Goal: Task Accomplishment & Management: Use online tool/utility

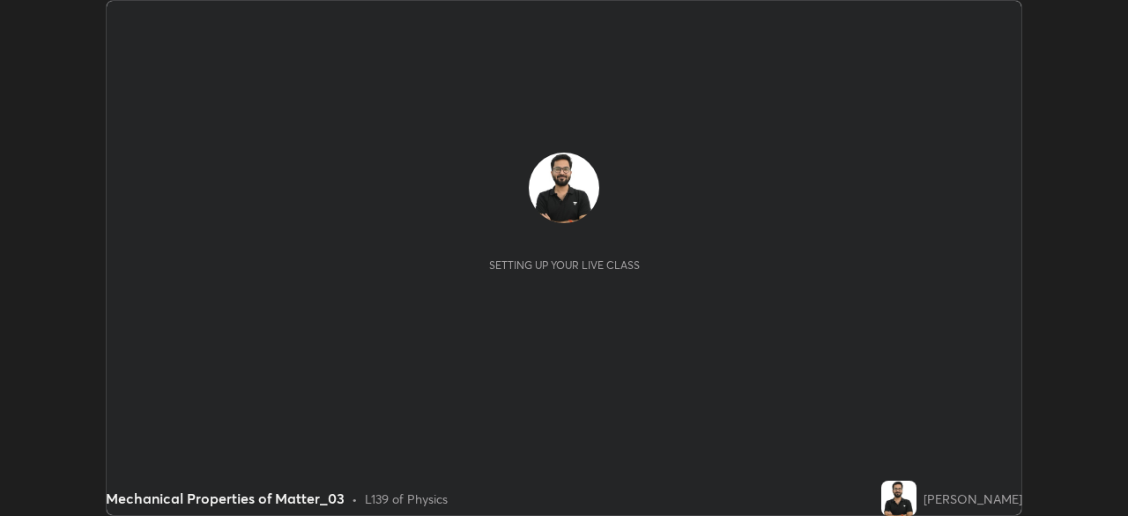
scroll to position [516, 1127]
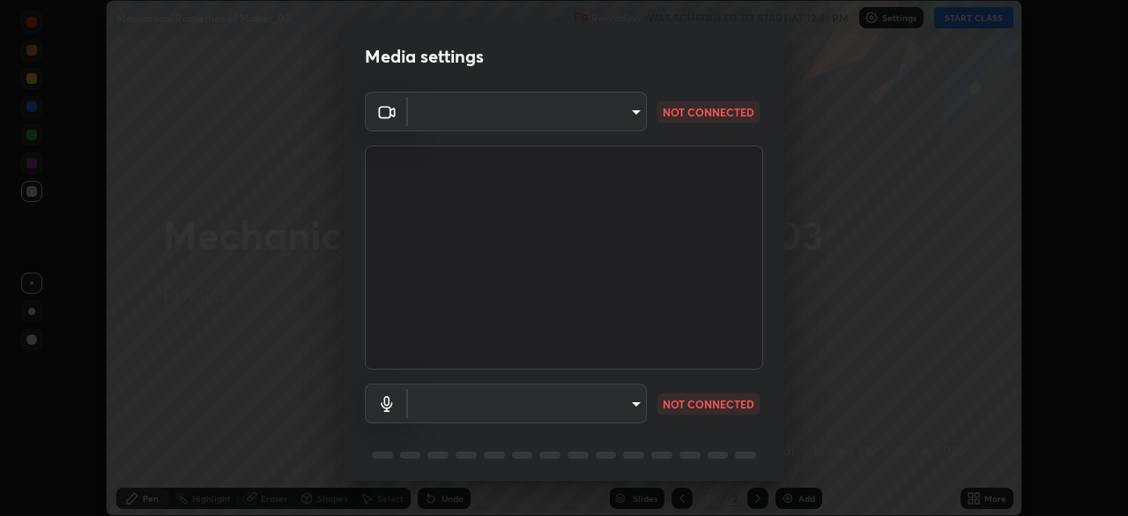
type input "78cfd06ab845a6670bd6b41bc9e532a74a61c5b076cd205a076ea7eadb4db4c9"
type input "69be97f84e7049c03813f0bcc4bf6ee2b0abac823b5cb4bd6cd9a10a9ec1d596"
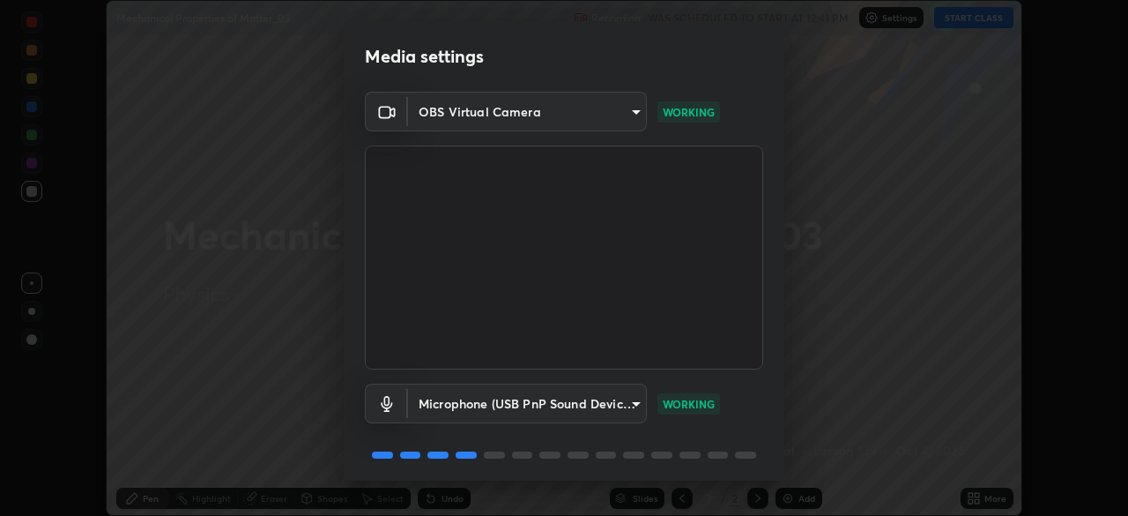
scroll to position [63, 0]
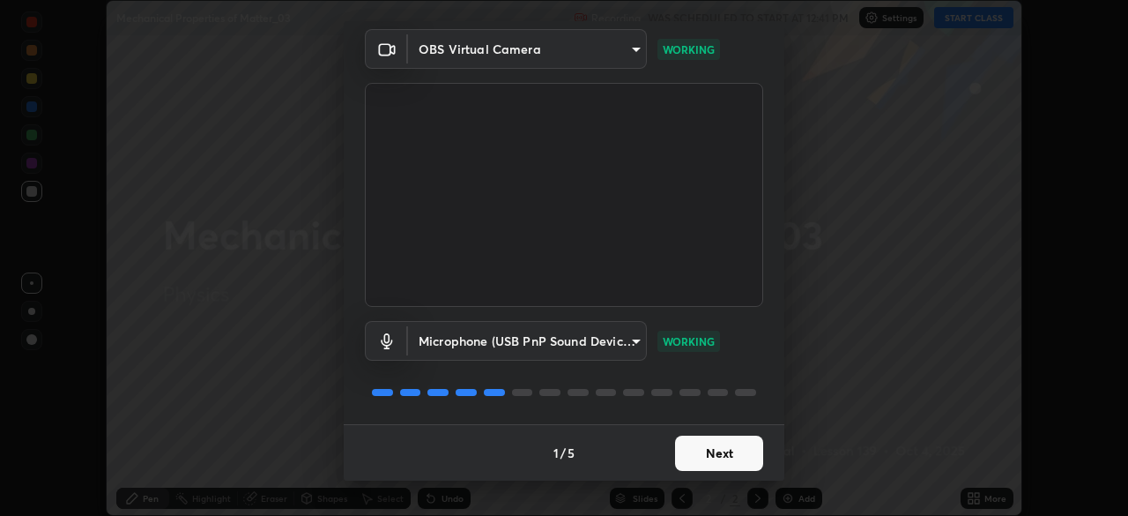
click at [702, 444] on button "Next" at bounding box center [719, 452] width 88 height 35
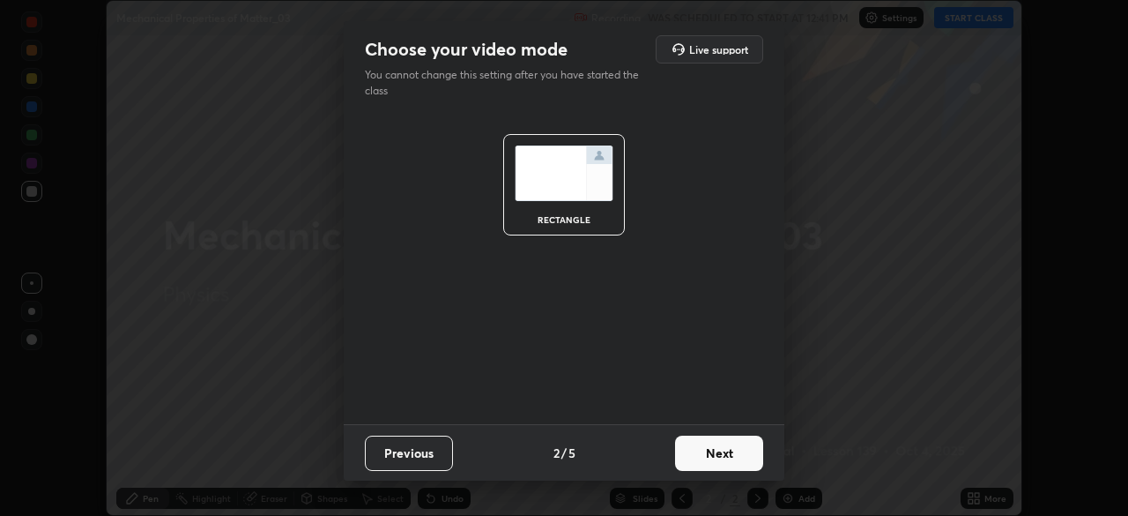
scroll to position [0, 0]
click at [698, 446] on button "Next" at bounding box center [719, 452] width 88 height 35
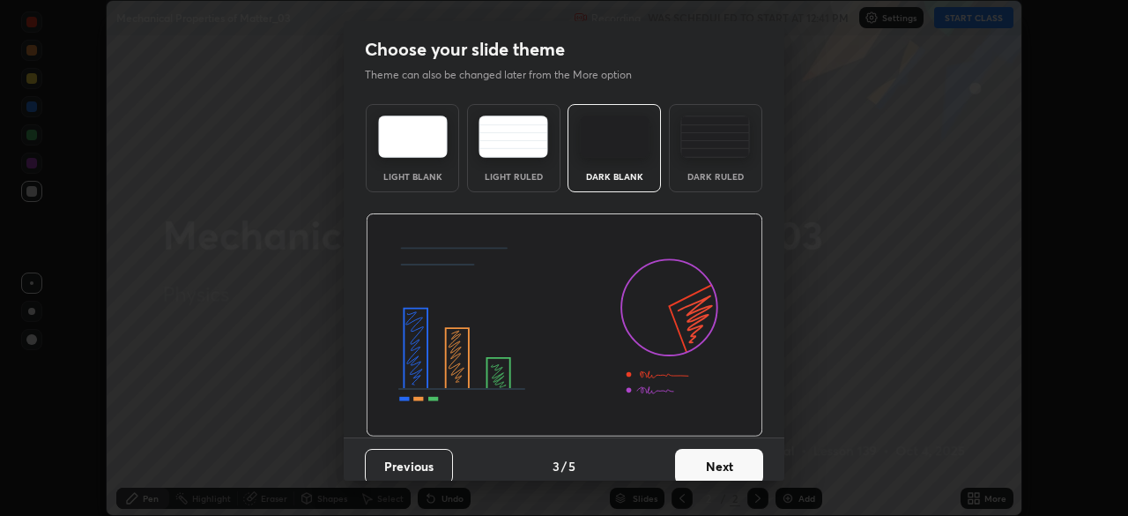
click at [703, 169] on div "Dark Ruled" at bounding box center [715, 148] width 93 height 88
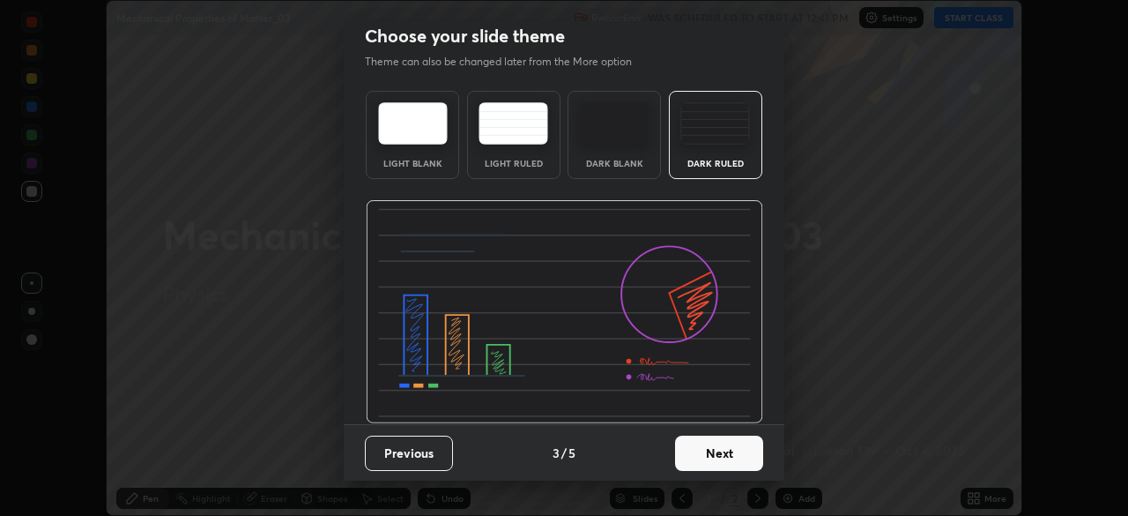
click at [714, 442] on button "Next" at bounding box center [719, 452] width 88 height 35
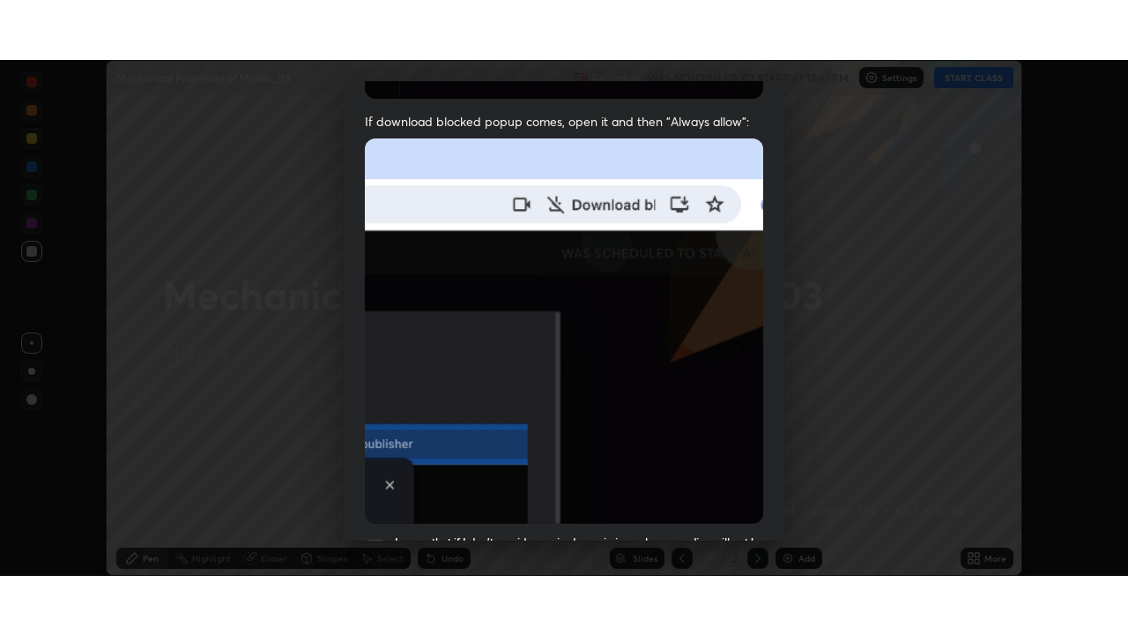
scroll to position [422, 0]
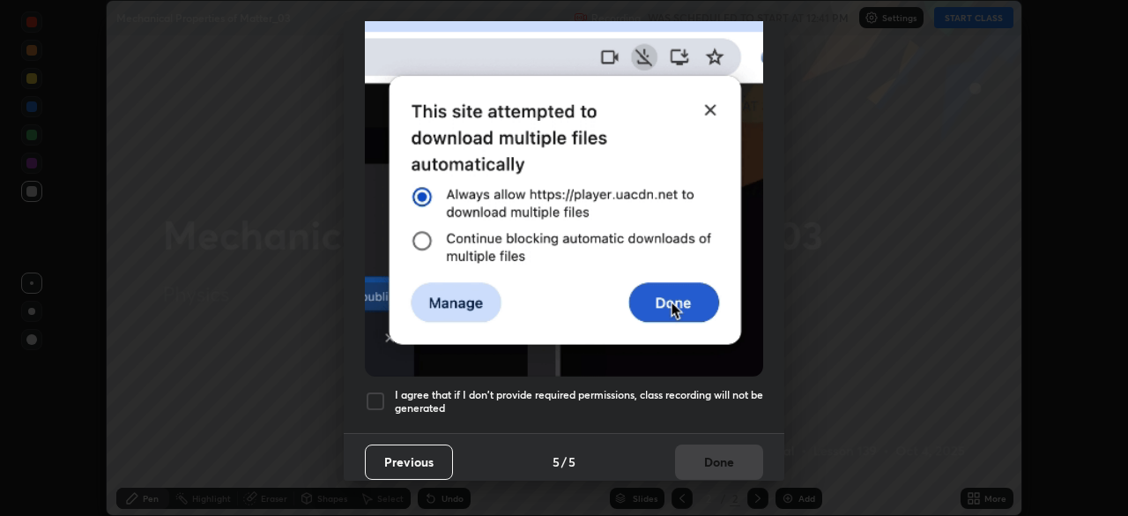
click at [672, 388] on h5 "I agree that if I don't provide required permissions, class recording will not …" at bounding box center [579, 401] width 368 height 27
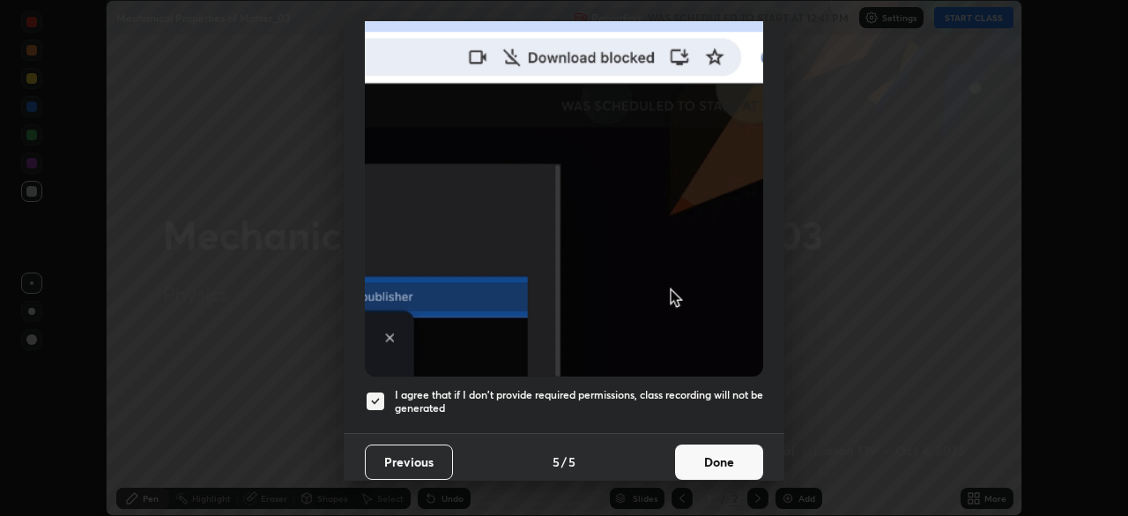
click at [704, 456] on button "Done" at bounding box center [719, 461] width 88 height 35
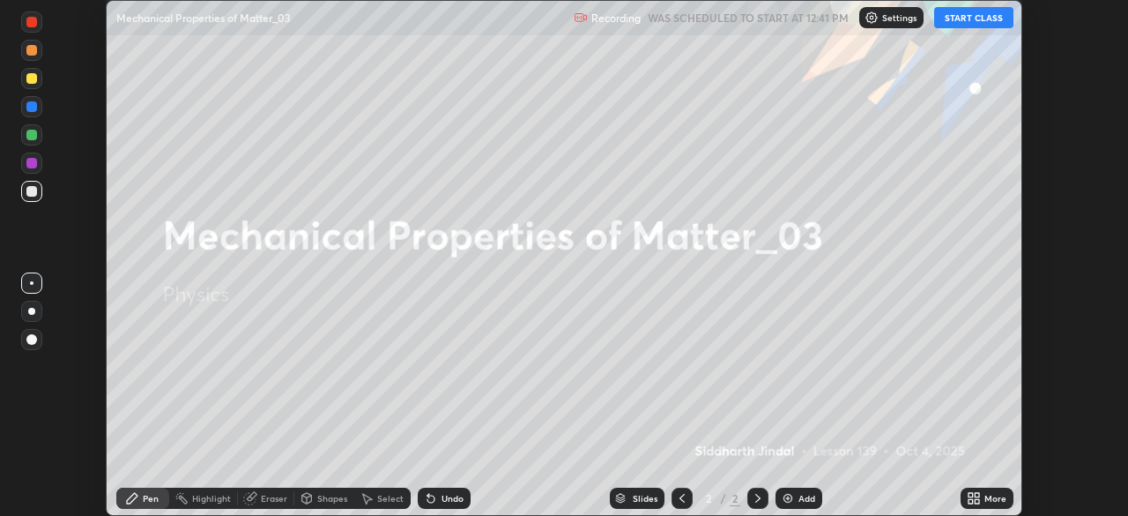
click at [989, 501] on div "More" at bounding box center [995, 498] width 22 height 9
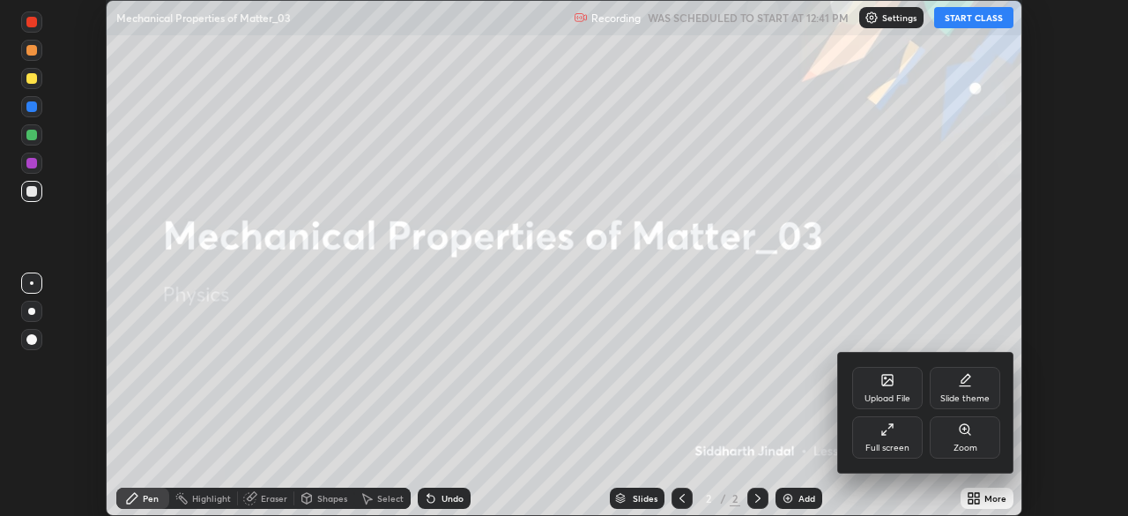
click at [904, 447] on div "Full screen" at bounding box center [887, 447] width 44 height 9
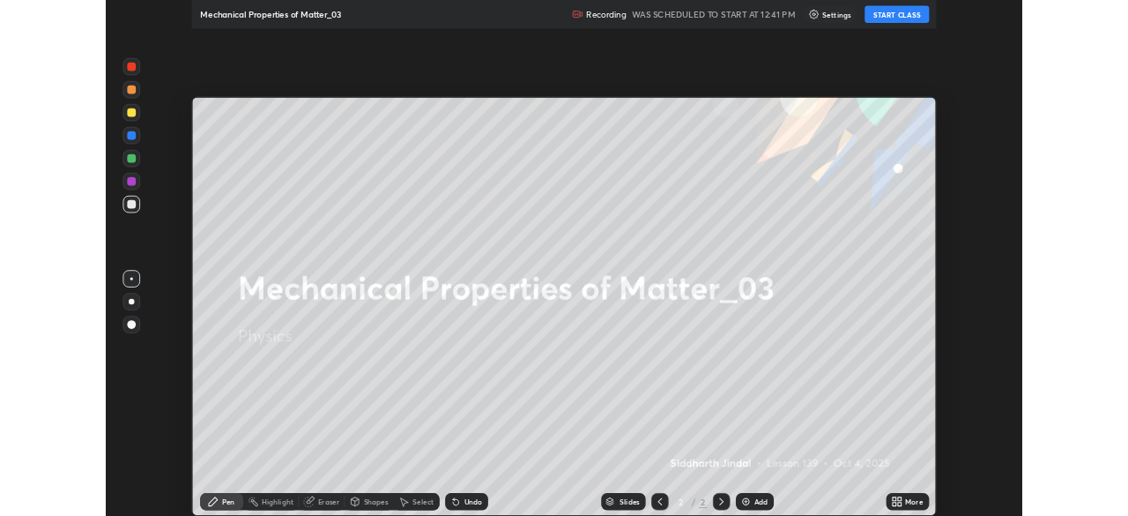
scroll to position [635, 1128]
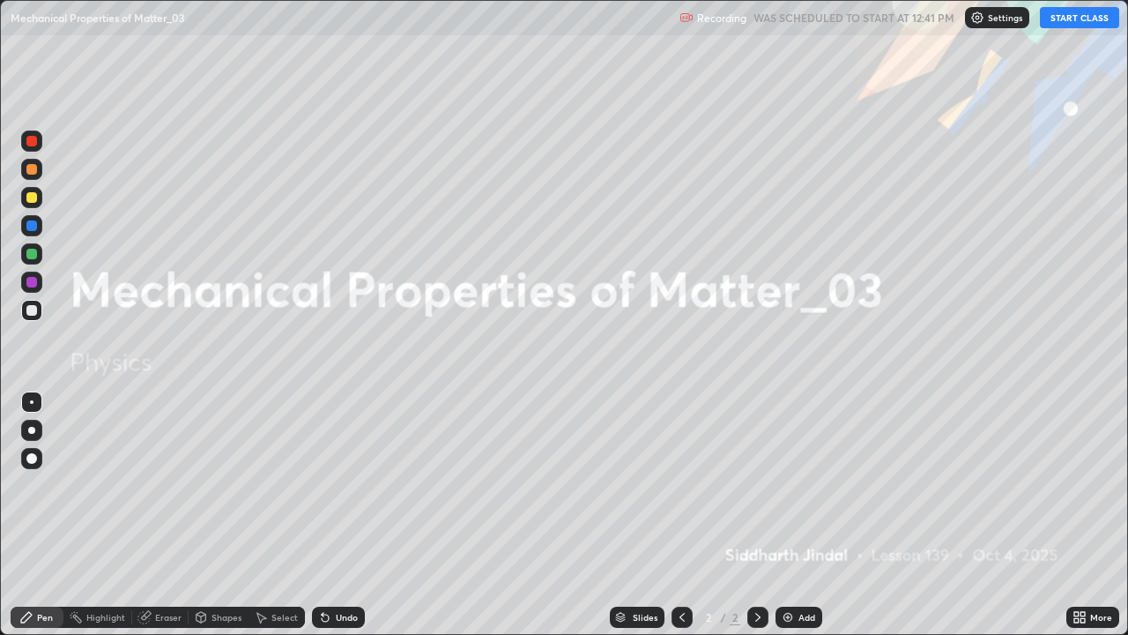
click at [1078, 19] on button "START CLASS" at bounding box center [1079, 17] width 79 height 21
click at [799, 515] on div "Add" at bounding box center [807, 617] width 17 height 9
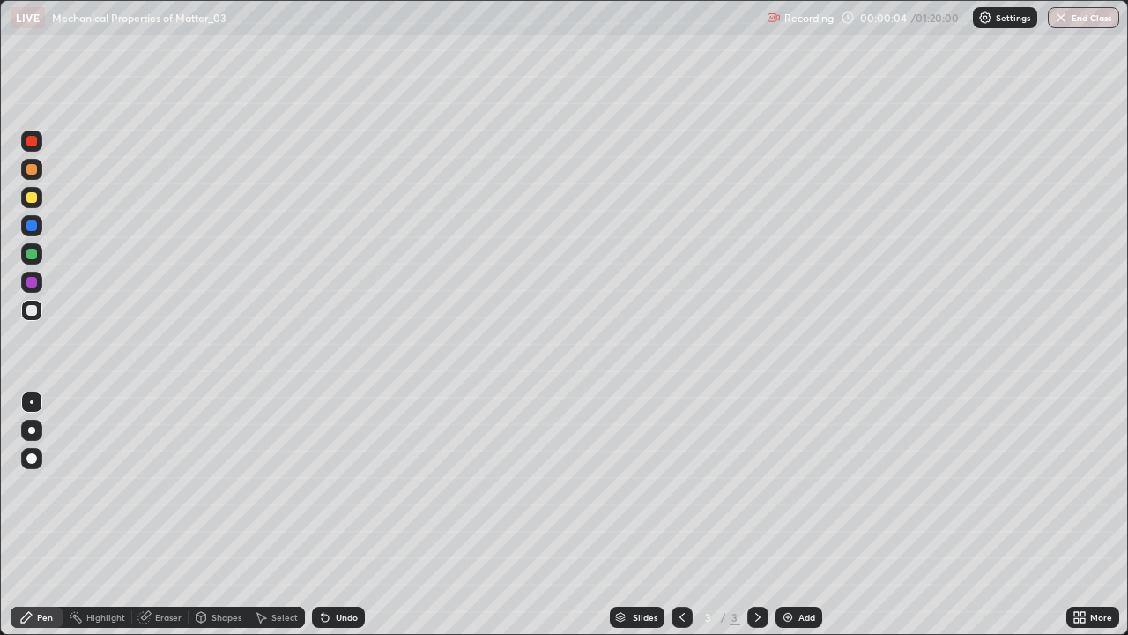
click at [23, 430] on div at bounding box center [31, 430] width 21 height 21
click at [29, 314] on div at bounding box center [31, 310] width 11 height 11
click at [331, 515] on div "Undo" at bounding box center [338, 616] width 53 height 21
click at [336, 515] on div "Undo" at bounding box center [347, 617] width 22 height 9
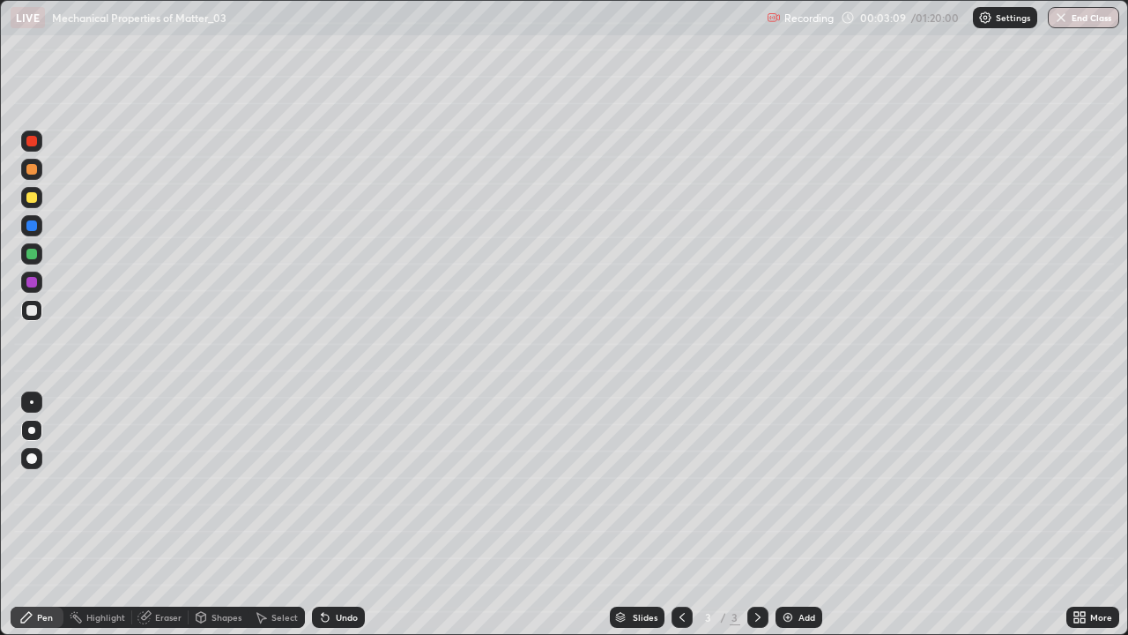
click at [336, 515] on div "Undo" at bounding box center [347, 617] width 22 height 9
click at [331, 515] on div "Undo" at bounding box center [338, 616] width 53 height 21
click at [754, 515] on icon at bounding box center [758, 617] width 14 height 14
click at [794, 515] on div "Slides 3 / 3 Add" at bounding box center [716, 616] width 702 height 35
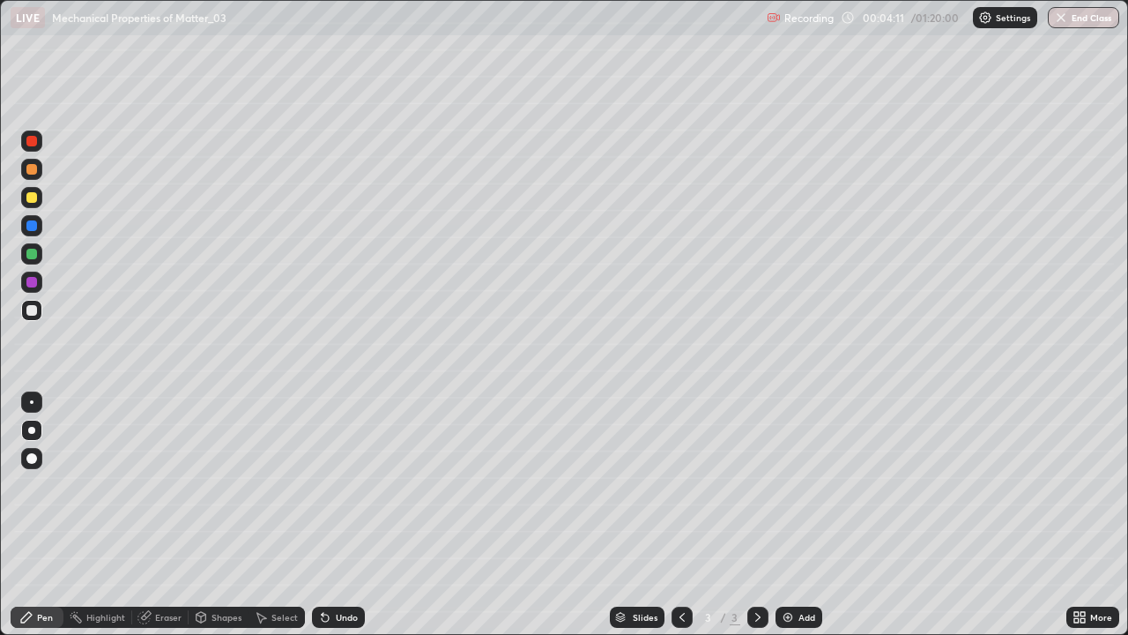
click at [756, 515] on icon at bounding box center [758, 617] width 14 height 14
click at [794, 515] on div "Add" at bounding box center [799, 616] width 47 height 21
click at [322, 515] on icon at bounding box center [325, 617] width 7 height 7
click at [308, 515] on div "Undo" at bounding box center [335, 616] width 60 height 35
click at [318, 515] on icon at bounding box center [325, 617] width 14 height 14
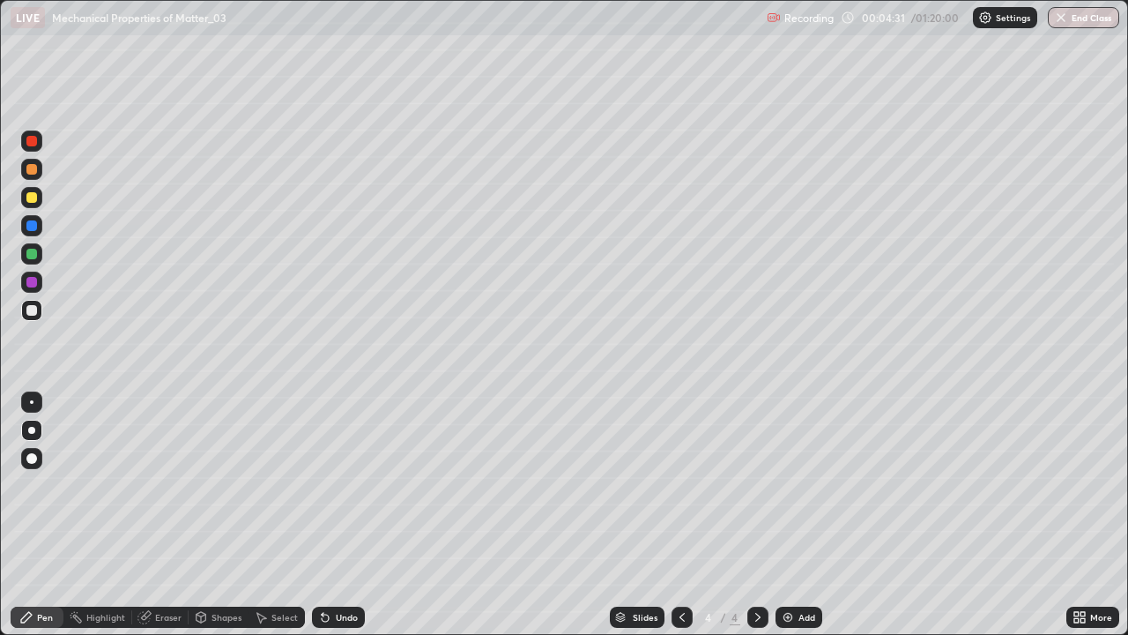
click at [274, 515] on div "Select" at bounding box center [284, 617] width 26 height 9
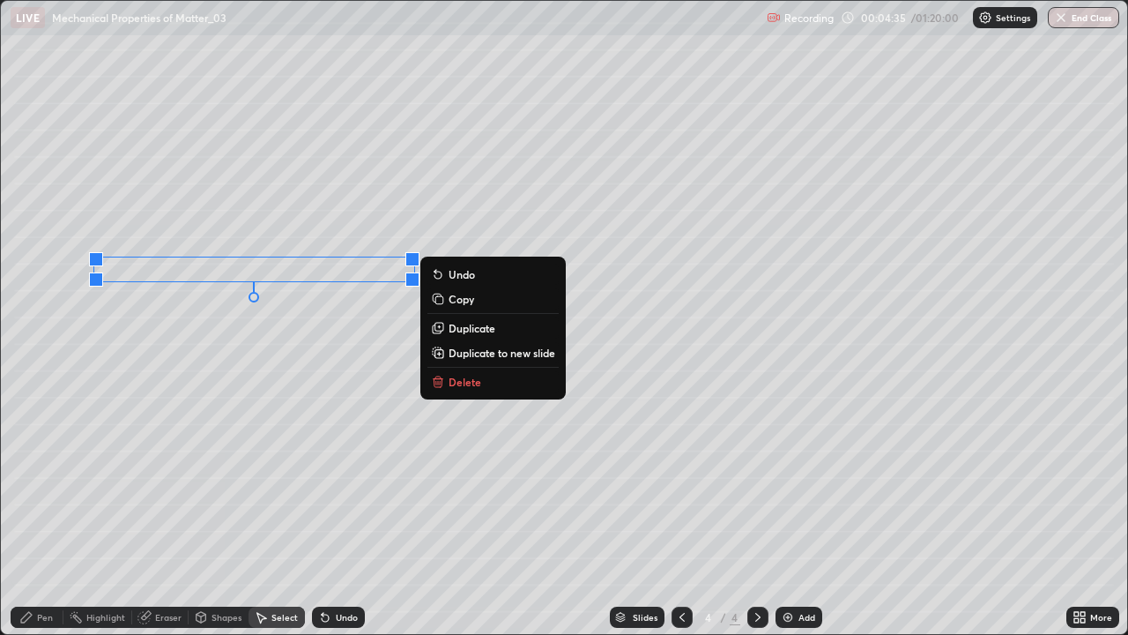
click at [464, 327] on p "Duplicate" at bounding box center [472, 328] width 47 height 14
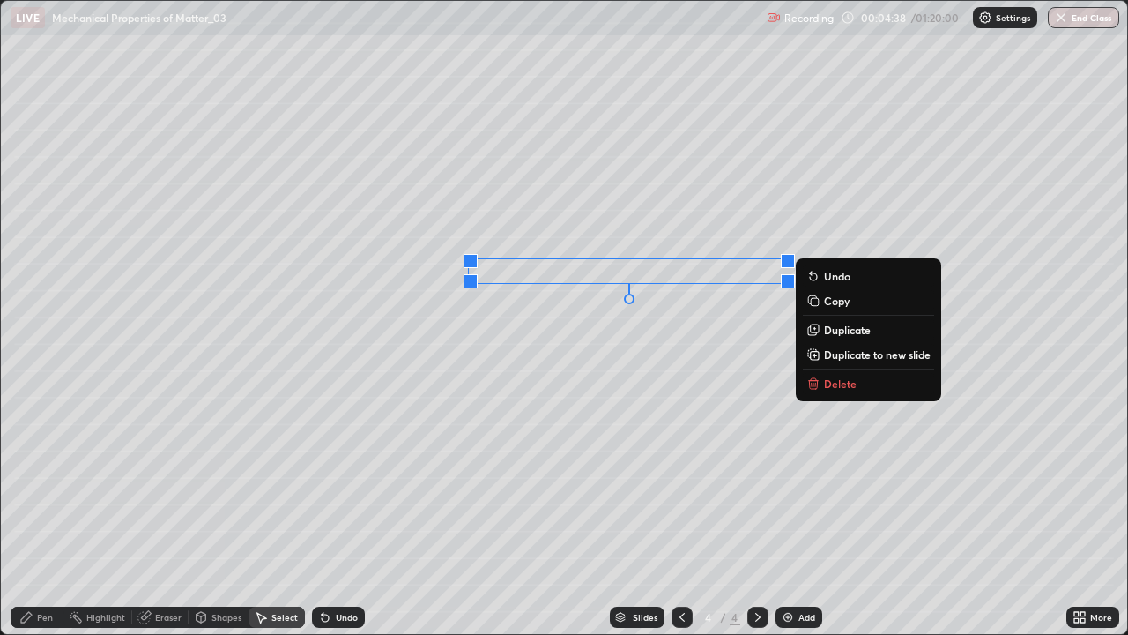
click at [836, 337] on button "Duplicate" at bounding box center [868, 329] width 131 height 21
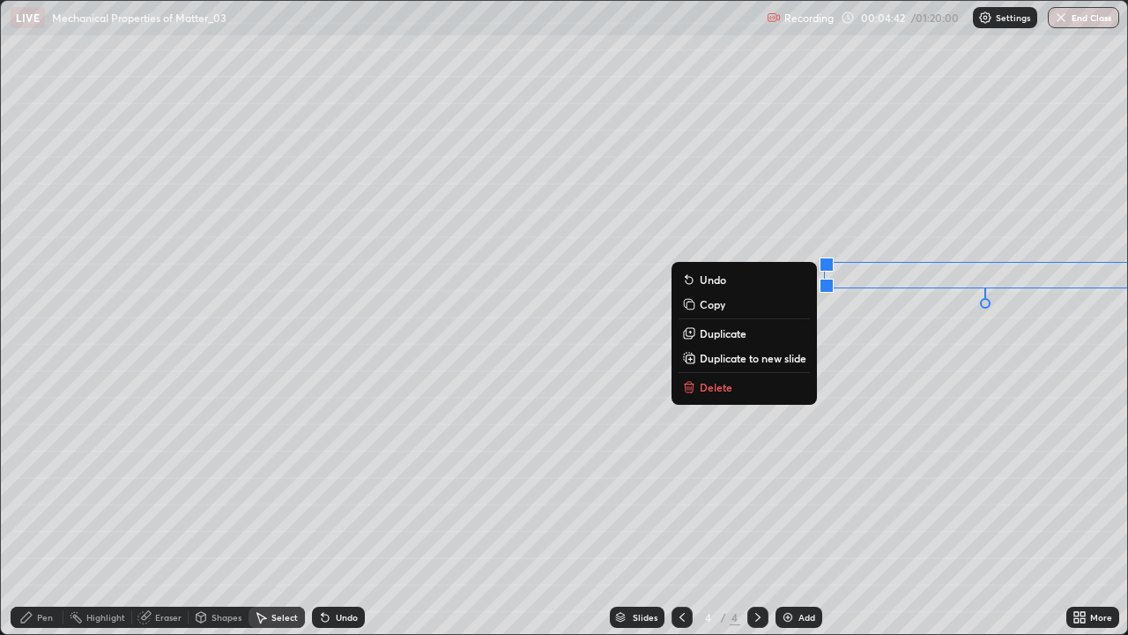
click at [44, 515] on div "Pen" at bounding box center [37, 616] width 53 height 21
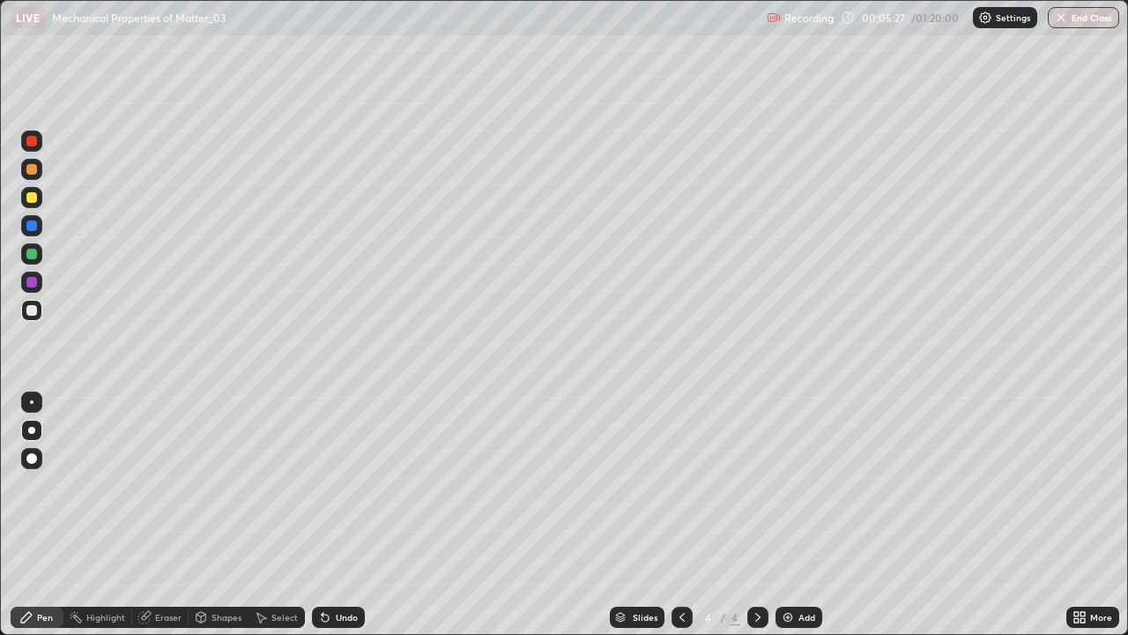
click at [35, 255] on div at bounding box center [31, 254] width 11 height 11
click at [323, 515] on icon at bounding box center [325, 617] width 7 height 7
click at [324, 515] on icon at bounding box center [325, 617] width 7 height 7
click at [28, 197] on div at bounding box center [31, 197] width 11 height 11
click at [33, 250] on div at bounding box center [31, 254] width 11 height 11
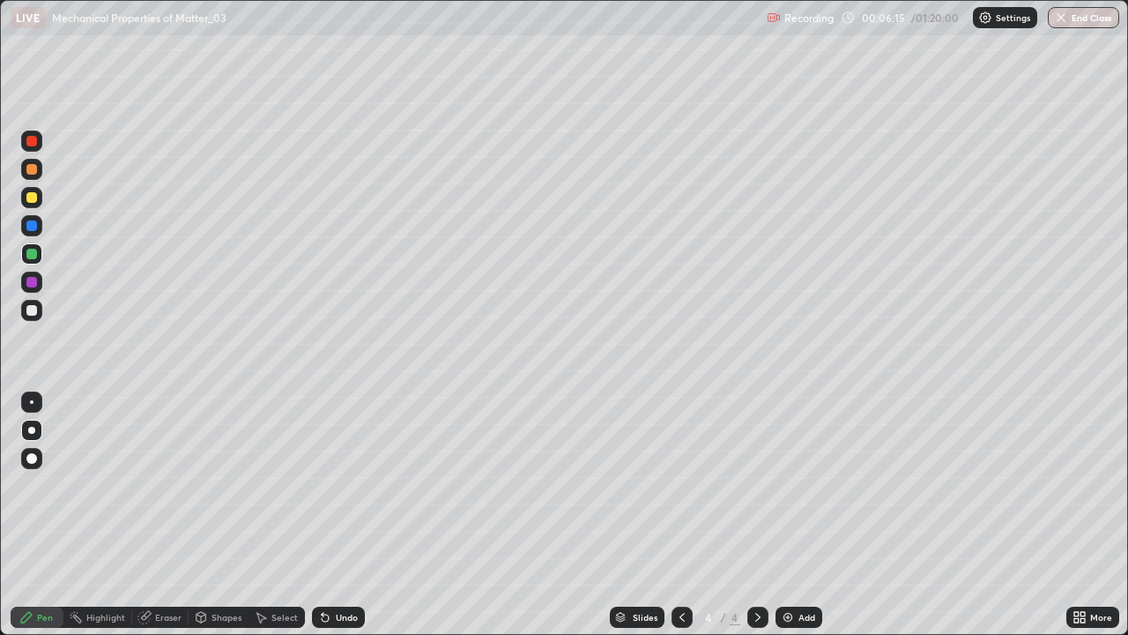
click at [33, 226] on div at bounding box center [31, 225] width 11 height 11
click at [33, 170] on div at bounding box center [31, 169] width 11 height 11
click at [30, 197] on div at bounding box center [31, 197] width 11 height 11
click at [32, 165] on div at bounding box center [31, 169] width 11 height 11
click at [34, 197] on div at bounding box center [31, 197] width 11 height 11
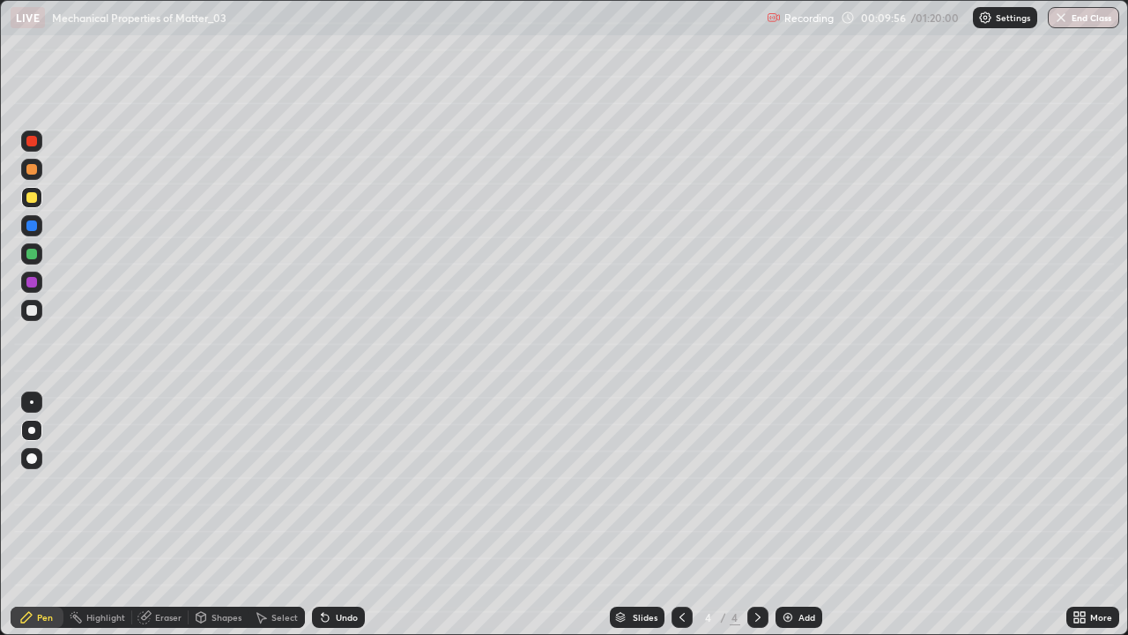
click at [323, 515] on icon at bounding box center [325, 617] width 14 height 14
click at [323, 515] on div "Undo" at bounding box center [338, 616] width 53 height 21
click at [324, 515] on icon at bounding box center [325, 617] width 14 height 14
click at [325, 515] on icon at bounding box center [325, 617] width 14 height 14
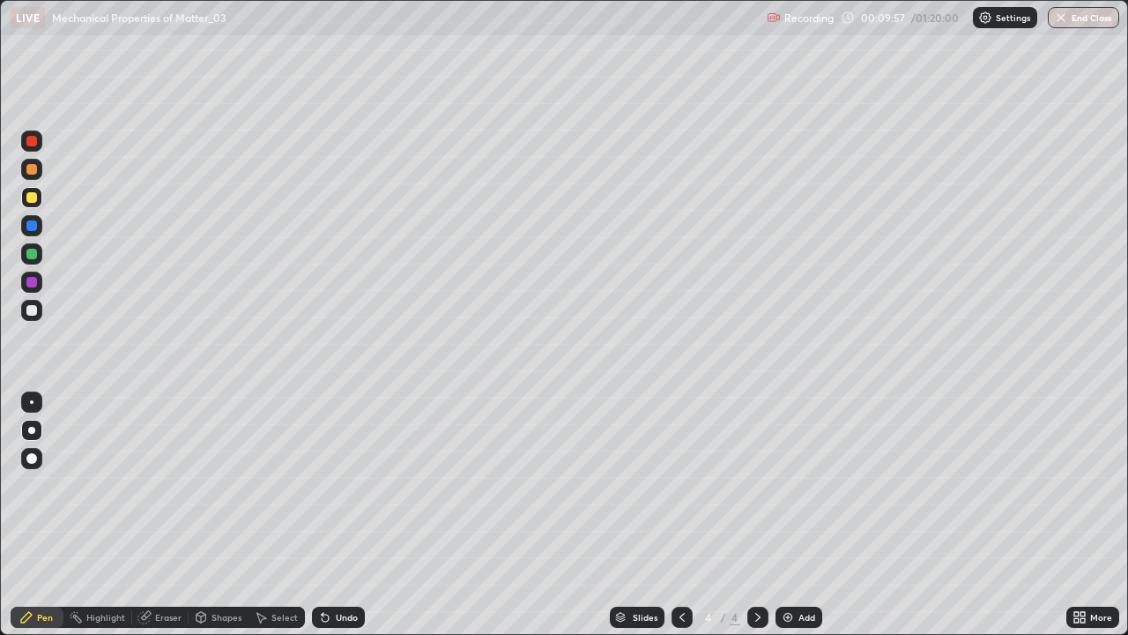
click at [324, 515] on icon at bounding box center [325, 617] width 14 height 14
click at [323, 515] on div "Undo" at bounding box center [338, 616] width 53 height 21
click at [324, 515] on div "Undo" at bounding box center [338, 616] width 53 height 21
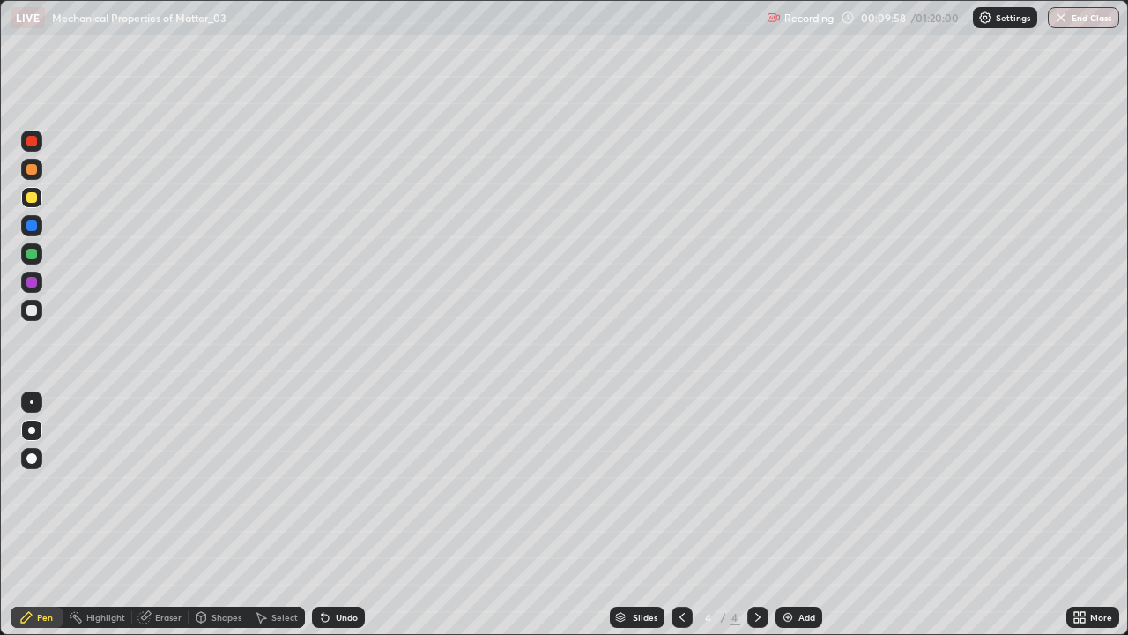
click at [324, 515] on div "Undo" at bounding box center [338, 616] width 53 height 21
click at [326, 515] on icon at bounding box center [325, 617] width 14 height 14
click at [327, 515] on div "Undo" at bounding box center [338, 616] width 53 height 21
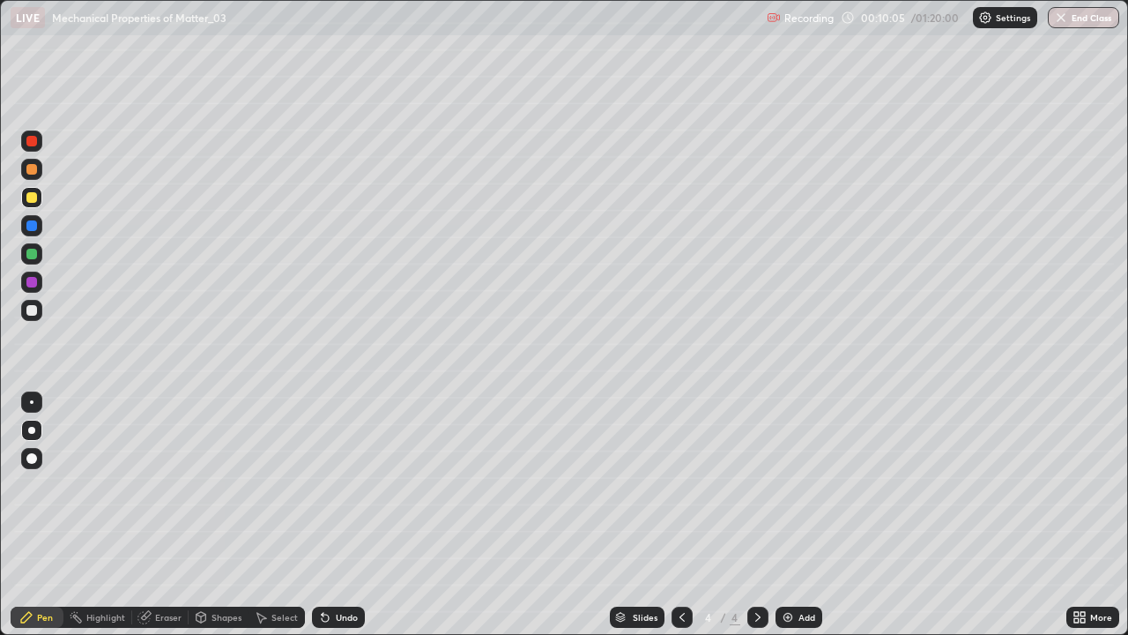
click at [152, 515] on div "Eraser" at bounding box center [160, 616] width 56 height 21
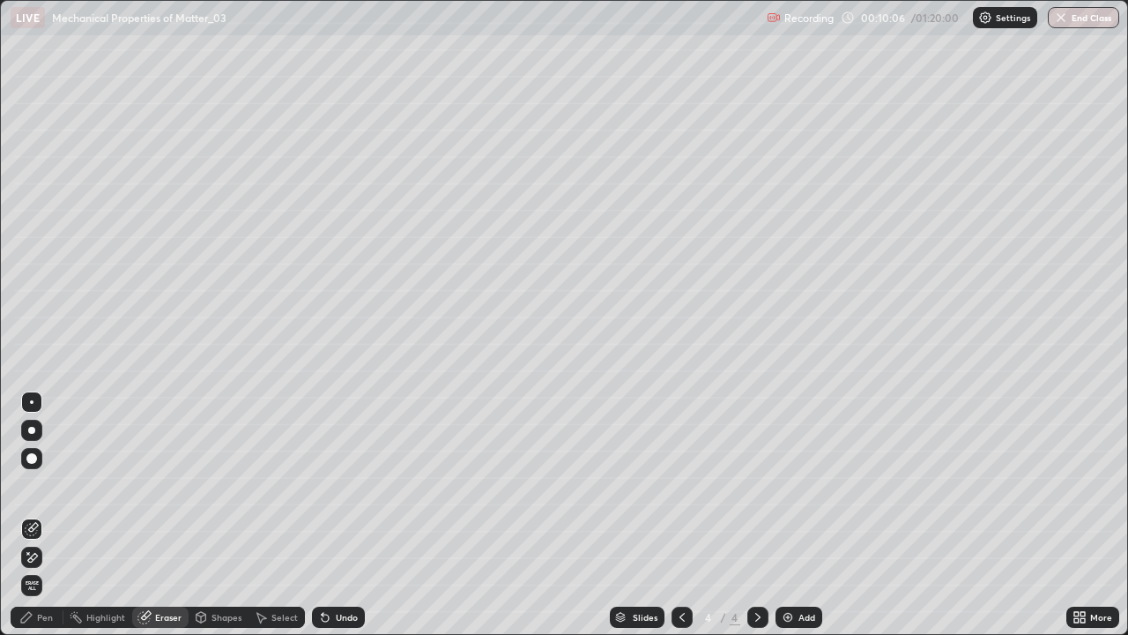
click at [30, 515] on div at bounding box center [31, 556] width 21 height 21
click at [33, 515] on icon at bounding box center [26, 617] width 14 height 14
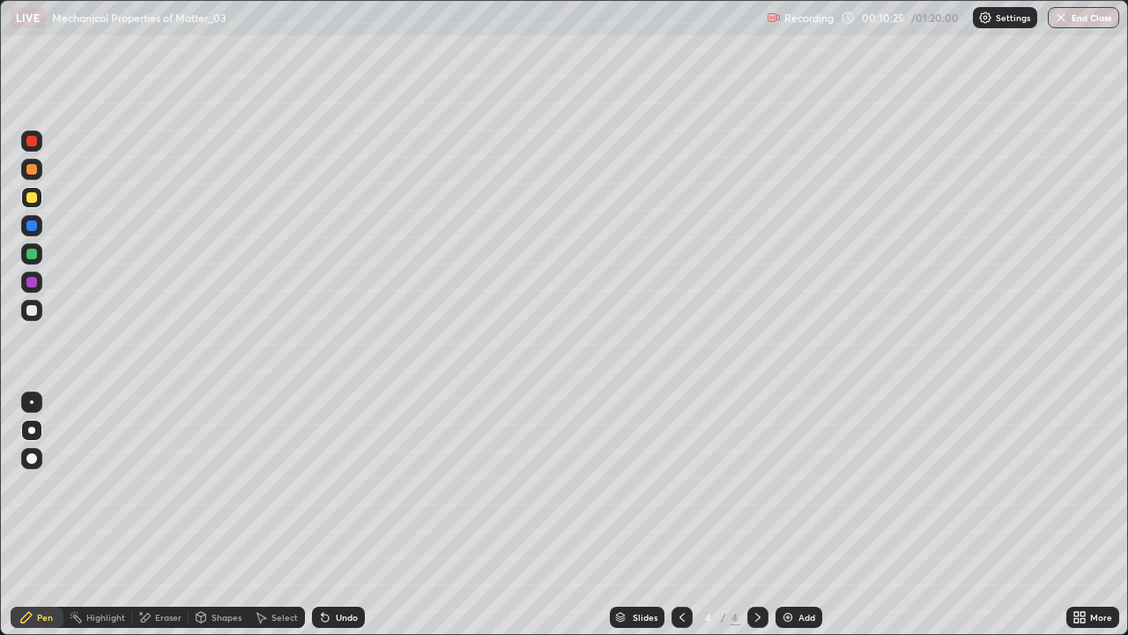
click at [326, 515] on icon at bounding box center [325, 617] width 14 height 14
click at [337, 515] on div "Undo" at bounding box center [347, 617] width 22 height 9
click at [342, 515] on div "Undo" at bounding box center [347, 617] width 22 height 9
click at [347, 515] on div "Undo" at bounding box center [347, 617] width 22 height 9
click at [336, 515] on div "Undo" at bounding box center [347, 617] width 22 height 9
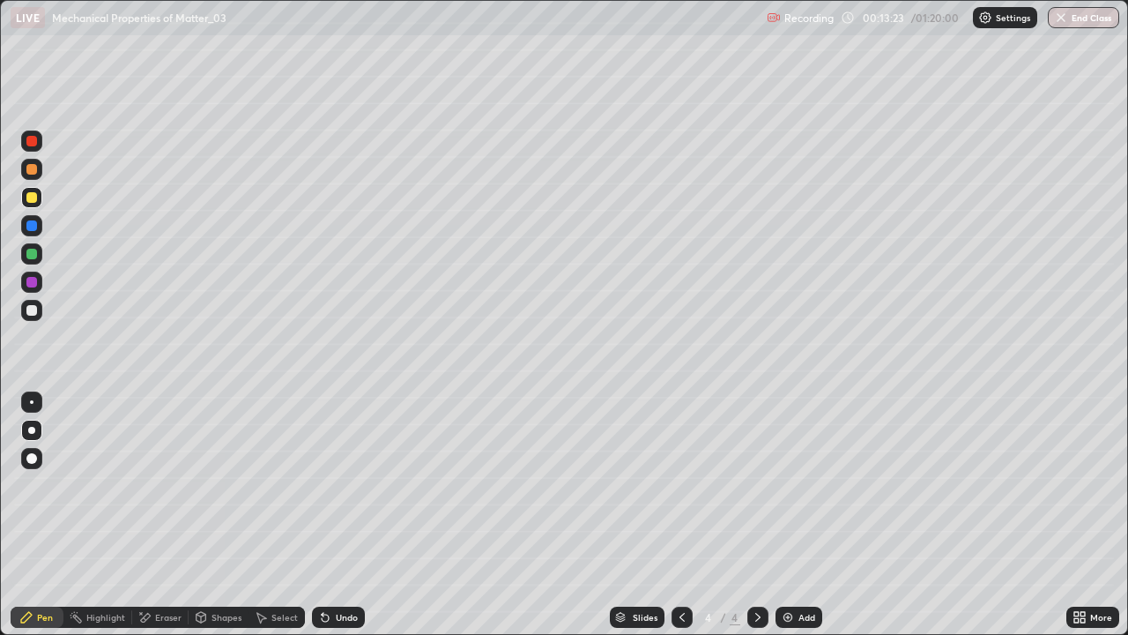
click at [160, 515] on div "Eraser" at bounding box center [168, 617] width 26 height 9
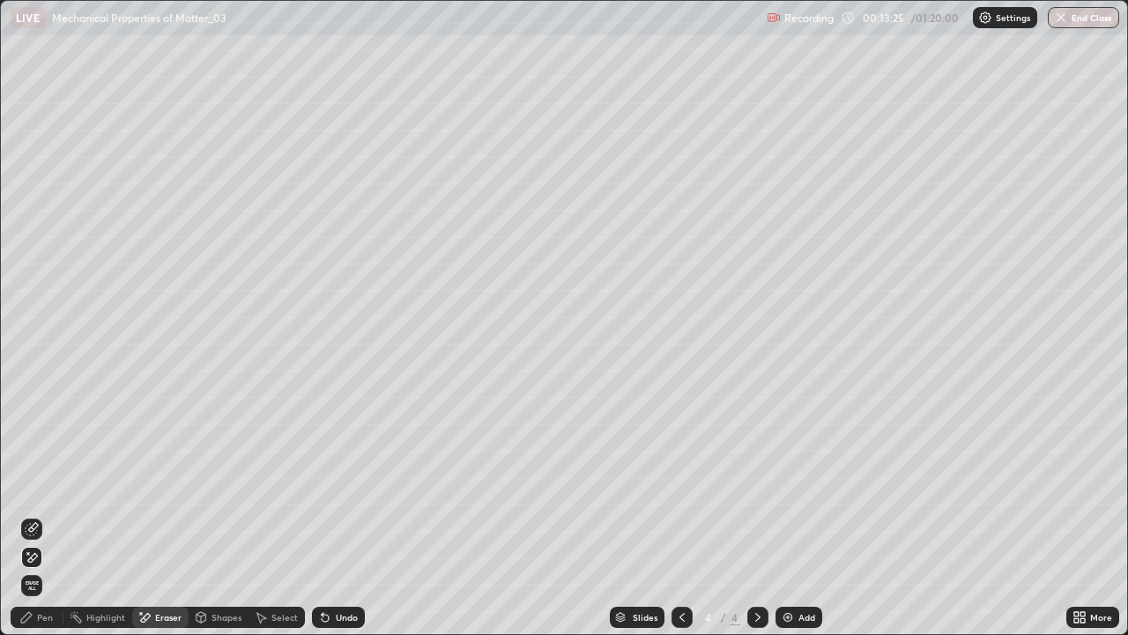
click at [47, 515] on div "Pen" at bounding box center [37, 616] width 53 height 21
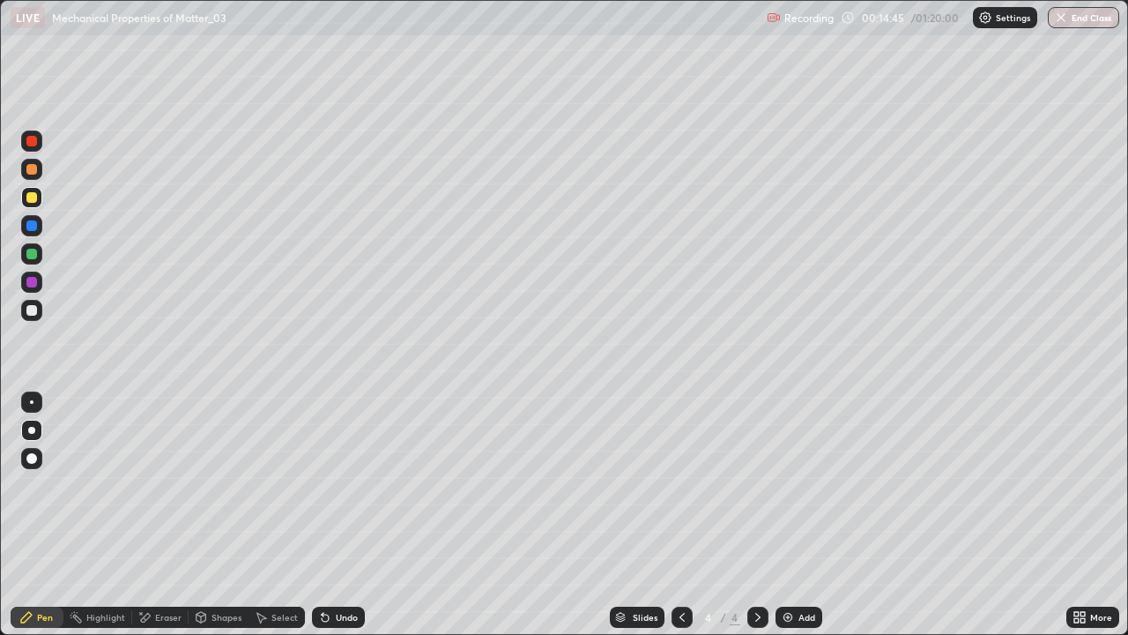
click at [753, 515] on icon at bounding box center [758, 617] width 14 height 14
click at [799, 515] on div "Add" at bounding box center [807, 617] width 17 height 9
click at [33, 306] on div at bounding box center [31, 310] width 11 height 11
click at [29, 227] on div at bounding box center [31, 225] width 11 height 11
click at [345, 515] on div "Undo" at bounding box center [347, 617] width 22 height 9
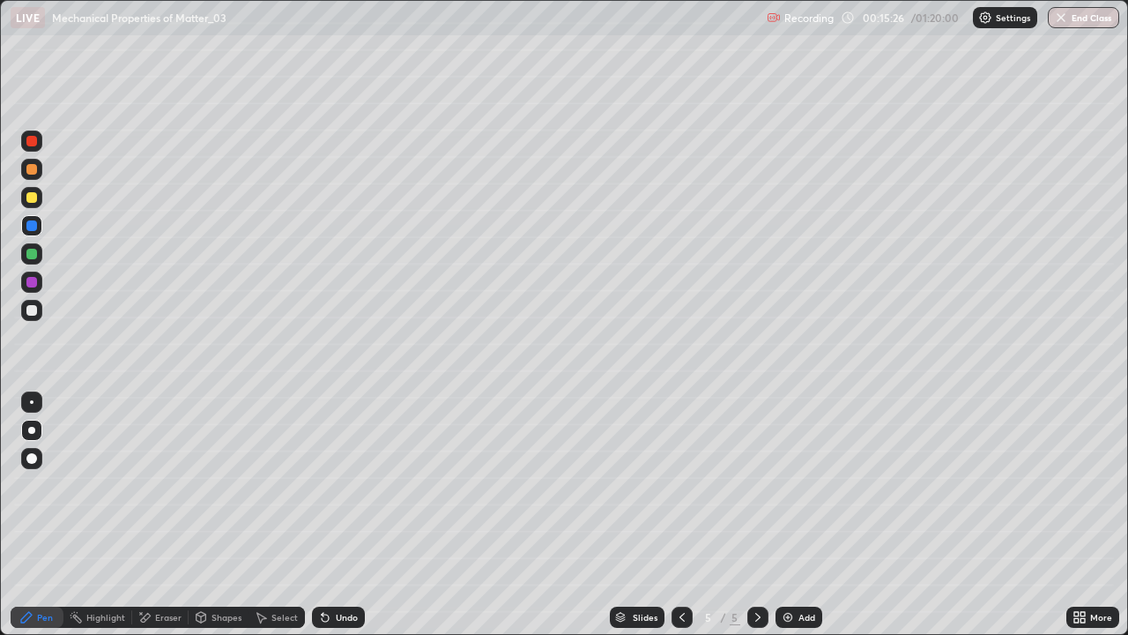
click at [324, 515] on icon at bounding box center [325, 617] width 14 height 14
click at [37, 308] on div at bounding box center [31, 310] width 21 height 21
click at [335, 515] on div "Undo" at bounding box center [335, 616] width 60 height 35
click at [37, 251] on div at bounding box center [31, 253] width 21 height 21
click at [331, 515] on div "Undo" at bounding box center [338, 616] width 53 height 21
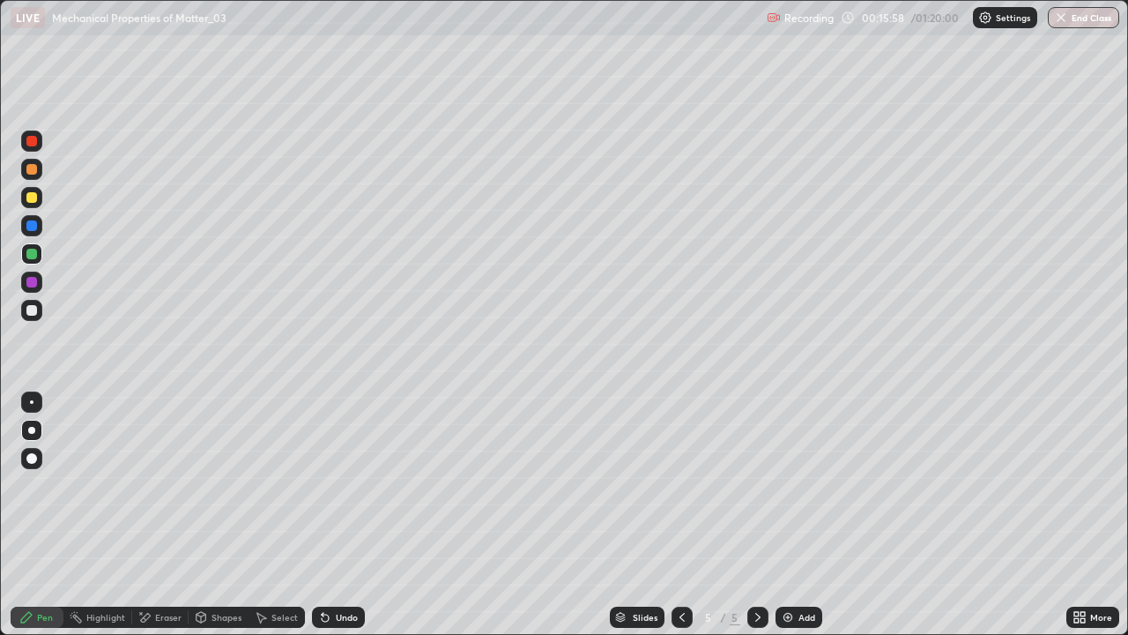
click at [331, 515] on div "Undo" at bounding box center [338, 616] width 53 height 21
click at [328, 515] on icon at bounding box center [325, 617] width 14 height 14
click at [274, 515] on div "Select" at bounding box center [284, 617] width 26 height 9
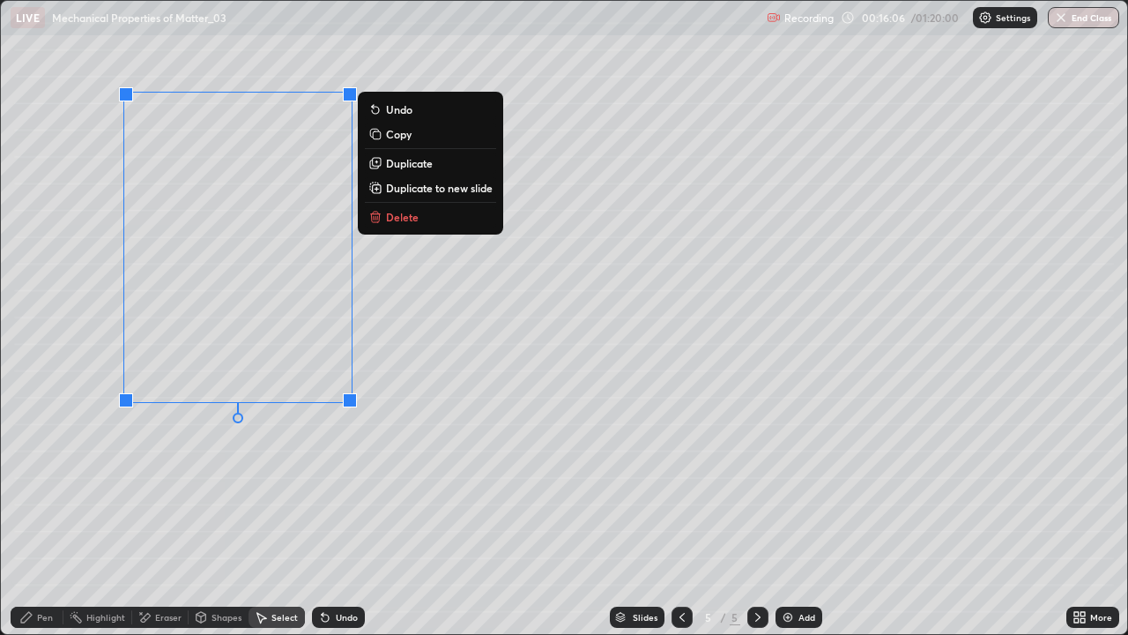
click at [411, 160] on p "Duplicate" at bounding box center [409, 163] width 47 height 14
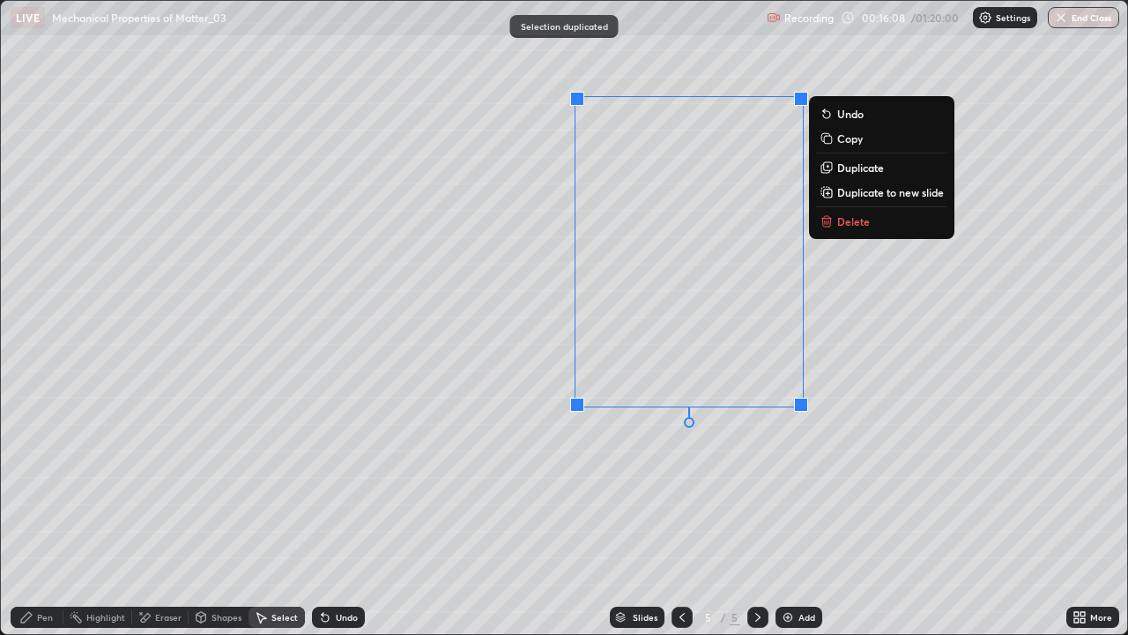
click at [681, 502] on div "0 ° Undo Copy Duplicate Duplicate to new slide Delete" at bounding box center [564, 317] width 1126 height 633
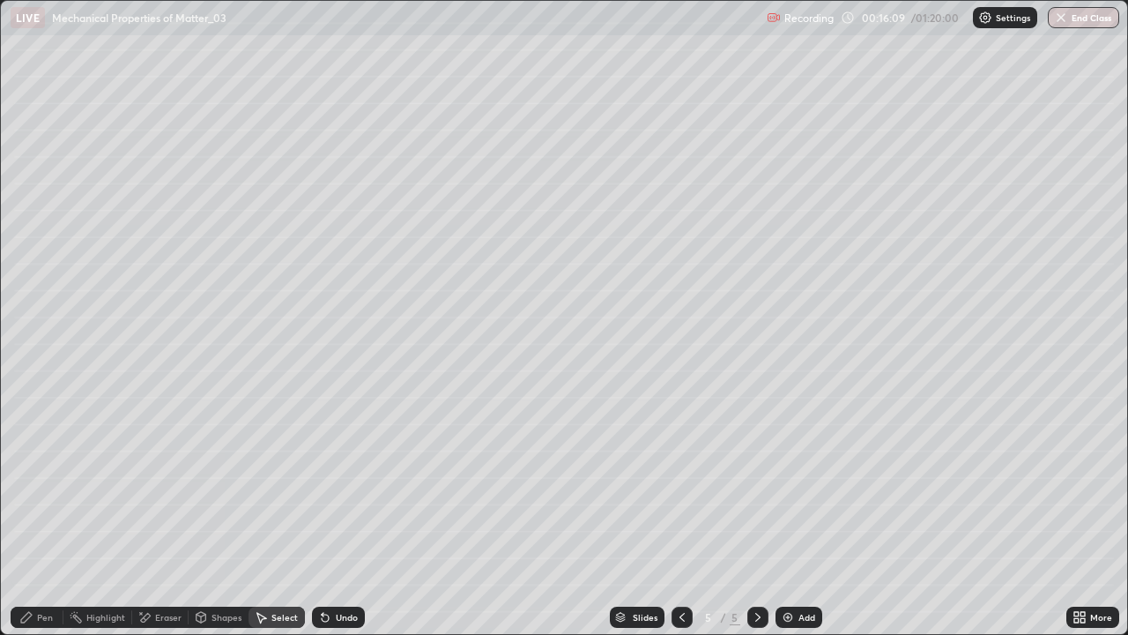
click at [33, 515] on icon at bounding box center [26, 617] width 14 height 14
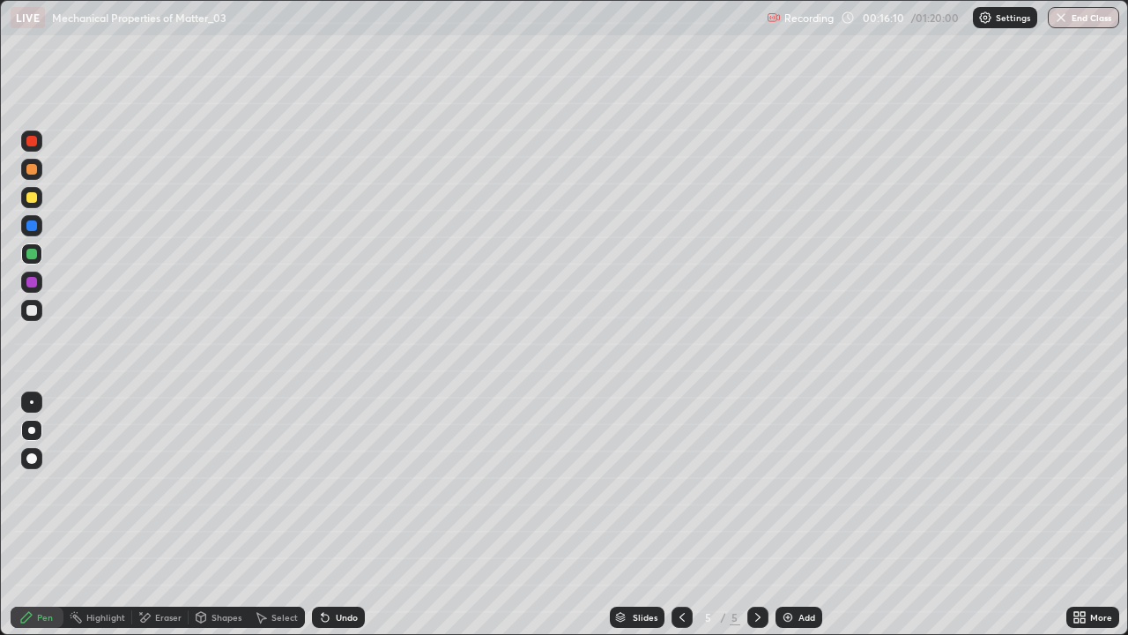
click at [26, 318] on div at bounding box center [31, 310] width 21 height 21
click at [34, 196] on div at bounding box center [31, 197] width 11 height 11
click at [346, 515] on div "Undo" at bounding box center [347, 617] width 22 height 9
click at [681, 515] on icon at bounding box center [682, 617] width 14 height 14
click at [755, 515] on icon at bounding box center [758, 617] width 14 height 14
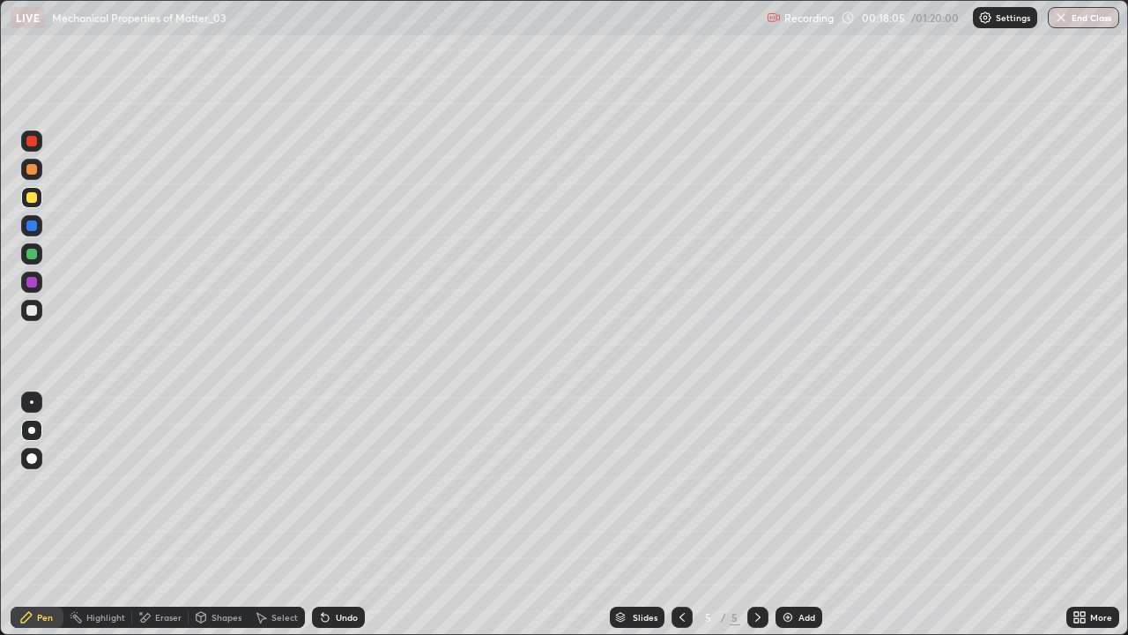
click at [788, 515] on div "Add" at bounding box center [799, 616] width 47 height 21
click at [34, 309] on div at bounding box center [31, 310] width 11 height 11
click at [33, 308] on div at bounding box center [31, 310] width 11 height 11
click at [336, 515] on div "Undo" at bounding box center [347, 617] width 22 height 9
click at [344, 515] on div "Undo" at bounding box center [347, 617] width 22 height 9
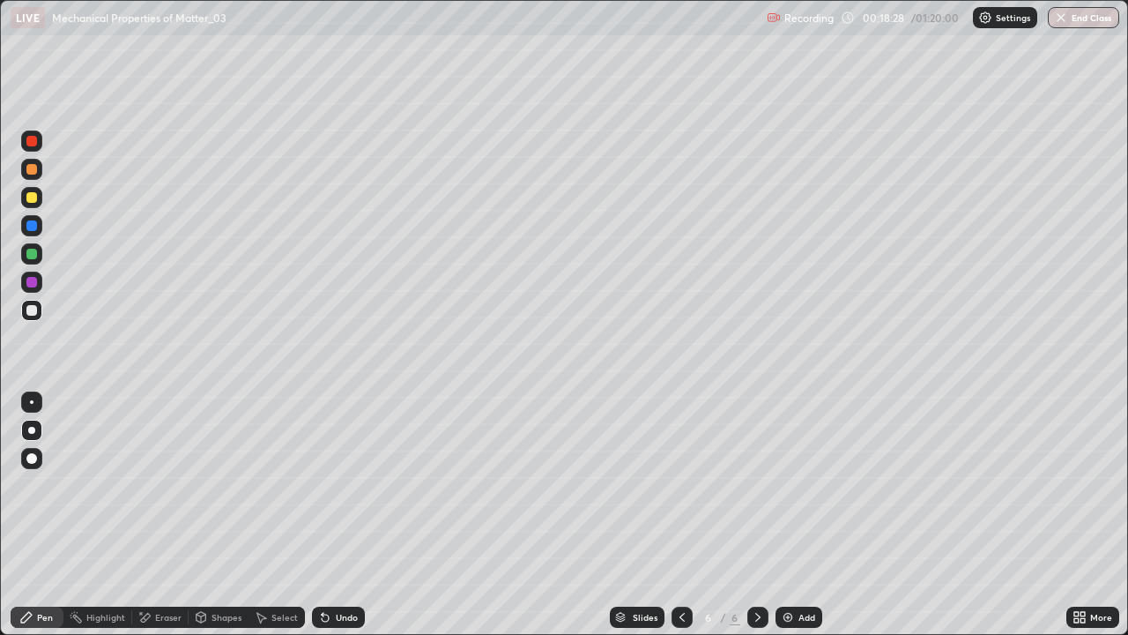
click at [216, 515] on div "Shapes" at bounding box center [227, 617] width 30 height 9
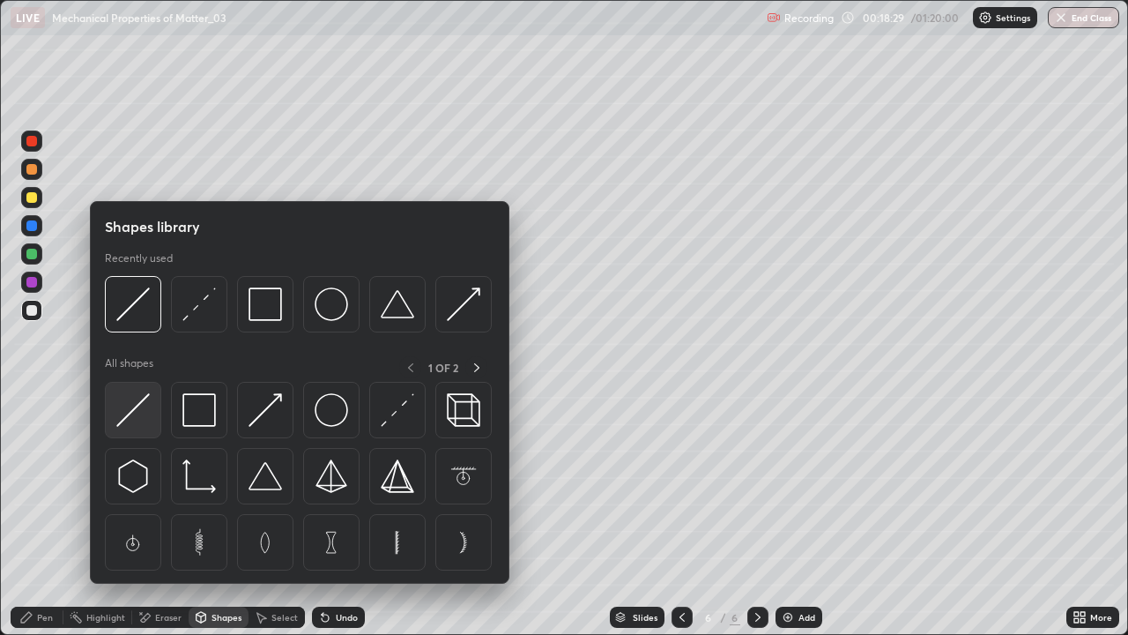
click at [138, 414] on img at bounding box center [132, 409] width 33 height 33
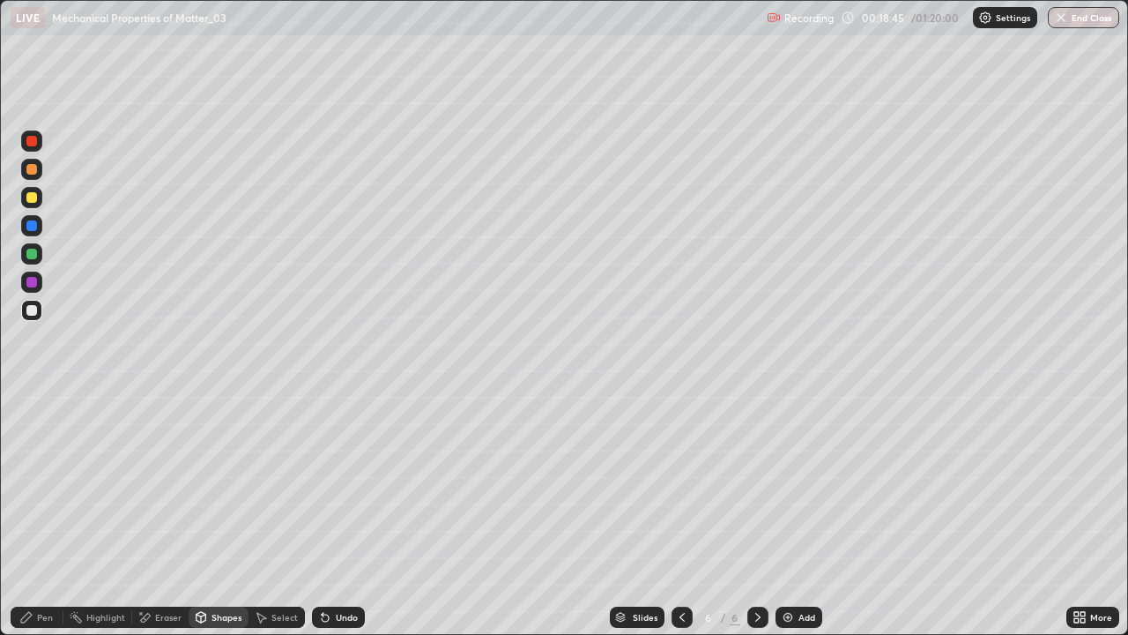
click at [47, 515] on div "Pen" at bounding box center [45, 617] width 16 height 9
click at [32, 220] on div at bounding box center [31, 225] width 11 height 11
click at [1099, 515] on div "More" at bounding box center [1092, 616] width 53 height 21
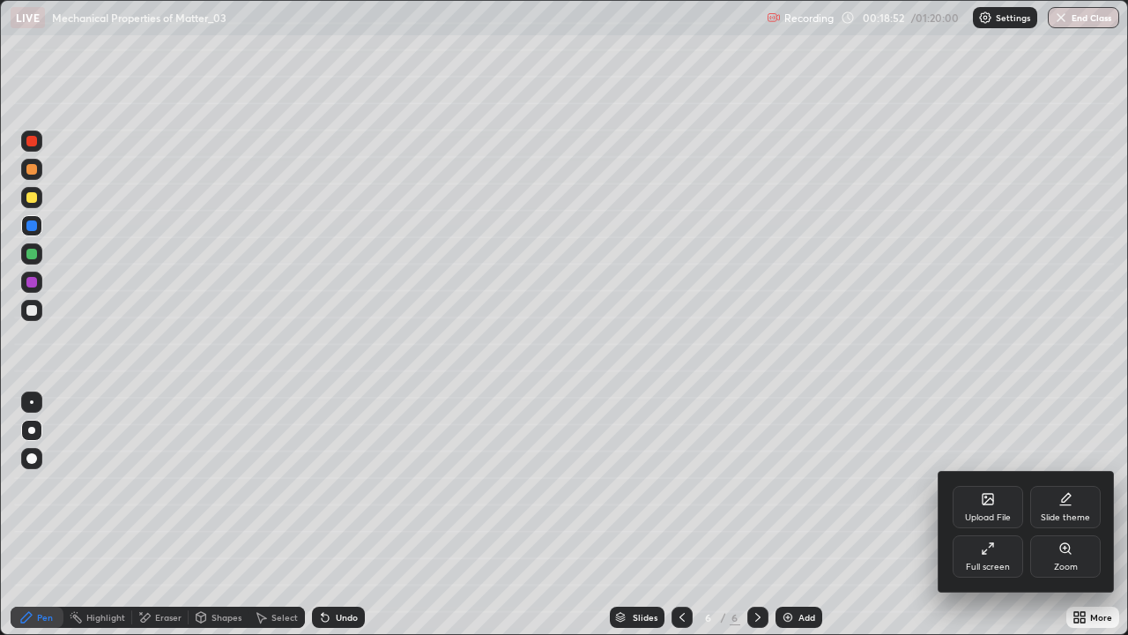
click at [1072, 515] on div "Zoom" at bounding box center [1065, 556] width 71 height 42
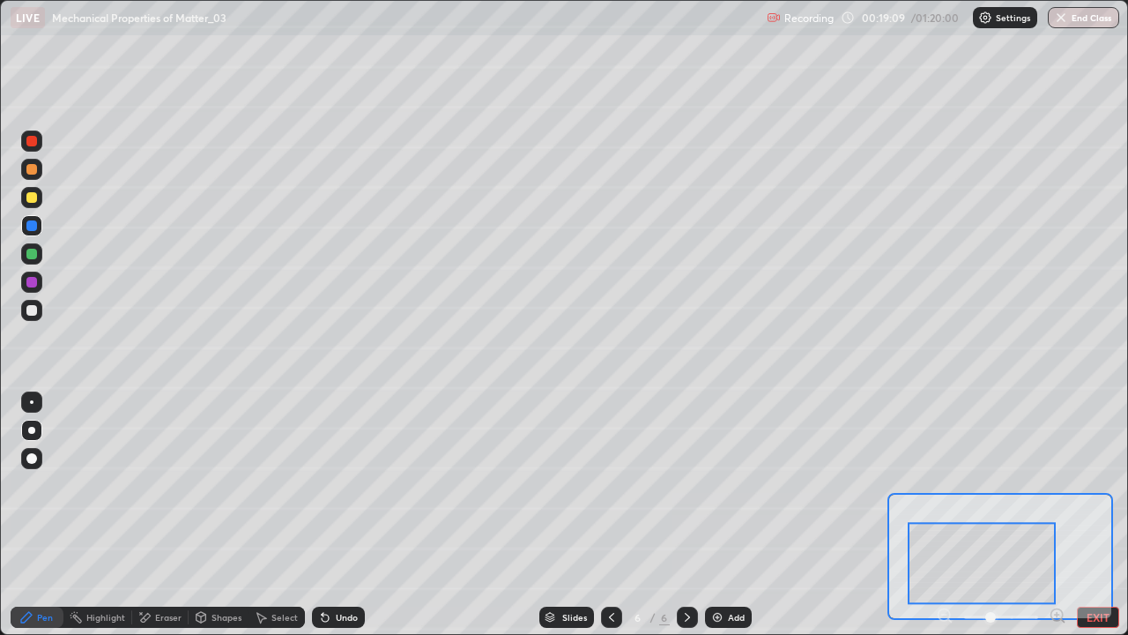
click at [1099, 515] on button "EXIT" at bounding box center [1098, 616] width 42 height 21
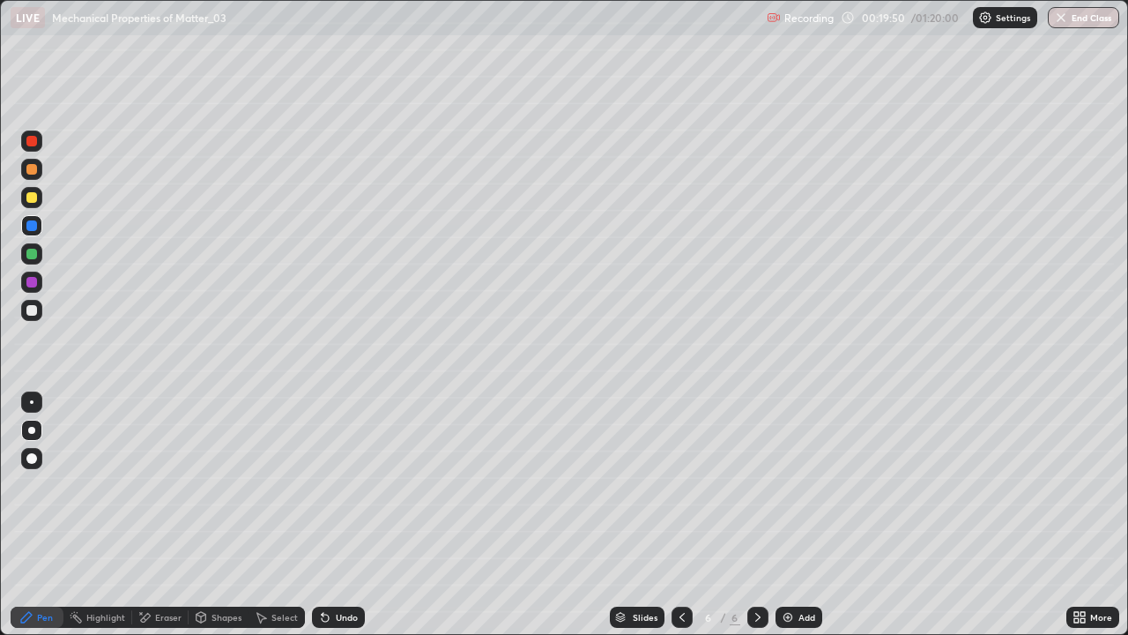
click at [28, 204] on div at bounding box center [31, 197] width 21 height 21
click at [342, 515] on div "Undo" at bounding box center [347, 617] width 22 height 9
click at [336, 515] on div "Undo" at bounding box center [347, 617] width 22 height 9
click at [338, 515] on div "Undo" at bounding box center [347, 617] width 22 height 9
click at [336, 515] on div "Undo" at bounding box center [347, 617] width 22 height 9
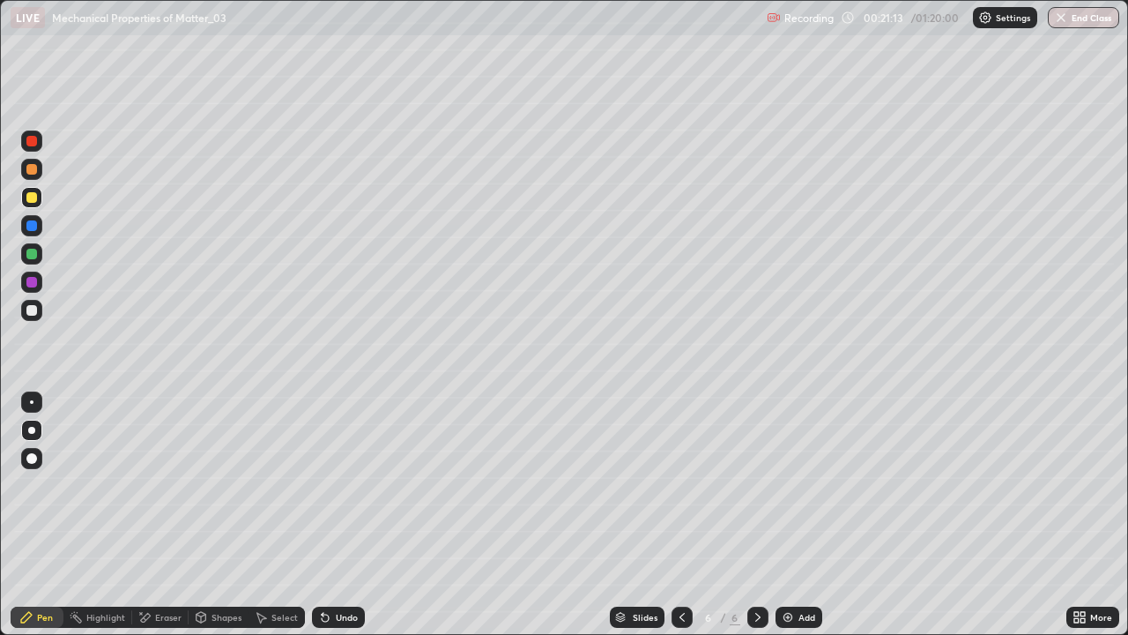
click at [169, 515] on div "Eraser" at bounding box center [168, 617] width 26 height 9
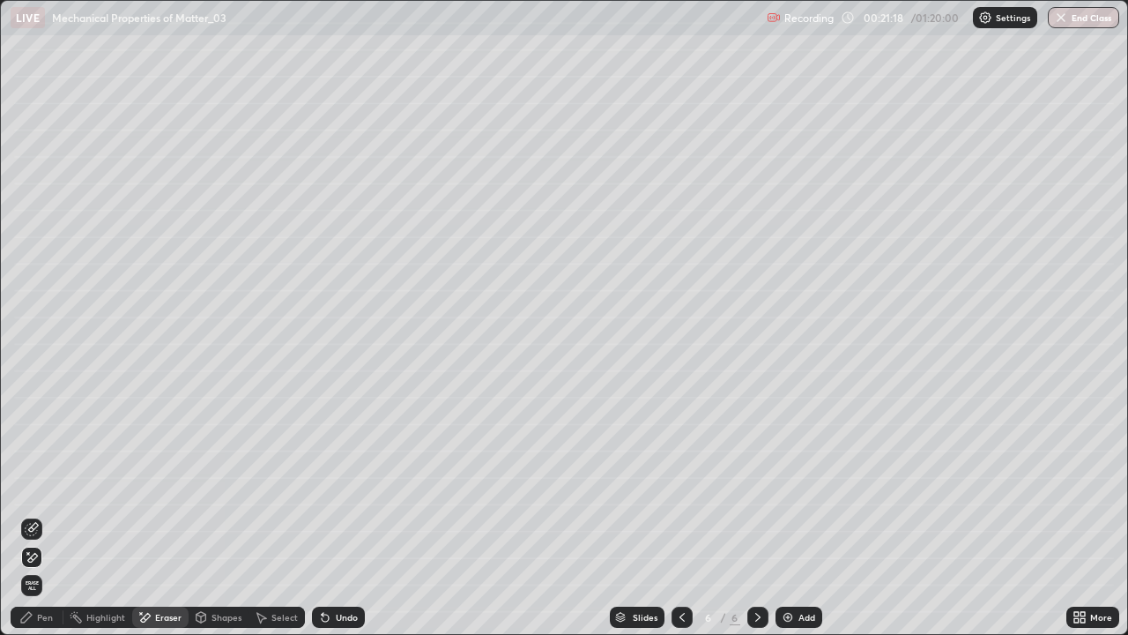
click at [278, 515] on div "Select" at bounding box center [284, 617] width 26 height 9
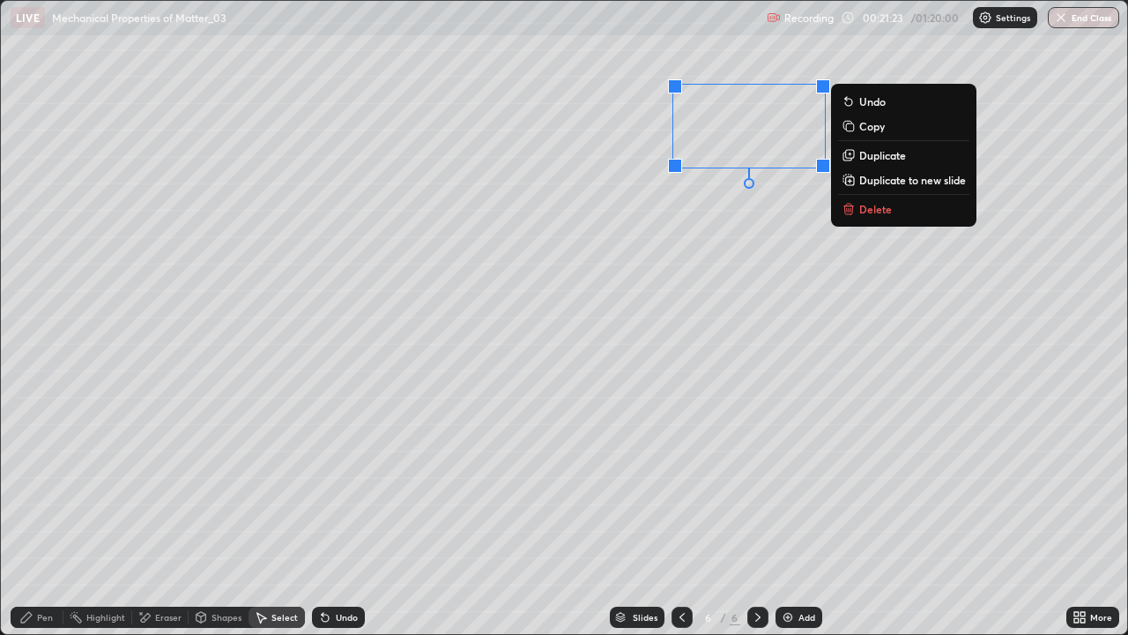
click at [787, 285] on div "0 ° Undo Copy Duplicate Duplicate to new slide Delete" at bounding box center [564, 317] width 1126 height 633
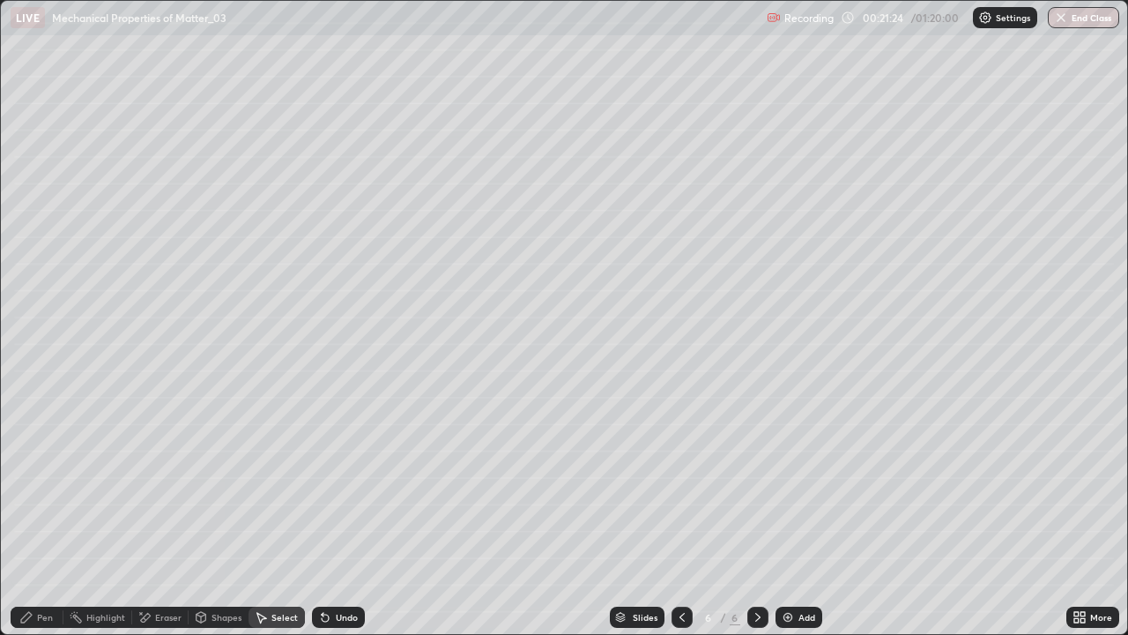
click at [44, 515] on div "Pen" at bounding box center [45, 617] width 16 height 9
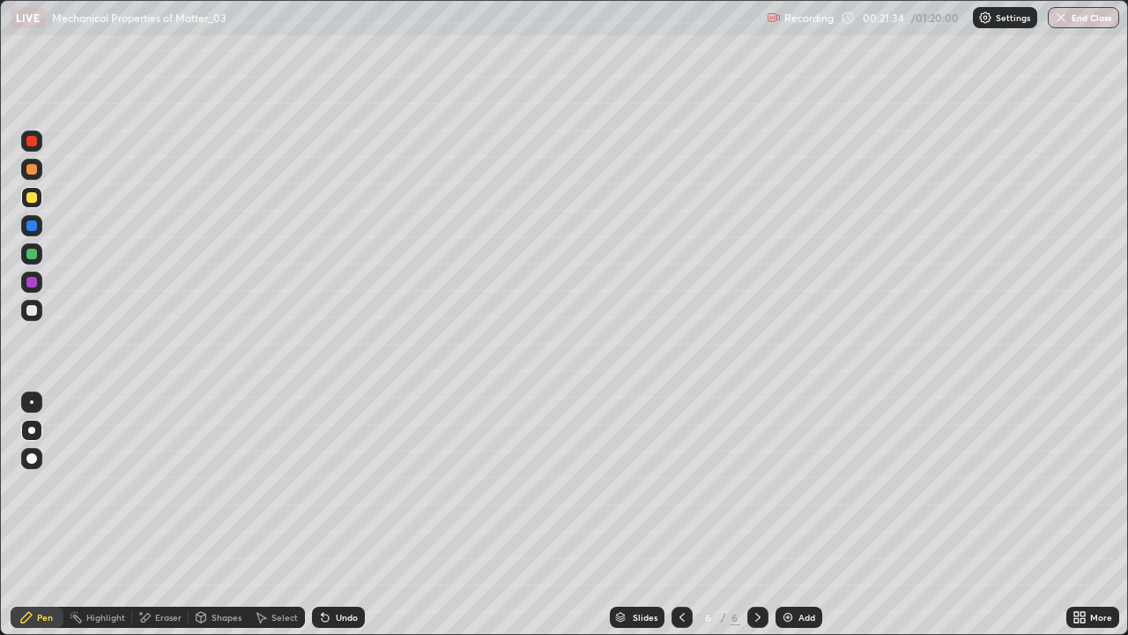
click at [162, 515] on div "Eraser" at bounding box center [168, 617] width 26 height 9
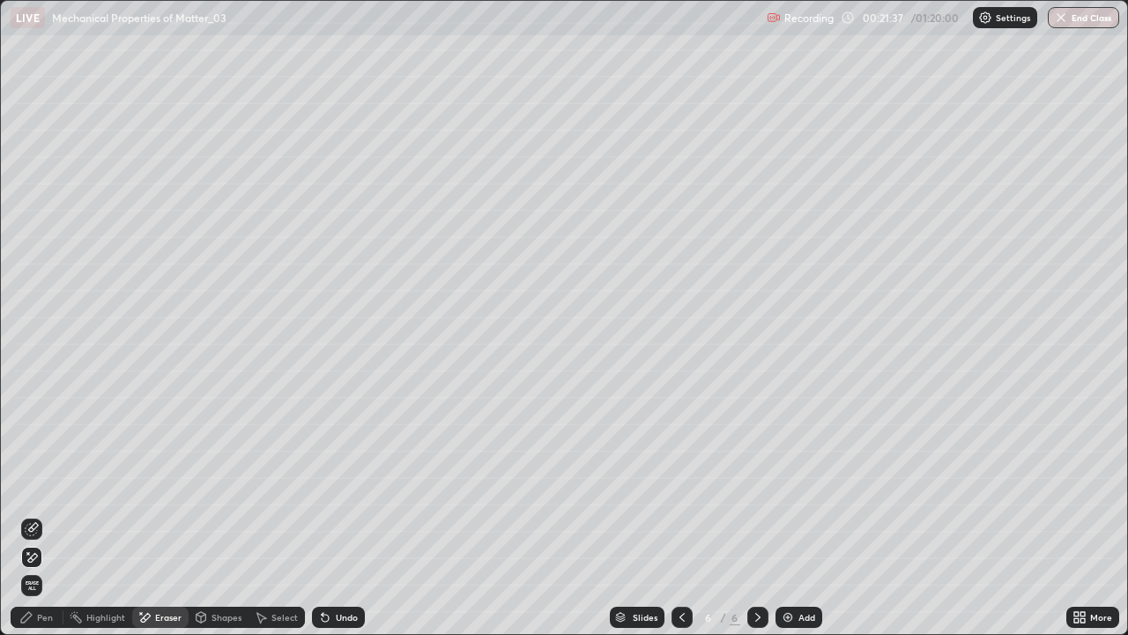
click at [47, 515] on div "Pen" at bounding box center [45, 617] width 16 height 9
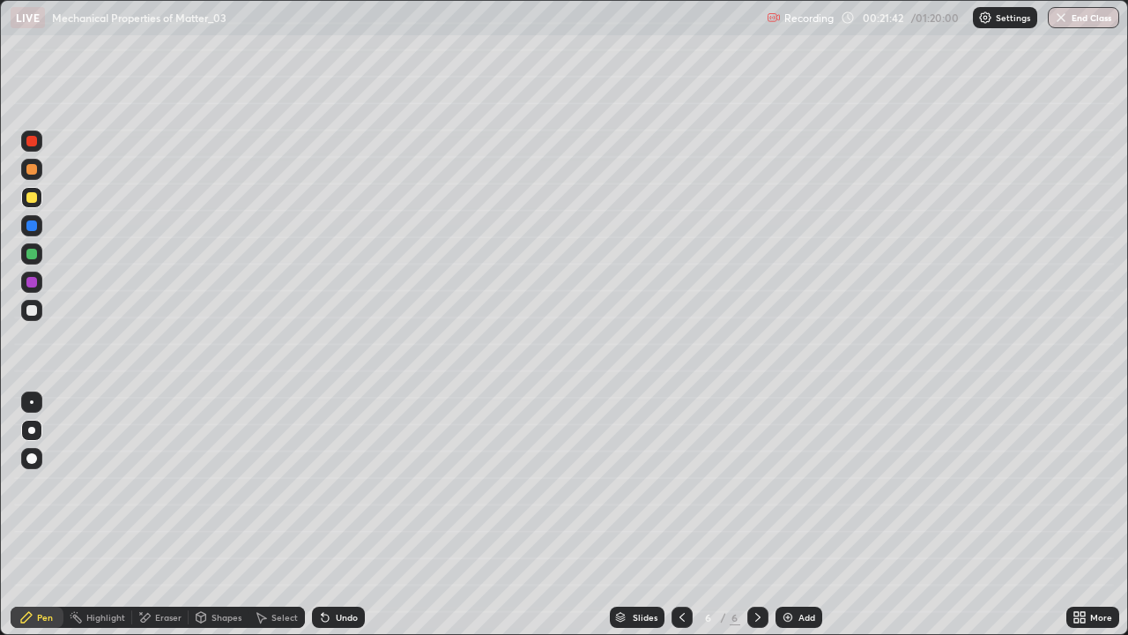
click at [163, 515] on div "Eraser" at bounding box center [168, 617] width 26 height 9
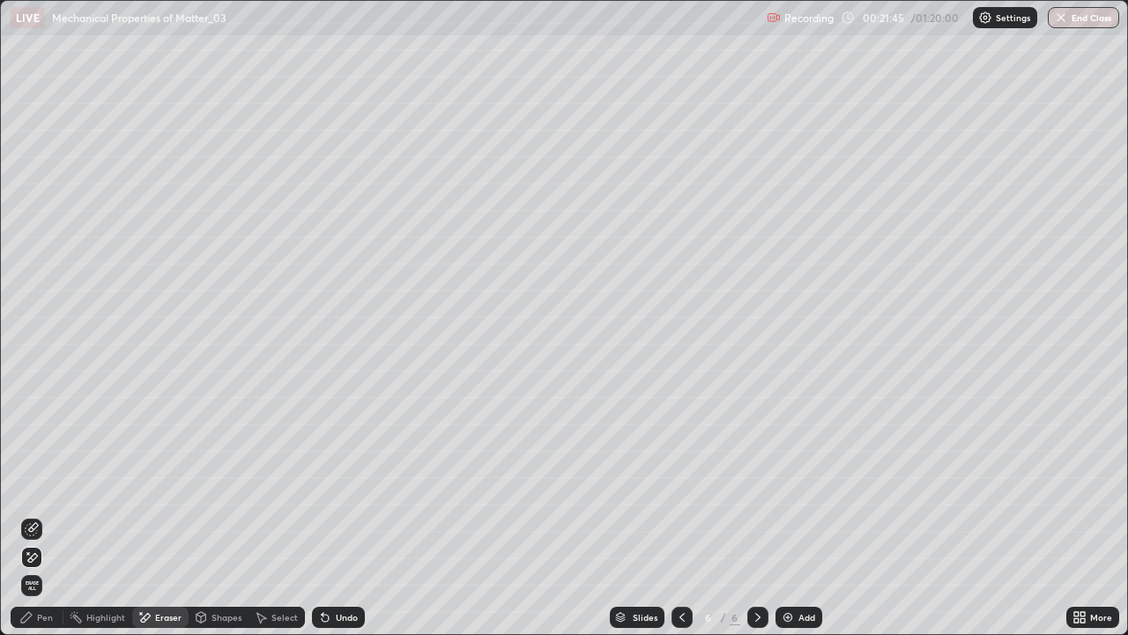
click at [42, 515] on div "Pen" at bounding box center [37, 616] width 53 height 21
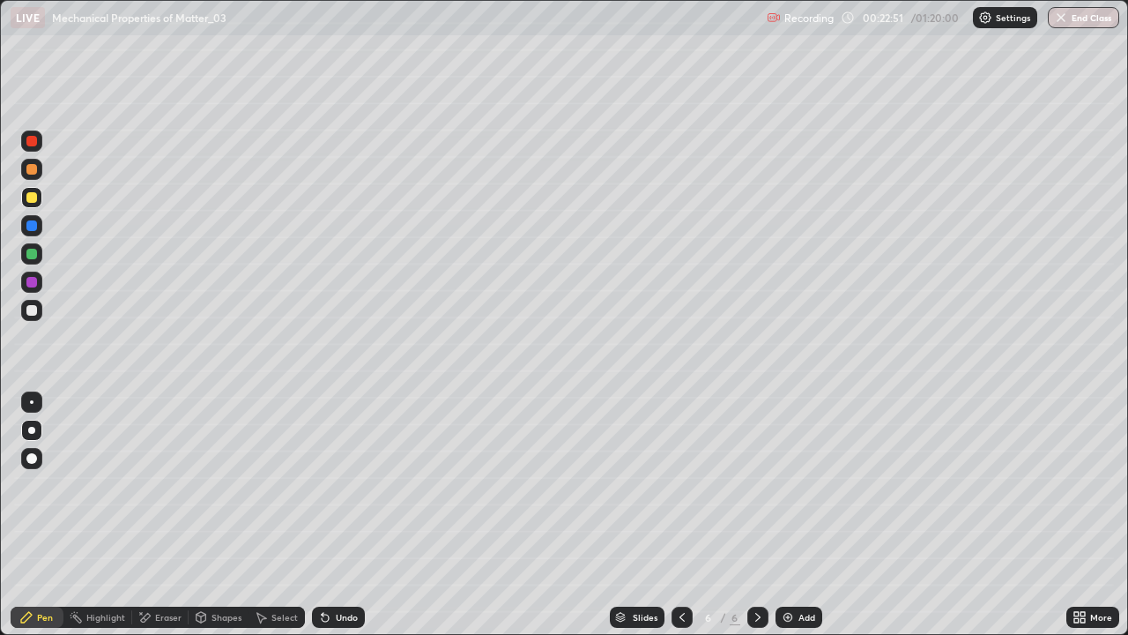
click at [340, 515] on div "Undo" at bounding box center [347, 617] width 22 height 9
click at [168, 515] on div "Eraser" at bounding box center [168, 617] width 26 height 9
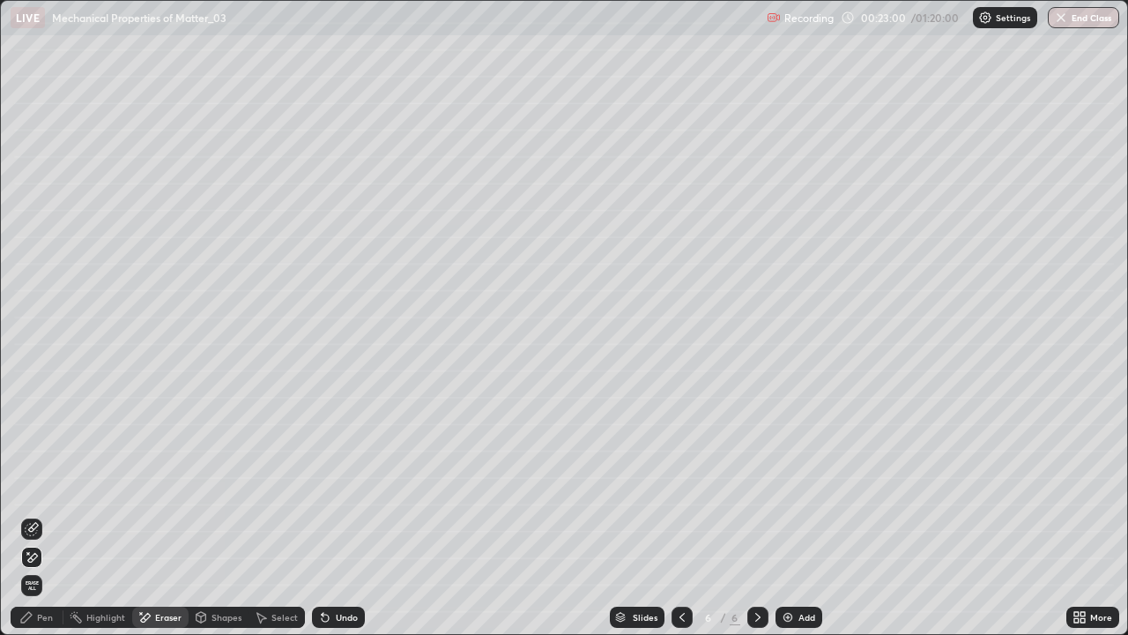
click at [36, 515] on div "Pen" at bounding box center [37, 616] width 53 height 21
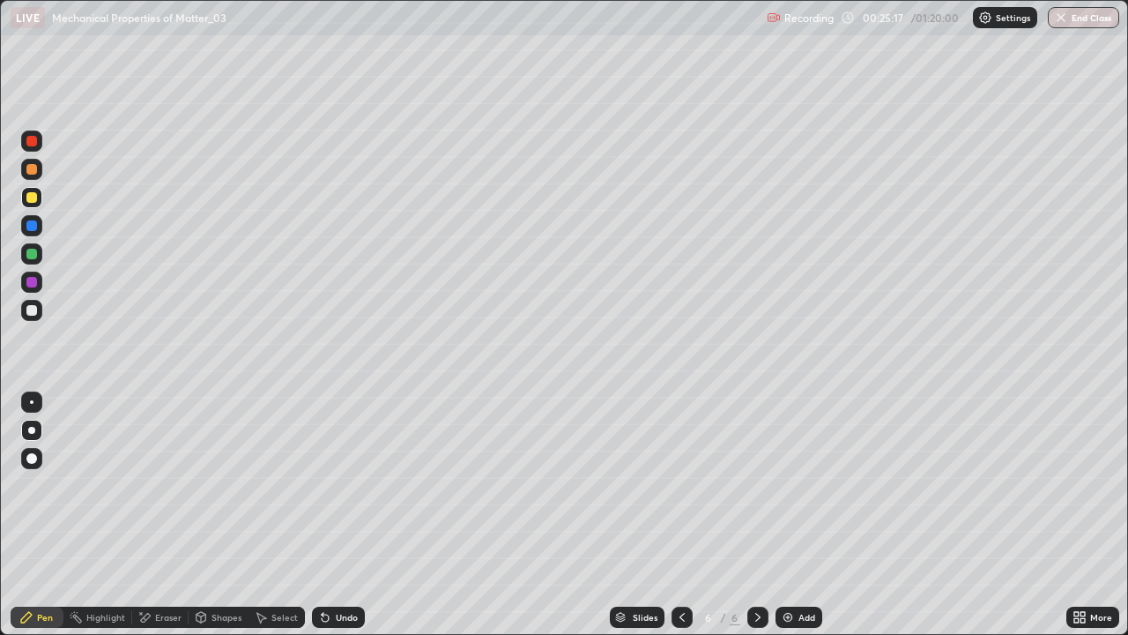
click at [41, 253] on div at bounding box center [31, 253] width 21 height 21
click at [333, 515] on div "Undo" at bounding box center [338, 616] width 53 height 21
click at [332, 515] on div "Undo" at bounding box center [338, 616] width 53 height 21
click at [333, 515] on div "Undo" at bounding box center [338, 616] width 53 height 21
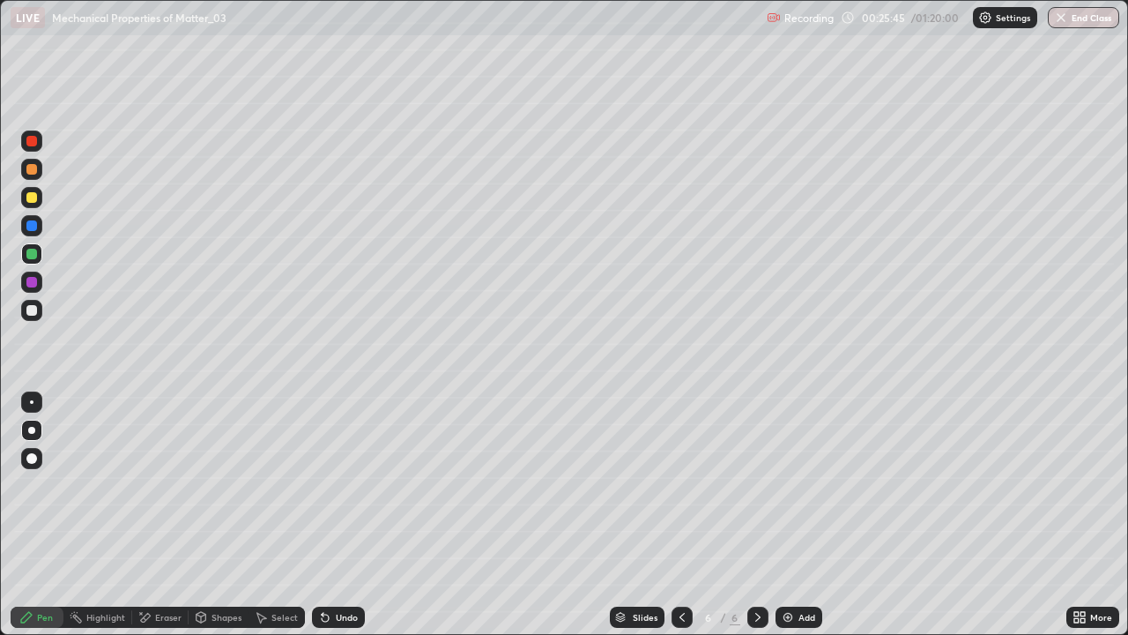
click at [334, 515] on div "Undo" at bounding box center [338, 616] width 53 height 21
click at [337, 515] on div "Undo" at bounding box center [338, 616] width 53 height 21
click at [338, 515] on div "Undo" at bounding box center [338, 616] width 53 height 21
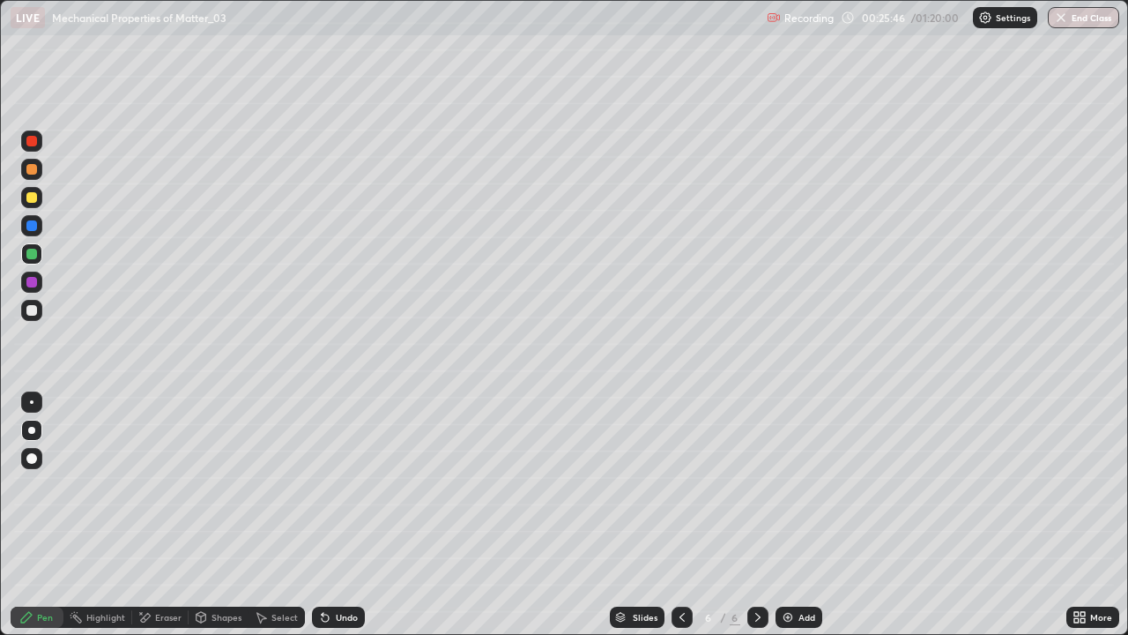
click at [340, 515] on div "Undo" at bounding box center [338, 616] width 53 height 21
click at [343, 515] on div "Undo" at bounding box center [338, 616] width 53 height 21
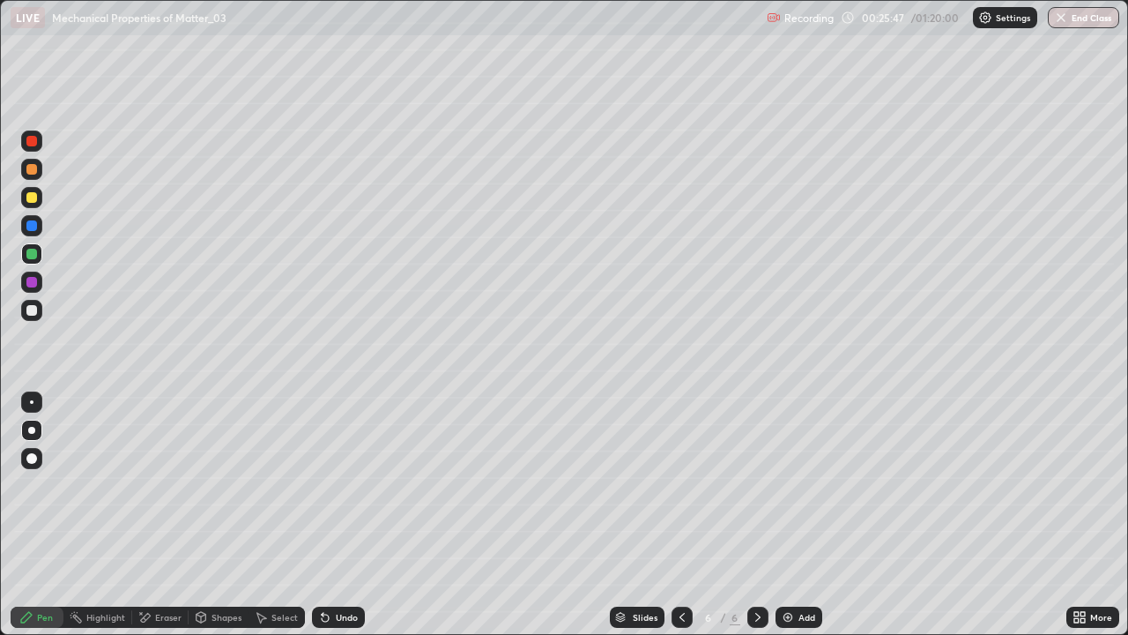
click at [343, 515] on div "Undo" at bounding box center [338, 616] width 53 height 21
click at [345, 515] on div "Undo" at bounding box center [338, 616] width 53 height 21
click at [338, 515] on div "Undo" at bounding box center [347, 617] width 22 height 9
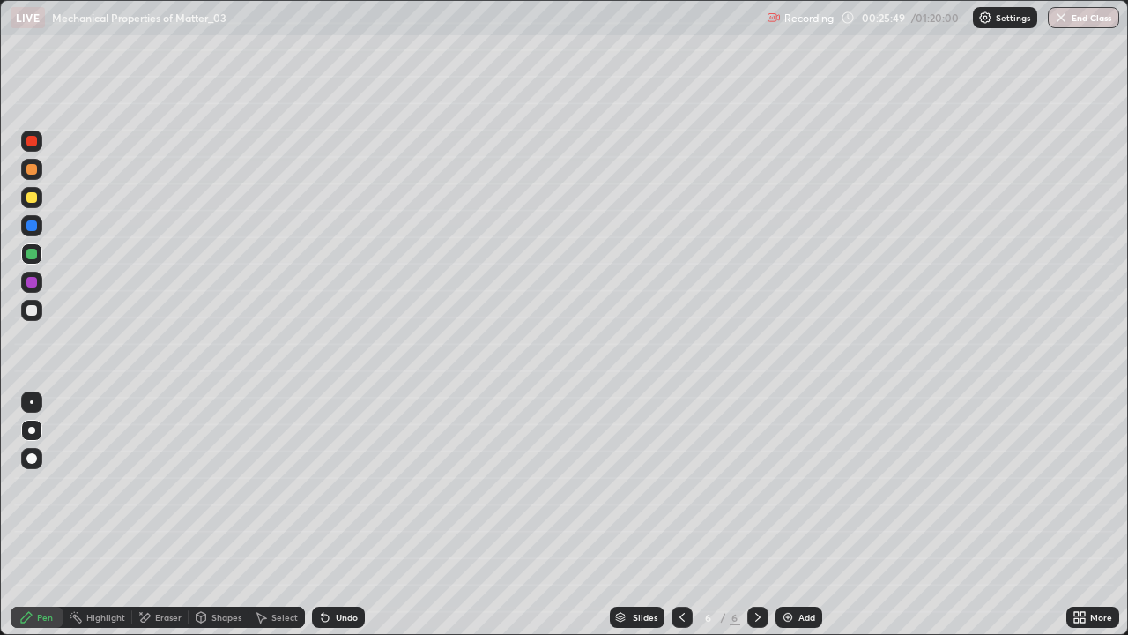
click at [336, 515] on div "Undo" at bounding box center [347, 617] width 22 height 9
click at [328, 515] on icon at bounding box center [325, 617] width 14 height 14
click at [323, 515] on icon at bounding box center [325, 617] width 7 height 7
click at [336, 515] on div "Undo" at bounding box center [347, 617] width 22 height 9
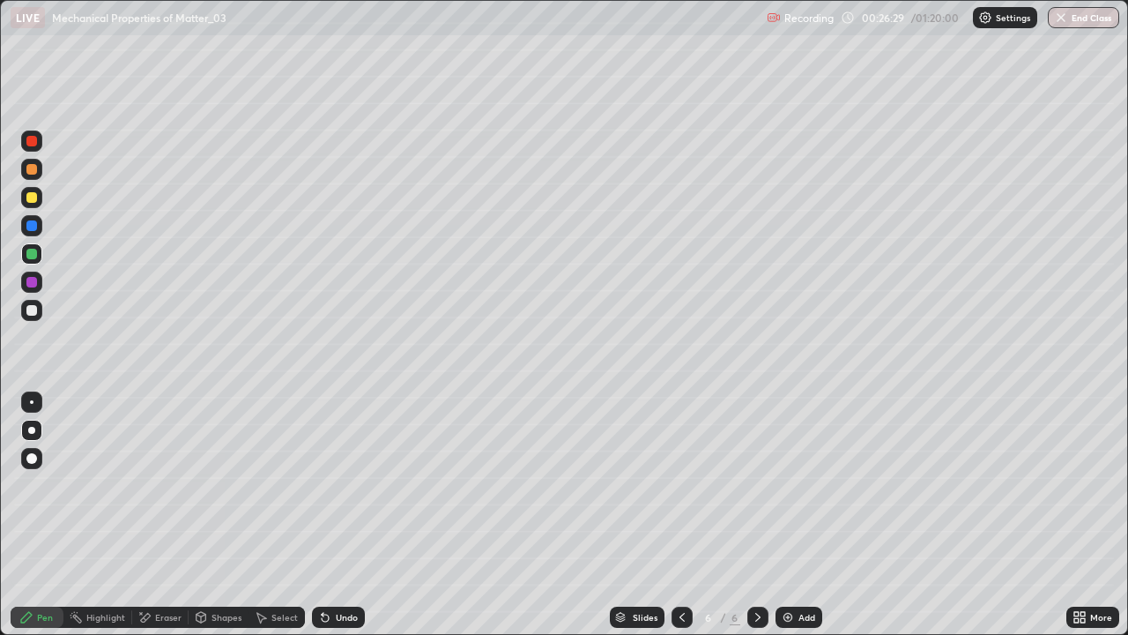
click at [680, 515] on icon at bounding box center [682, 617] width 14 height 14
click at [689, 515] on div at bounding box center [682, 616] width 21 height 21
click at [755, 515] on icon at bounding box center [758, 617] width 14 height 14
click at [756, 515] on icon at bounding box center [758, 617] width 14 height 14
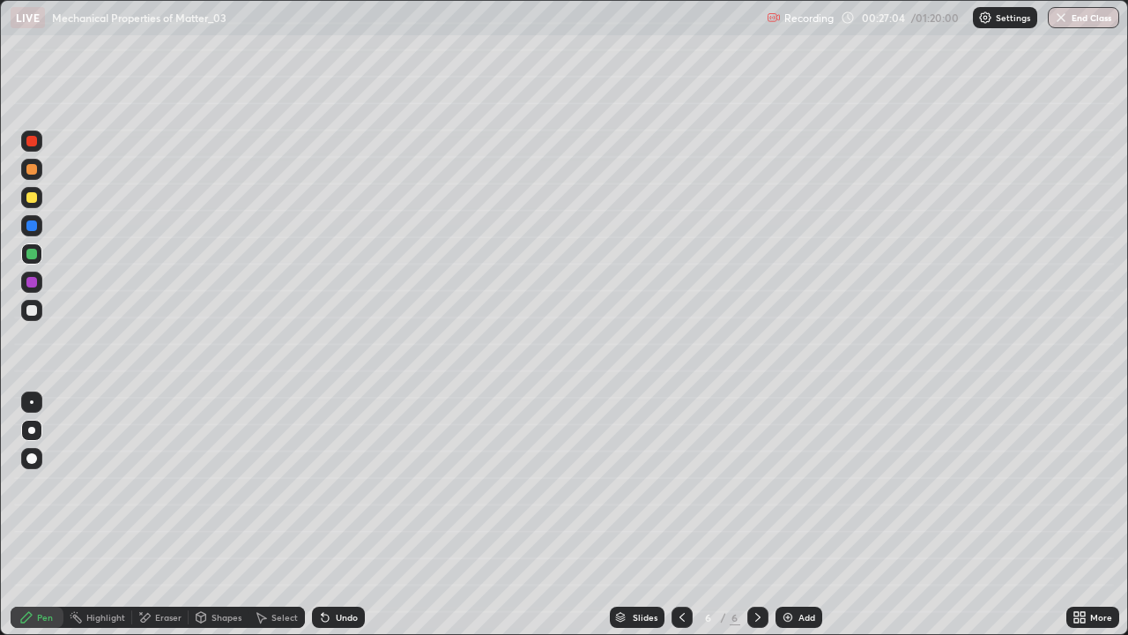
click at [343, 515] on div "Undo" at bounding box center [347, 617] width 22 height 9
click at [346, 515] on div "Undo" at bounding box center [347, 617] width 22 height 9
click at [1091, 515] on div "More" at bounding box center [1101, 617] width 22 height 9
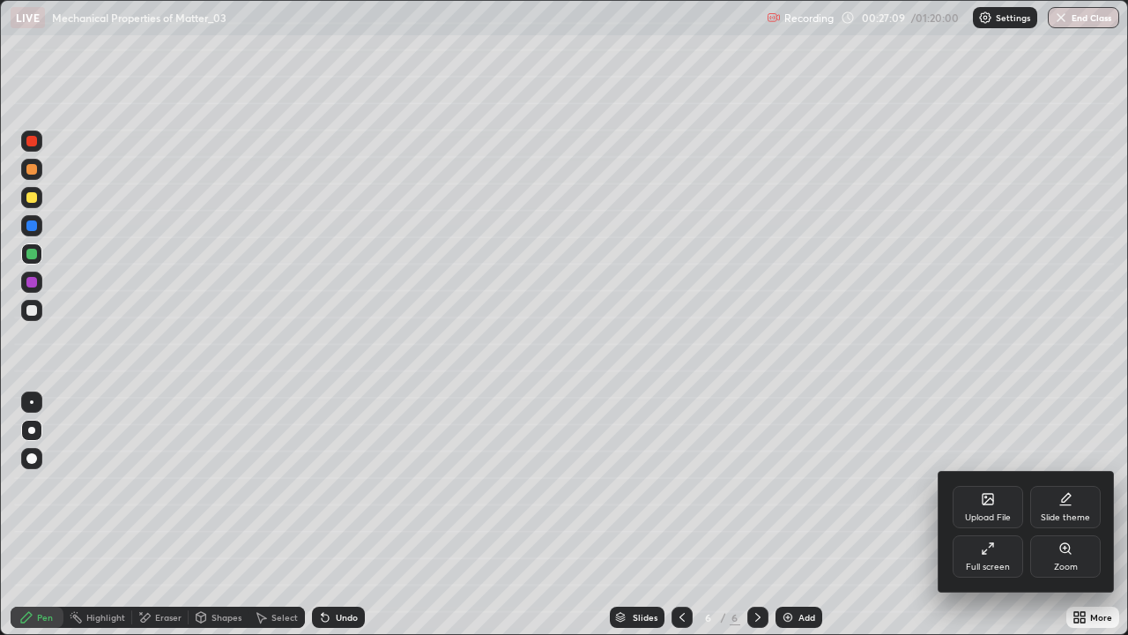
click at [988, 515] on icon at bounding box center [988, 548] width 14 height 14
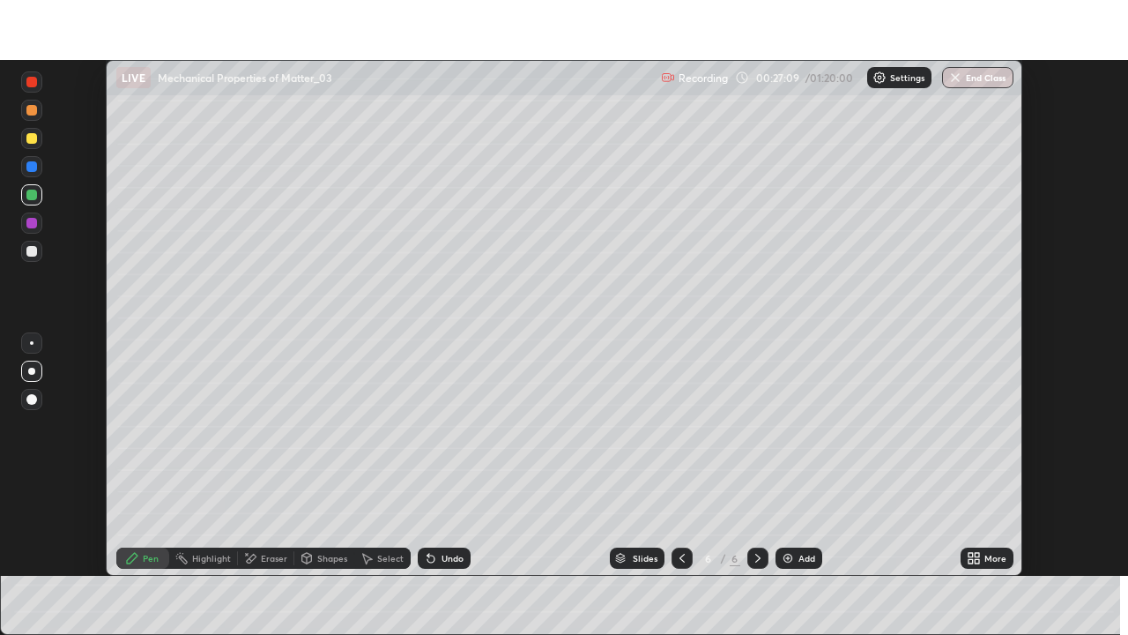
scroll to position [87621, 87008]
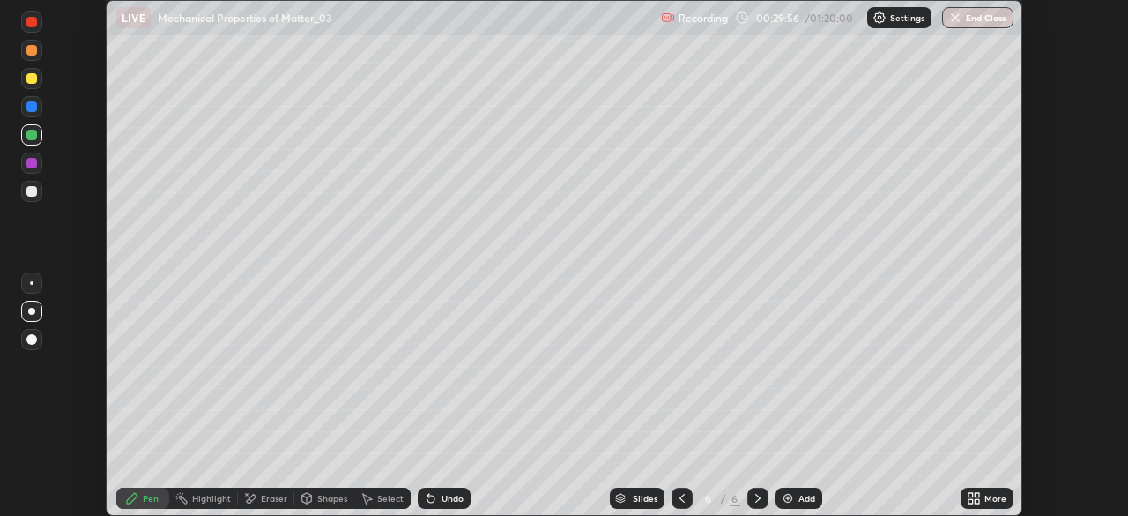
click at [977, 501] on icon at bounding box center [977, 501] width 4 height 4
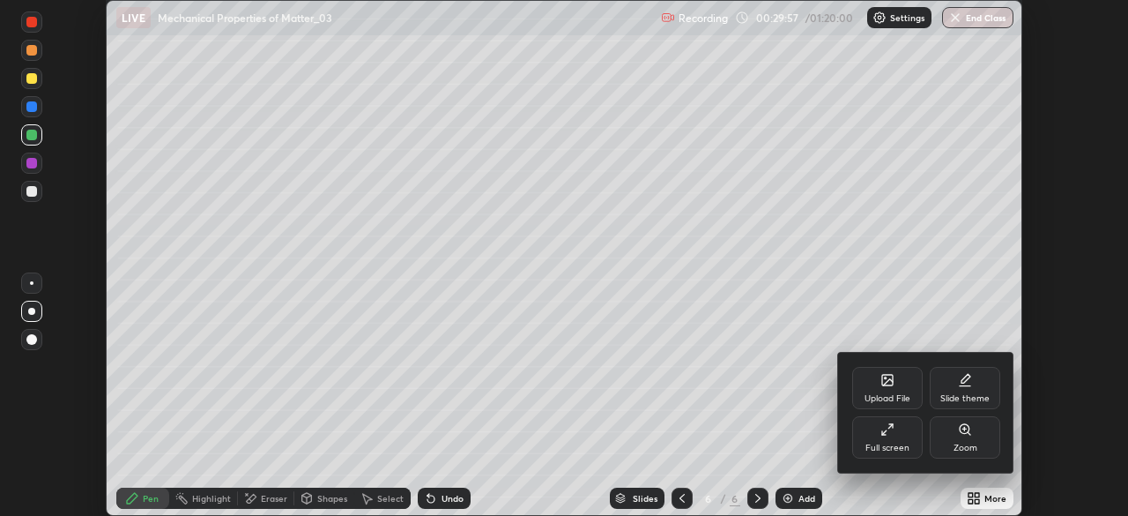
click at [889, 443] on div "Full screen" at bounding box center [887, 447] width 44 height 9
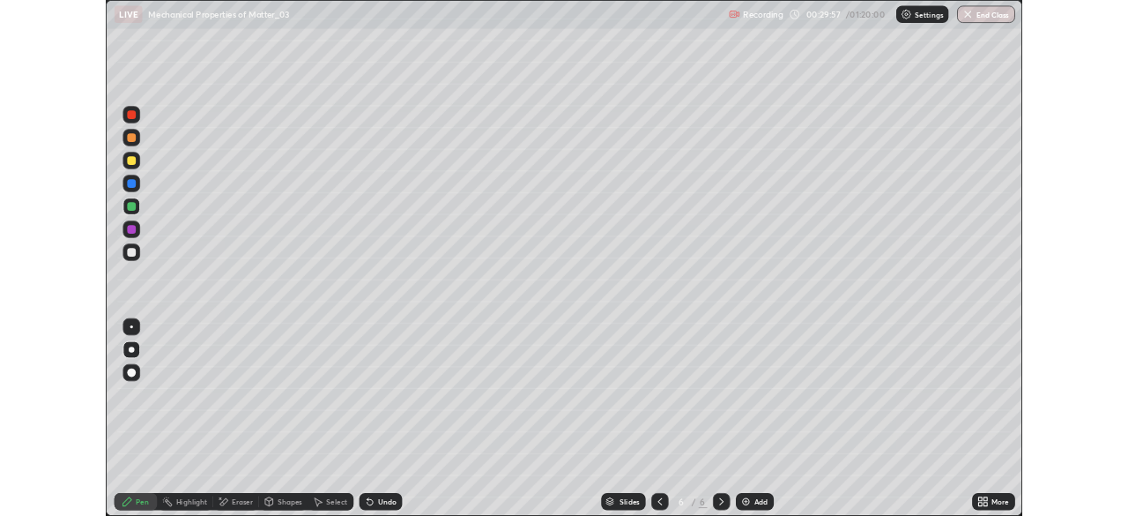
scroll to position [635, 1128]
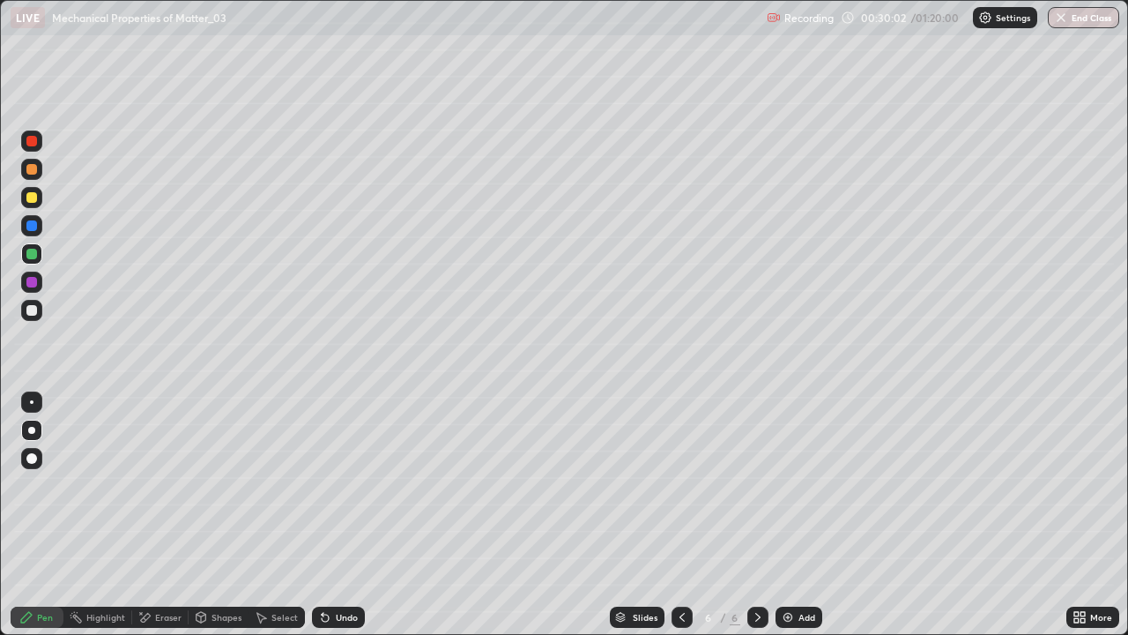
click at [751, 515] on icon at bounding box center [758, 617] width 14 height 14
click at [784, 515] on img at bounding box center [788, 617] width 14 height 14
click at [28, 306] on div at bounding box center [31, 310] width 11 height 11
click at [680, 515] on icon at bounding box center [682, 617] width 14 height 14
click at [285, 515] on div "Select" at bounding box center [284, 617] width 26 height 9
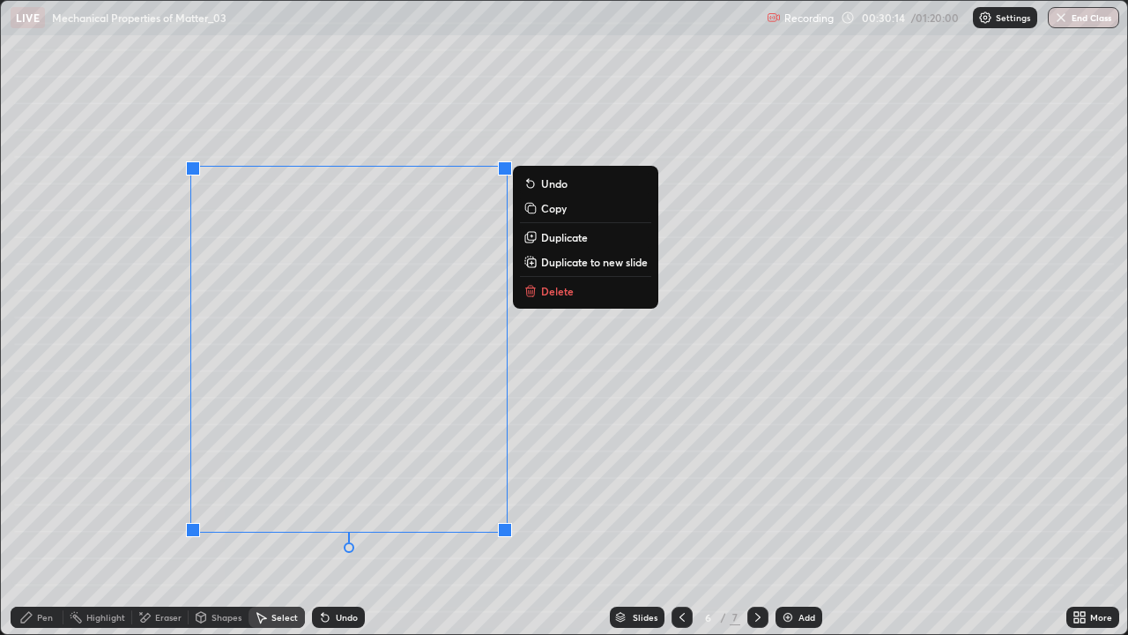
click at [584, 264] on p "Duplicate to new slide" at bounding box center [594, 262] width 107 height 14
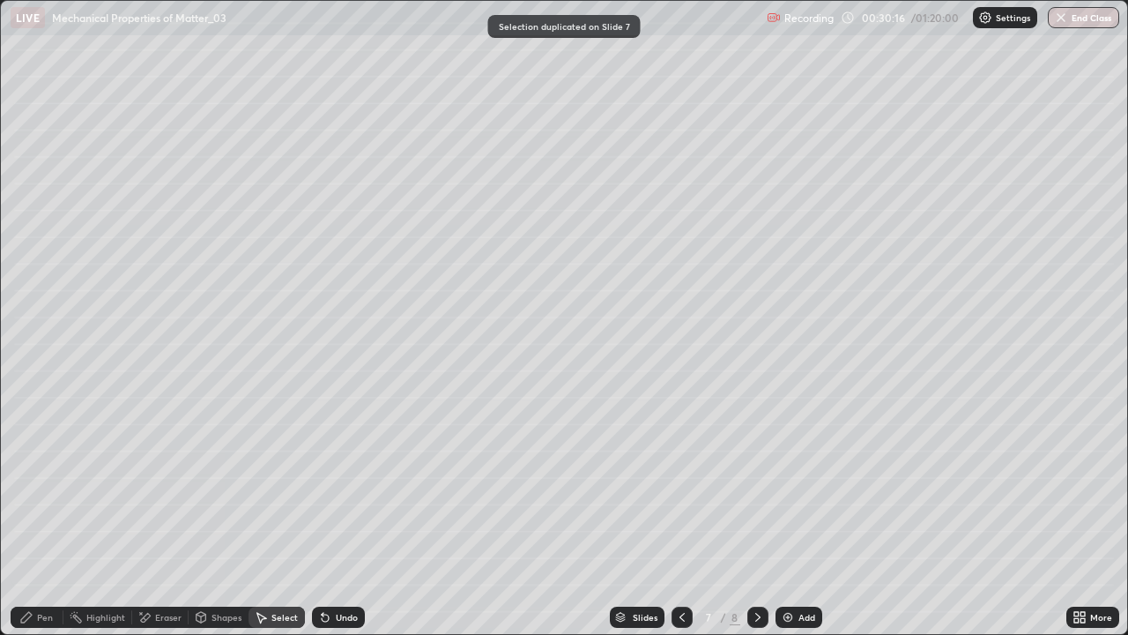
click at [160, 515] on div "Eraser" at bounding box center [168, 617] width 26 height 9
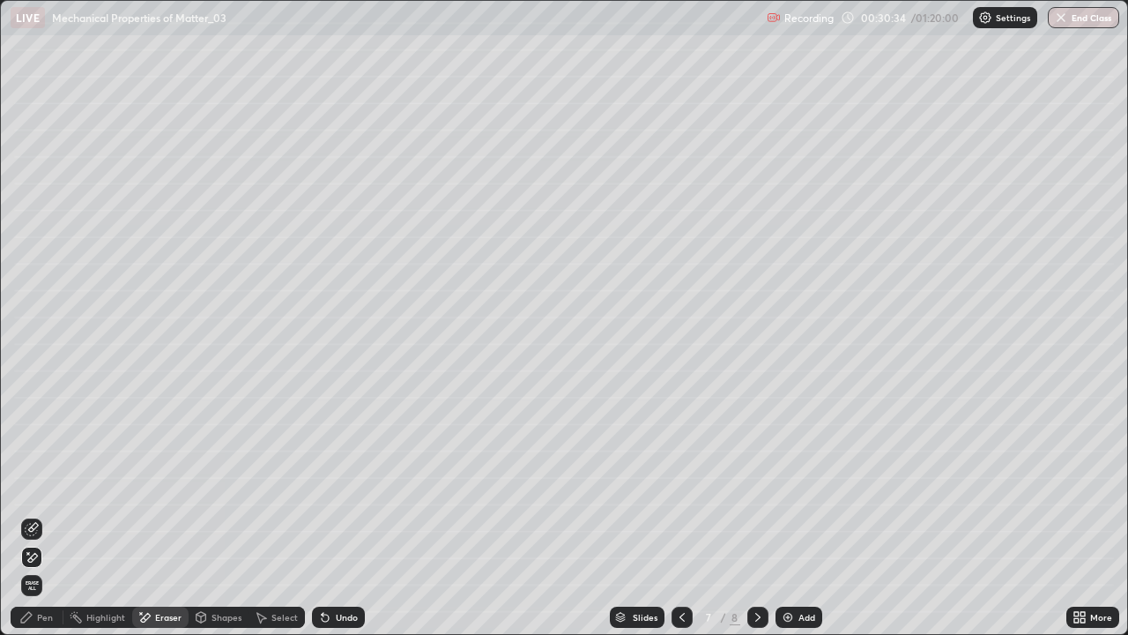
click at [34, 515] on div "Pen" at bounding box center [37, 616] width 53 height 21
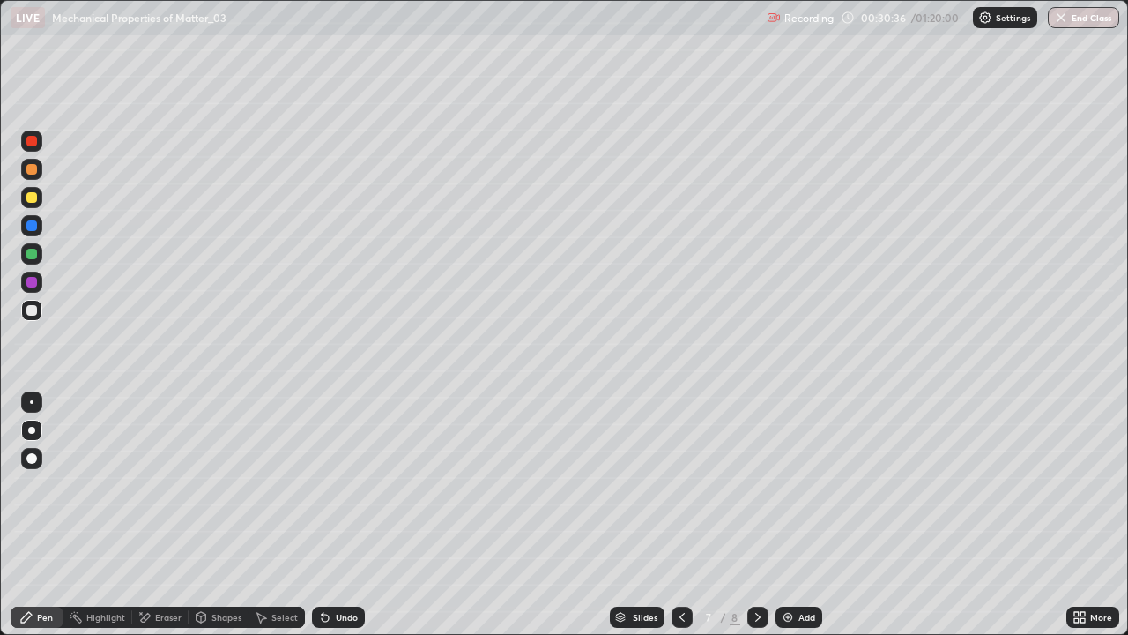
click at [212, 515] on div "Shapes" at bounding box center [227, 617] width 30 height 9
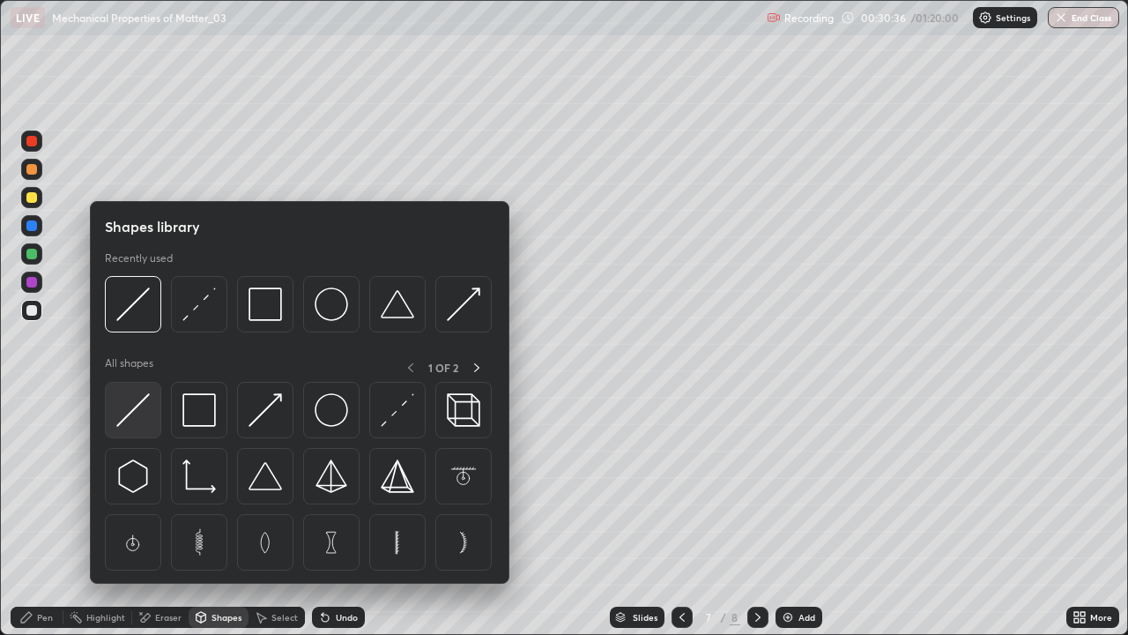
click at [127, 412] on img at bounding box center [132, 409] width 33 height 33
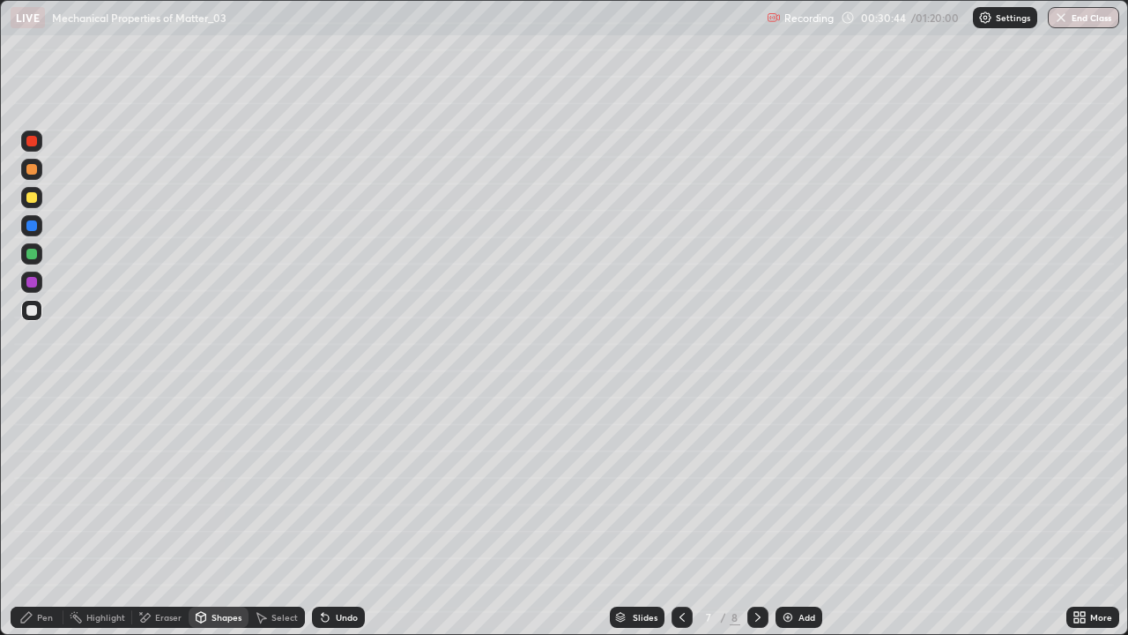
click at [31, 169] on div at bounding box center [31, 169] width 11 height 11
click at [343, 515] on div "Undo" at bounding box center [347, 617] width 22 height 9
click at [41, 515] on div "Pen" at bounding box center [37, 616] width 53 height 21
click at [329, 515] on icon at bounding box center [325, 617] width 14 height 14
click at [337, 515] on div "Undo" at bounding box center [347, 617] width 22 height 9
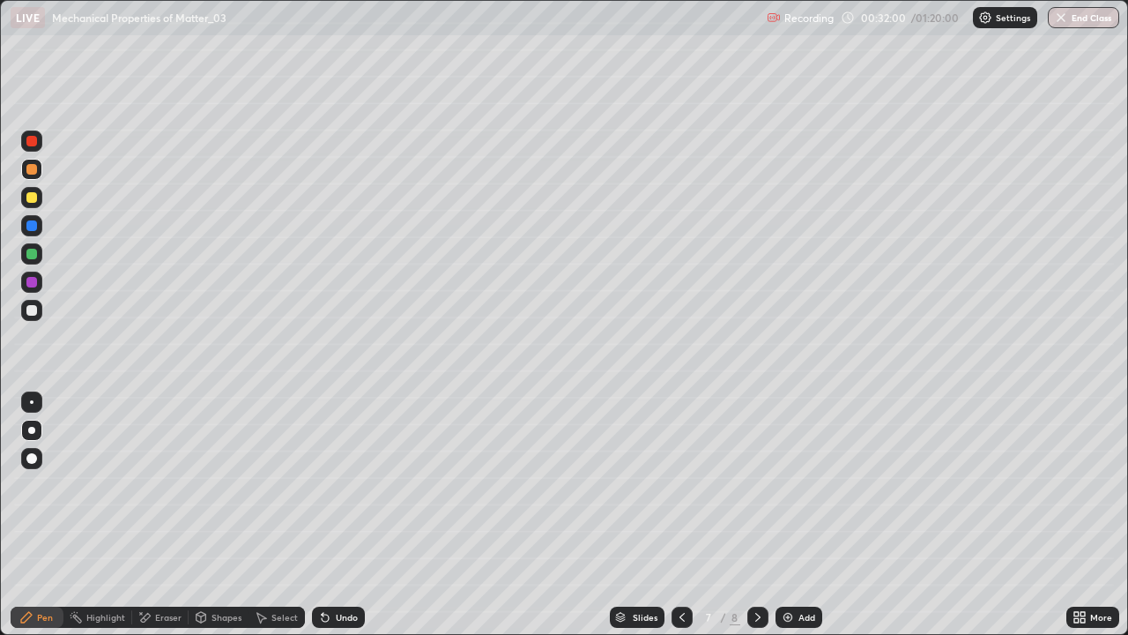
click at [680, 515] on icon at bounding box center [682, 617] width 14 height 14
click at [345, 515] on div "Undo" at bounding box center [347, 617] width 22 height 9
click at [342, 515] on div "Undo" at bounding box center [347, 617] width 22 height 9
click at [337, 515] on div "Undo" at bounding box center [347, 617] width 22 height 9
click at [336, 515] on div "Undo" at bounding box center [347, 617] width 22 height 9
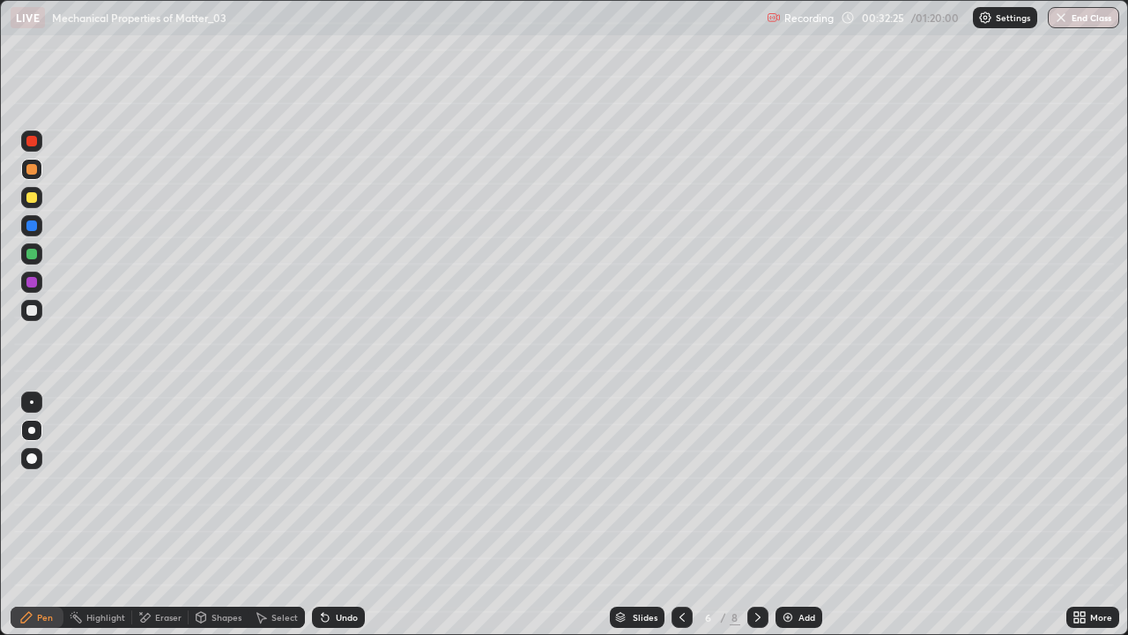
click at [337, 515] on div "Undo" at bounding box center [347, 617] width 22 height 9
click at [336, 515] on div "Undo" at bounding box center [347, 617] width 22 height 9
click at [1090, 515] on div "More" at bounding box center [1101, 617] width 22 height 9
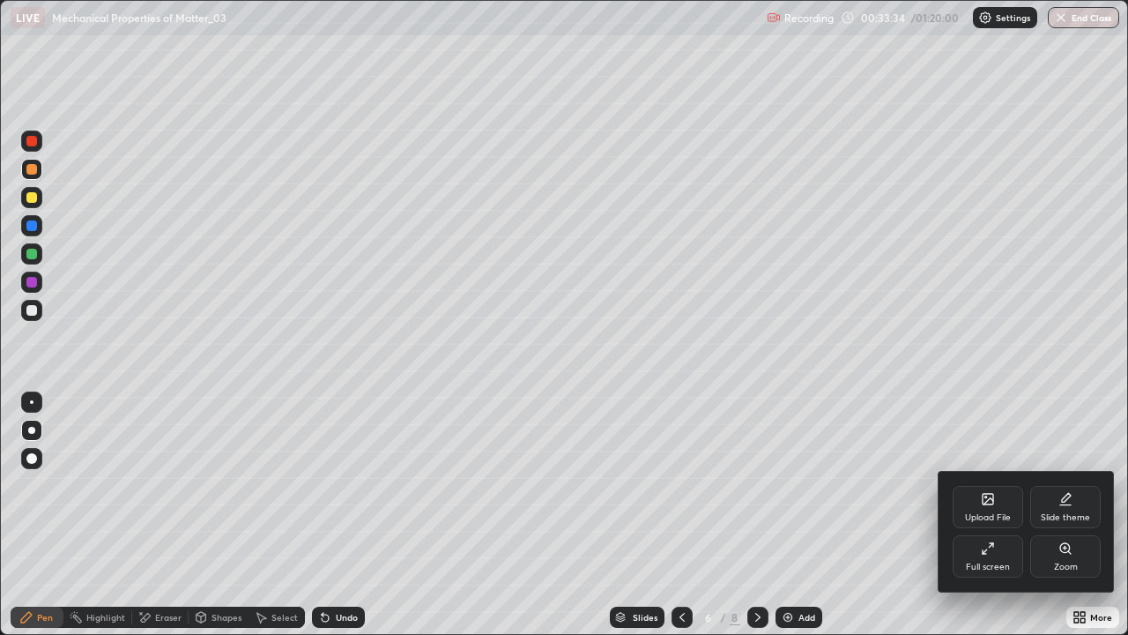
click at [997, 515] on div "Full screen" at bounding box center [988, 566] width 44 height 9
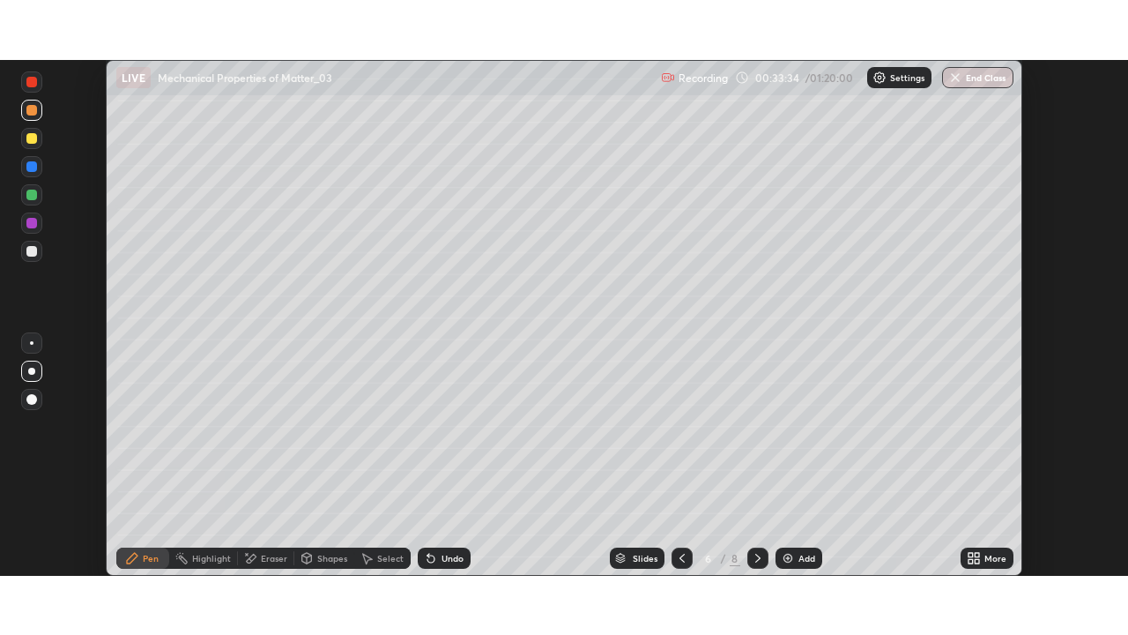
scroll to position [87621, 87008]
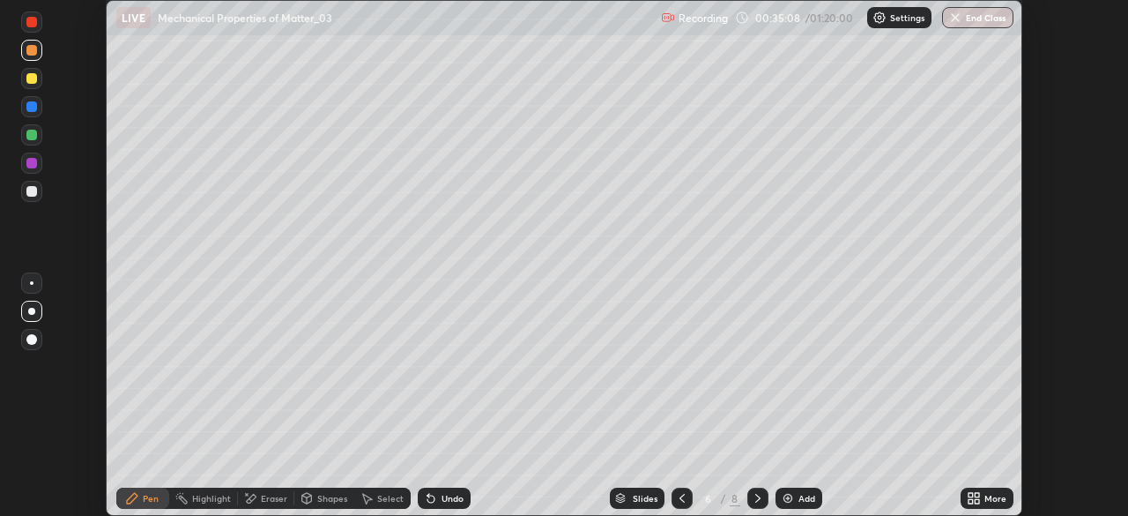
click at [991, 499] on div "More" at bounding box center [995, 498] width 22 height 9
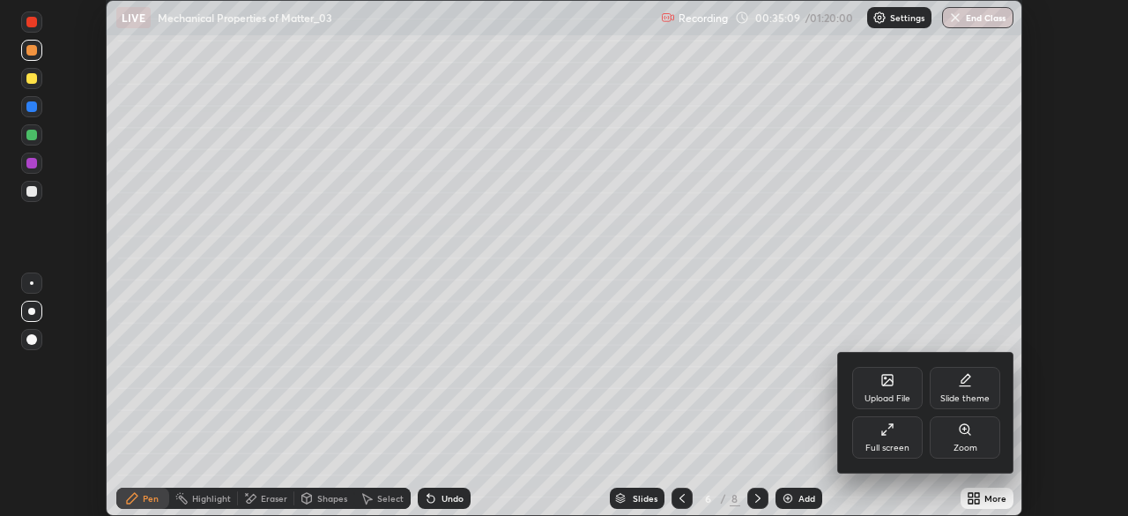
click at [893, 439] on div "Full screen" at bounding box center [887, 437] width 71 height 42
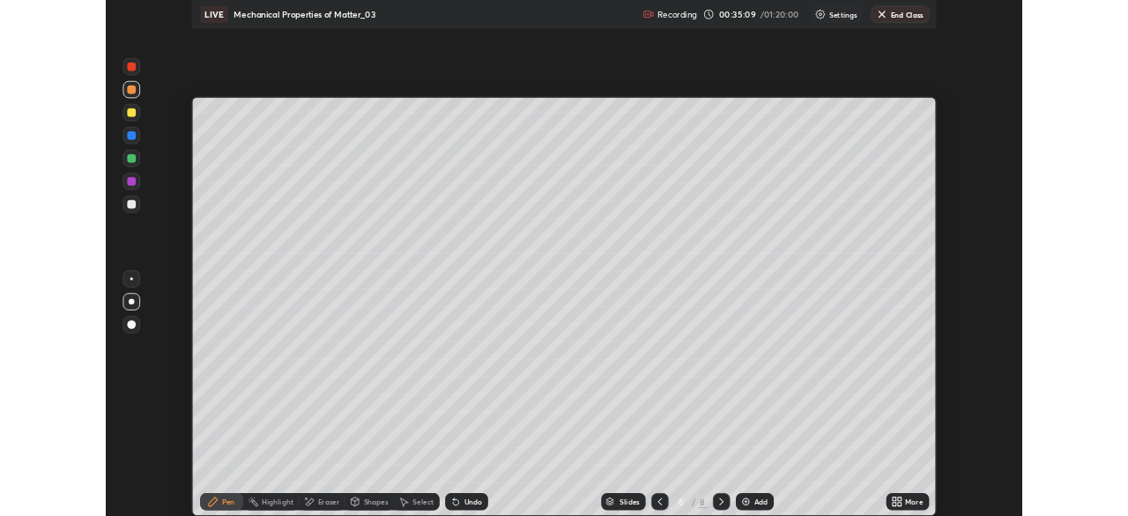
scroll to position [635, 1128]
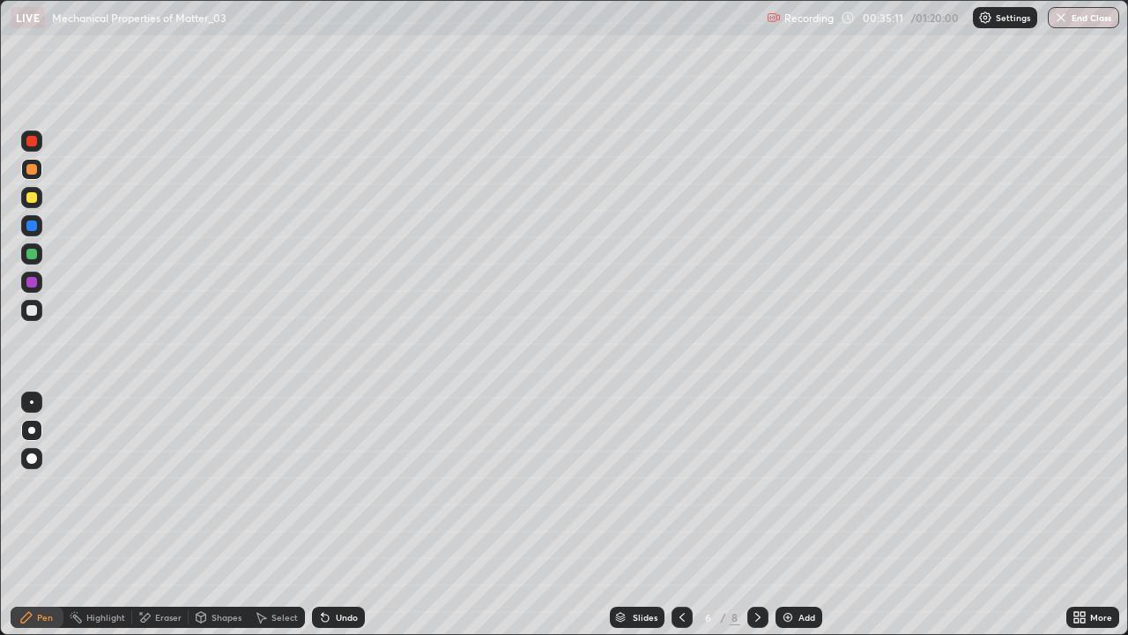
click at [755, 515] on icon at bounding box center [757, 617] width 5 height 9
click at [162, 515] on div "Eraser" at bounding box center [168, 617] width 26 height 9
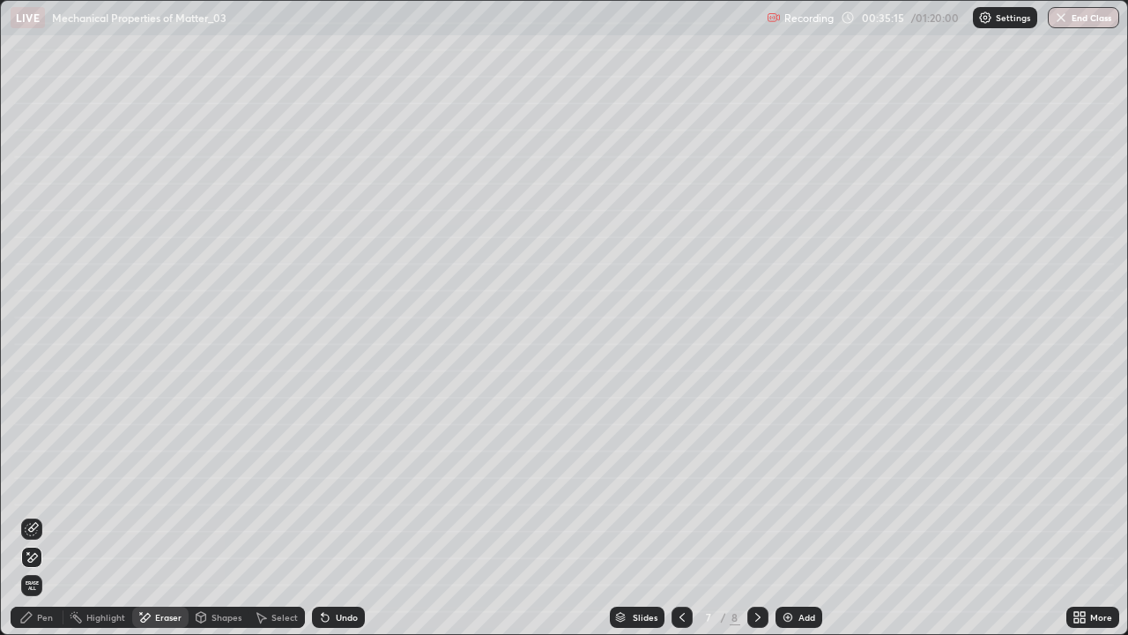
click at [30, 515] on icon at bounding box center [32, 529] width 14 height 14
click at [42, 515] on div "Pen" at bounding box center [45, 617] width 16 height 9
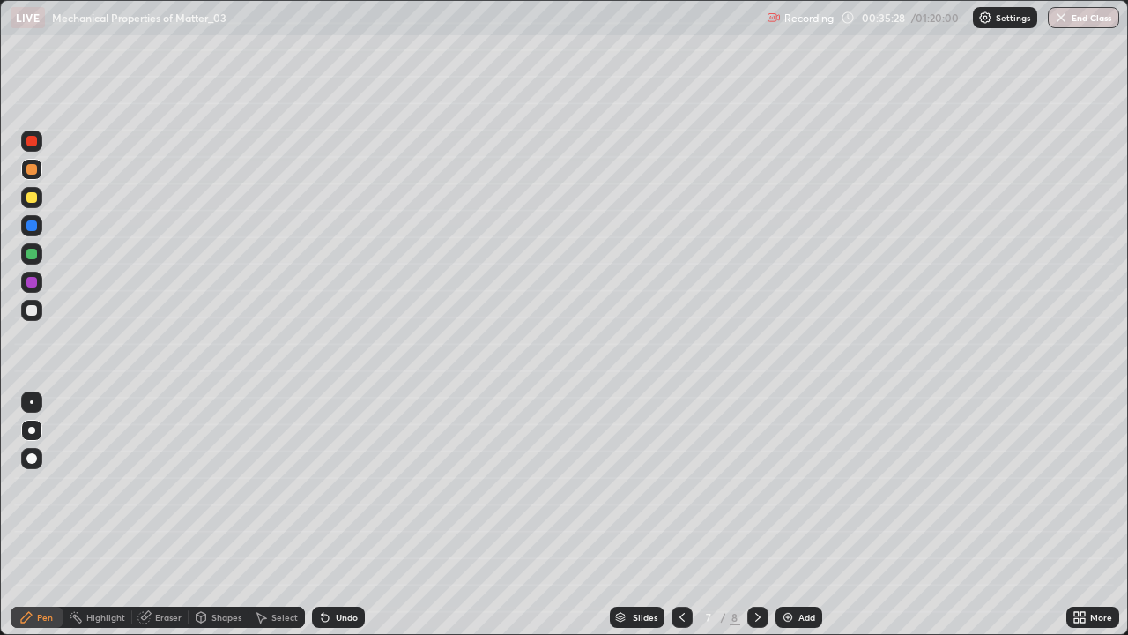
click at [38, 199] on div at bounding box center [31, 197] width 21 height 21
click at [271, 515] on div "Select" at bounding box center [284, 617] width 26 height 9
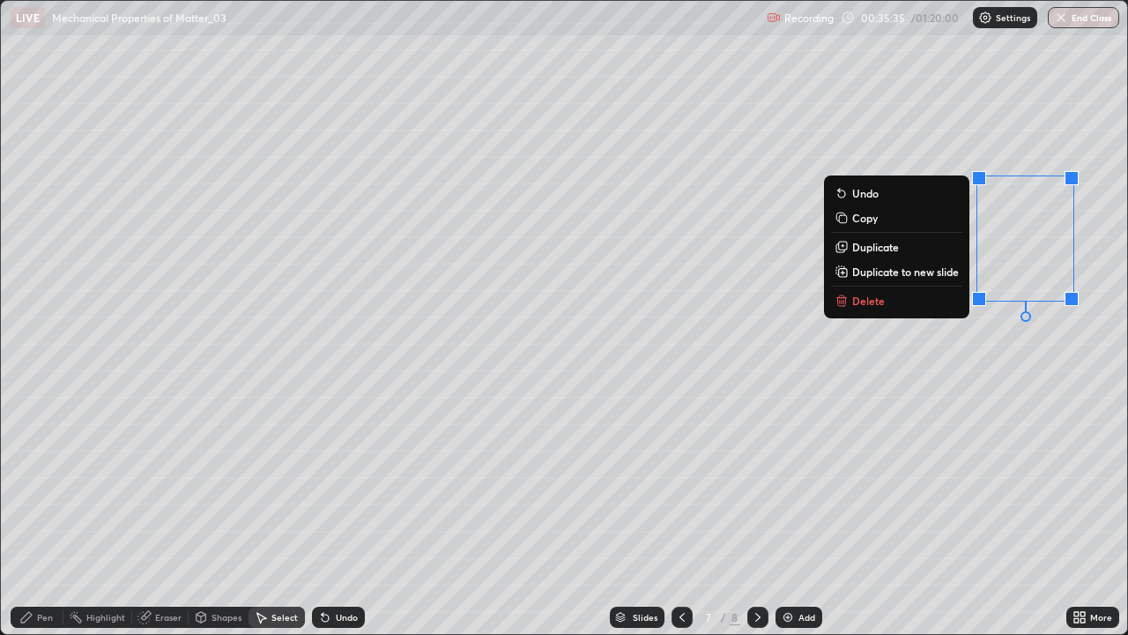
click at [901, 304] on button "Delete" at bounding box center [896, 300] width 131 height 21
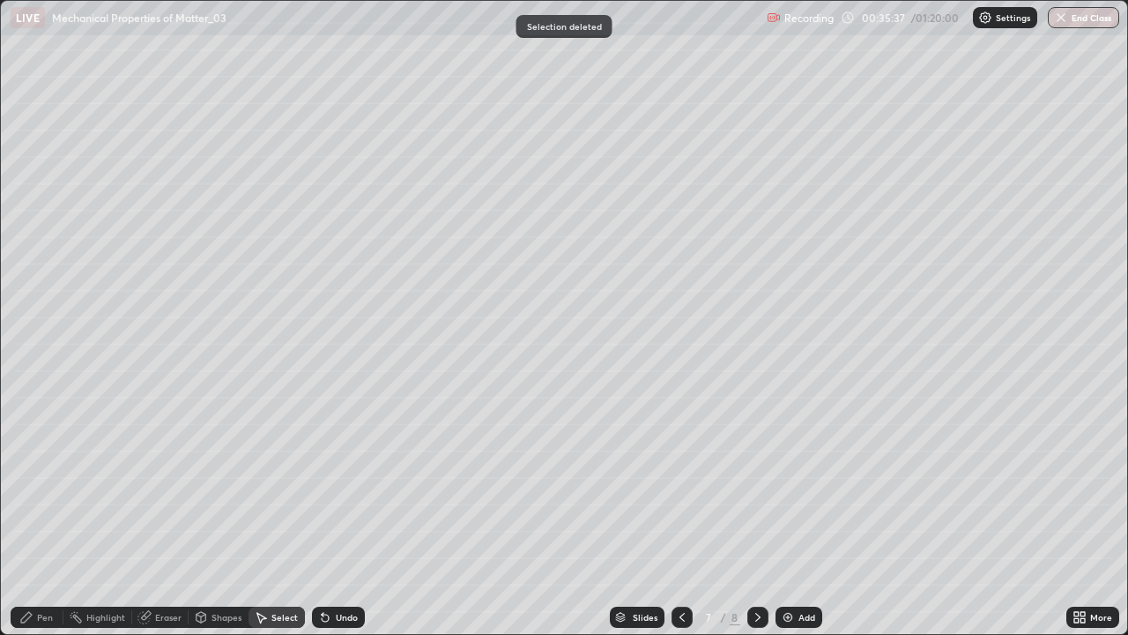
click at [49, 515] on div "Pen" at bounding box center [37, 616] width 53 height 21
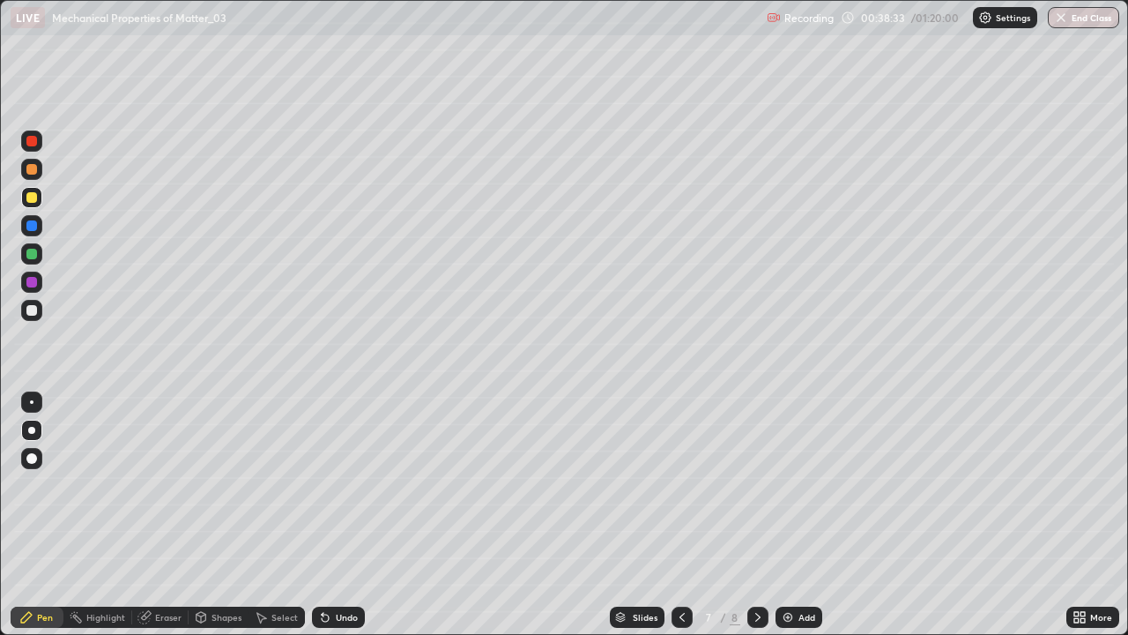
click at [754, 515] on icon at bounding box center [758, 617] width 14 height 14
click at [32, 196] on div at bounding box center [31, 197] width 11 height 11
click at [336, 515] on div "Undo" at bounding box center [347, 617] width 22 height 9
click at [327, 515] on icon at bounding box center [325, 617] width 14 height 14
click at [33, 311] on div at bounding box center [31, 310] width 11 height 11
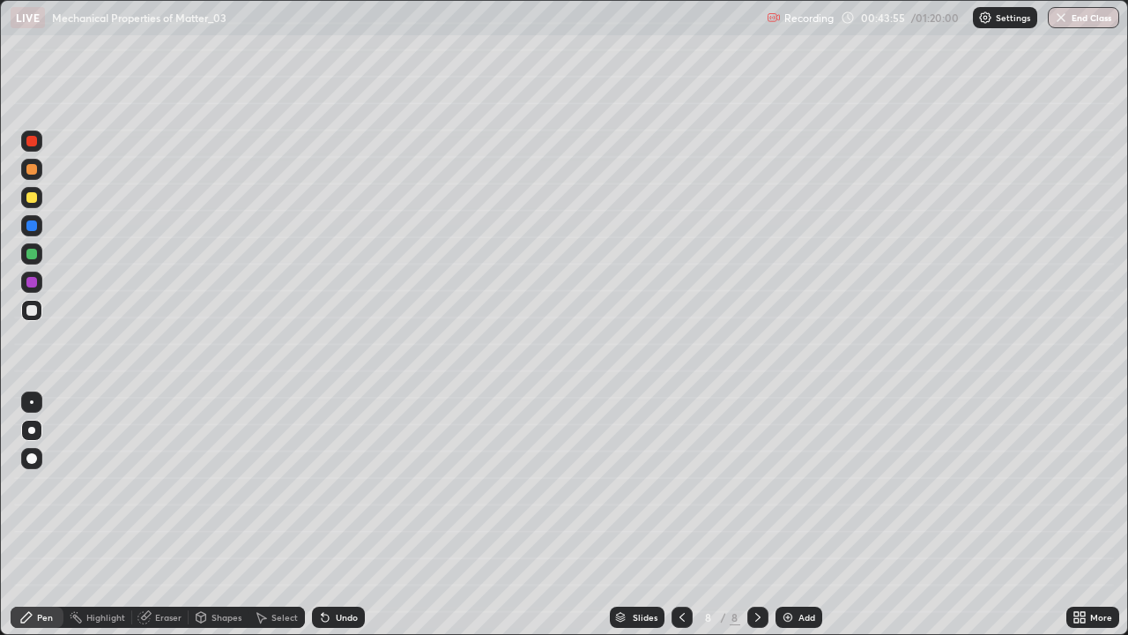
click at [331, 515] on div "Undo" at bounding box center [338, 616] width 53 height 21
click at [36, 193] on div at bounding box center [31, 197] width 21 height 21
click at [339, 515] on div "Undo" at bounding box center [347, 617] width 22 height 9
click at [345, 515] on div "Undo" at bounding box center [347, 617] width 22 height 9
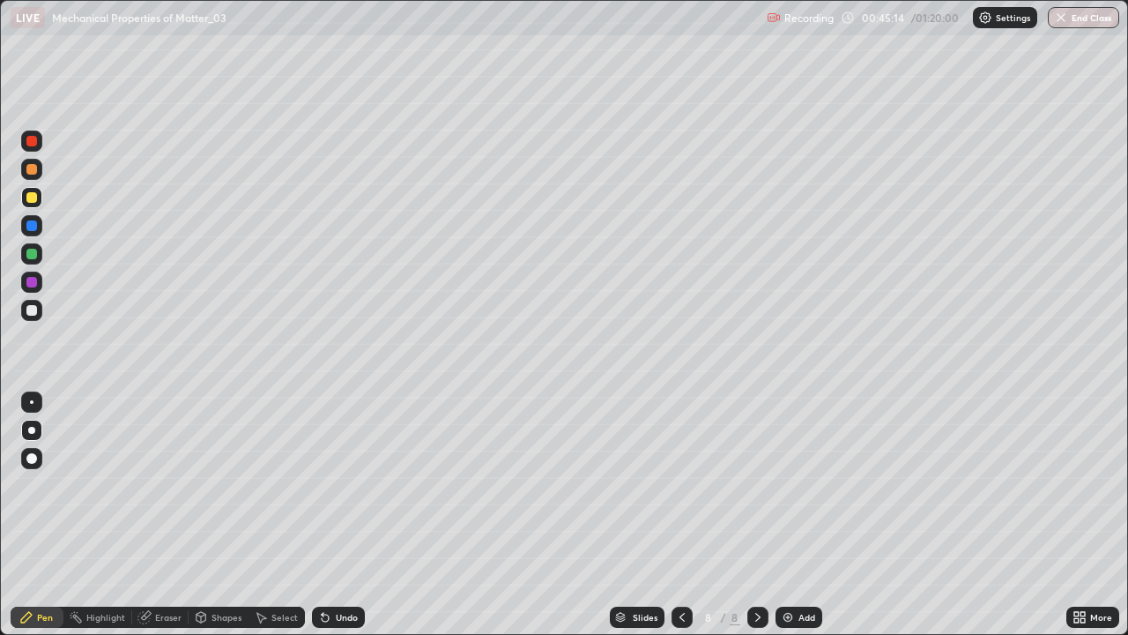
click at [336, 515] on div "Undo" at bounding box center [347, 617] width 22 height 9
click at [331, 515] on div "Undo" at bounding box center [338, 616] width 53 height 21
click at [325, 515] on icon at bounding box center [325, 617] width 7 height 7
click at [345, 515] on div "Undo" at bounding box center [338, 616] width 53 height 21
click at [345, 515] on div "Undo" at bounding box center [347, 617] width 22 height 9
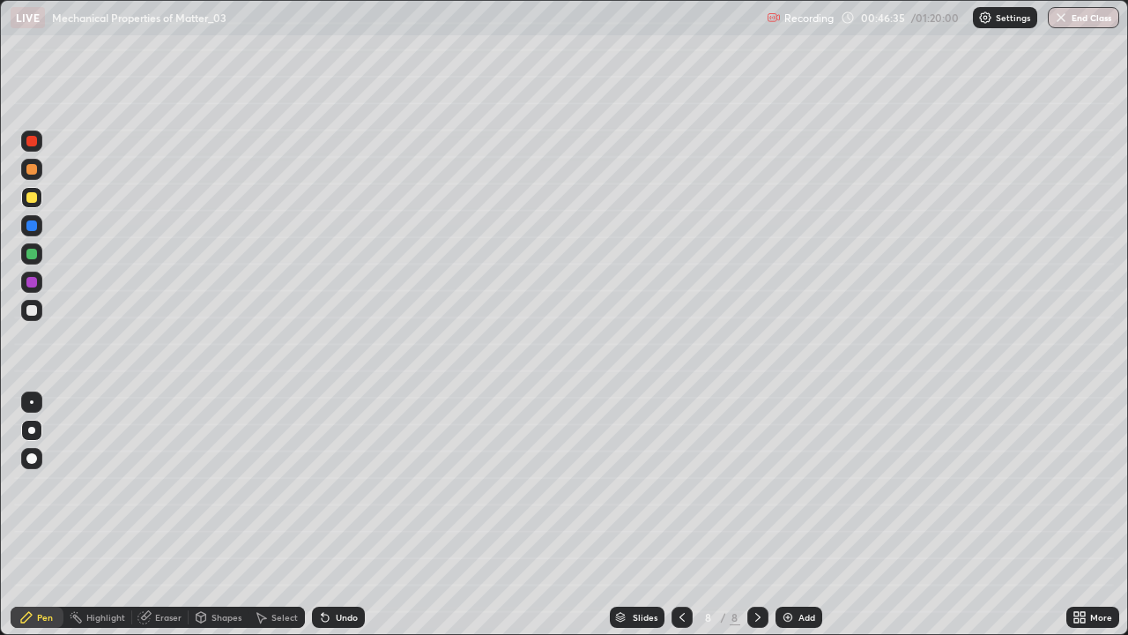
click at [341, 515] on div "Undo" at bounding box center [347, 617] width 22 height 9
click at [343, 515] on div "Undo" at bounding box center [347, 617] width 22 height 9
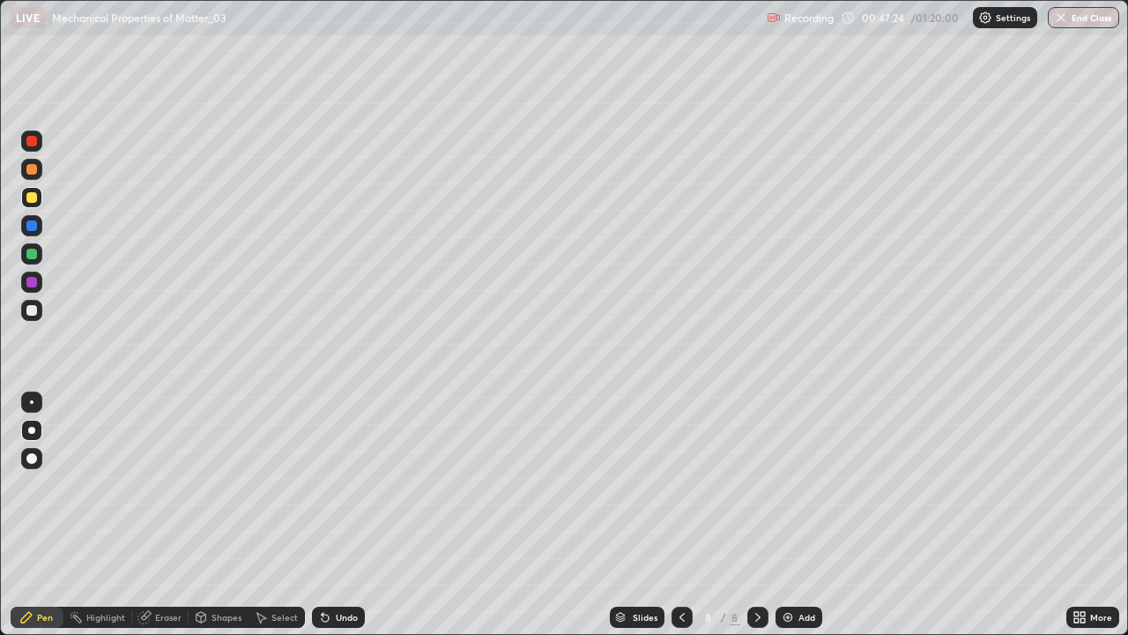
click at [345, 515] on div "Undo" at bounding box center [338, 616] width 53 height 21
click at [340, 515] on div "Undo" at bounding box center [347, 617] width 22 height 9
click at [336, 515] on div "Undo" at bounding box center [347, 617] width 22 height 9
click at [331, 515] on div "Undo" at bounding box center [338, 616] width 53 height 21
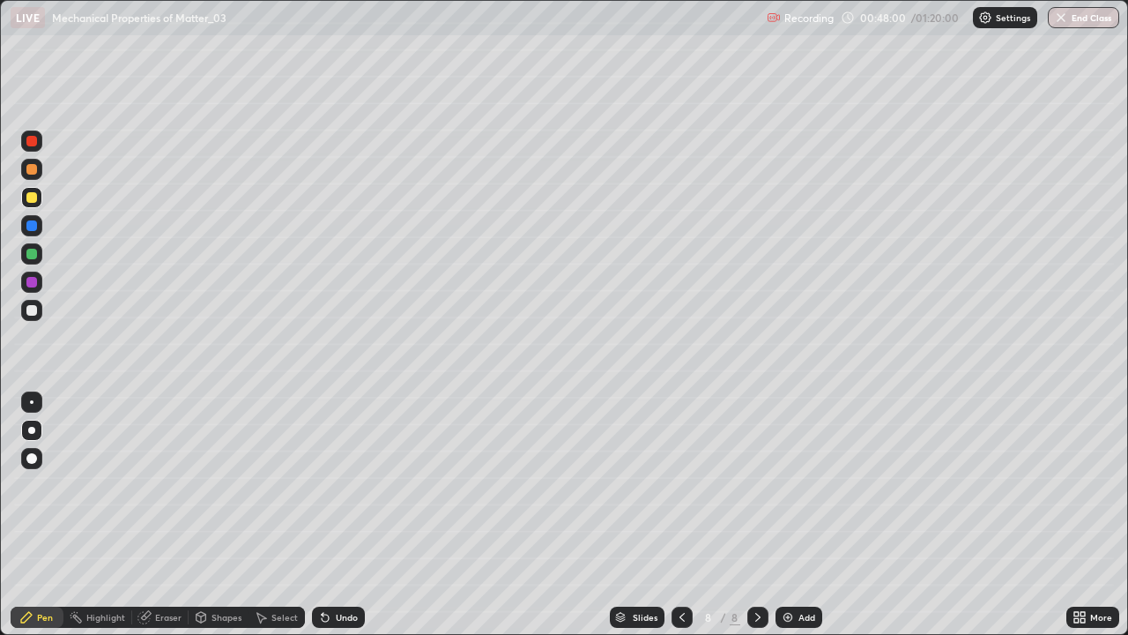
click at [333, 515] on div "Undo" at bounding box center [335, 616] width 60 height 35
click at [345, 515] on div "Undo" at bounding box center [347, 617] width 22 height 9
click at [340, 515] on div "Undo" at bounding box center [347, 617] width 22 height 9
click at [345, 515] on div "Undo" at bounding box center [347, 617] width 22 height 9
click at [748, 515] on div at bounding box center [757, 616] width 21 height 21
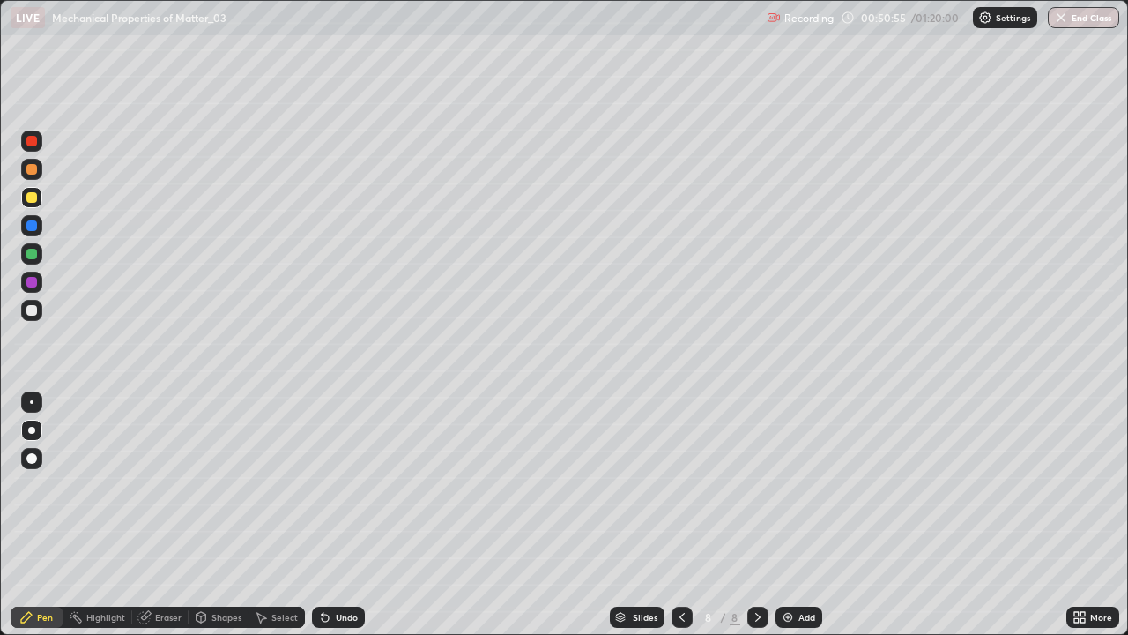
click at [747, 515] on div at bounding box center [757, 616] width 21 height 21
click at [752, 515] on icon at bounding box center [758, 617] width 14 height 14
click at [754, 515] on icon at bounding box center [758, 617] width 14 height 14
click at [751, 515] on icon at bounding box center [758, 617] width 14 height 14
click at [756, 515] on icon at bounding box center [758, 617] width 14 height 14
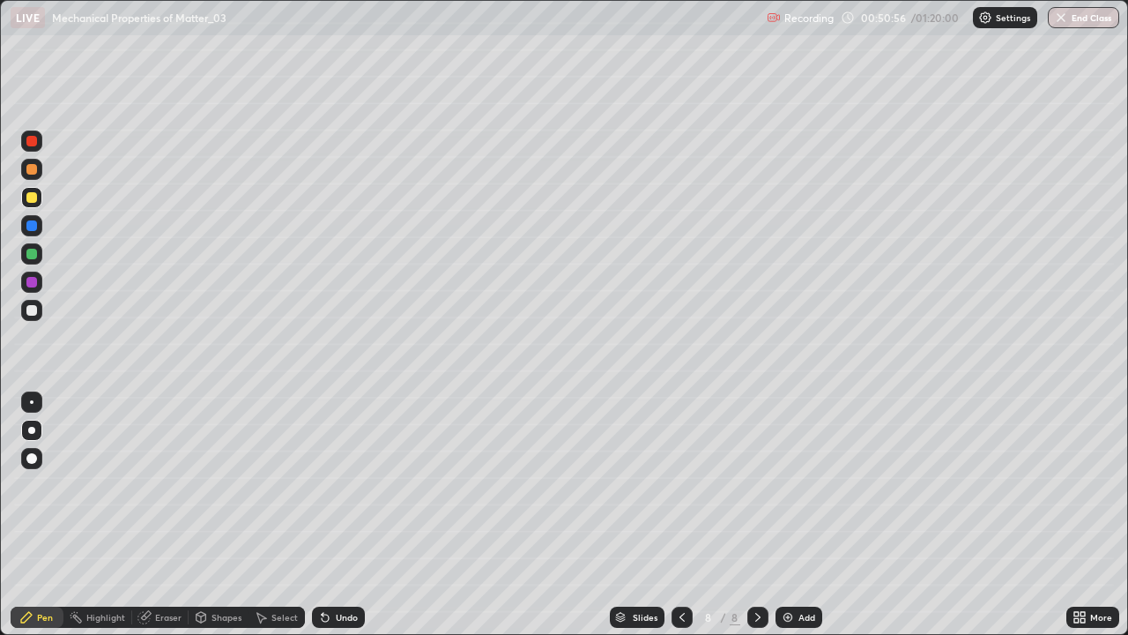
click at [748, 515] on div at bounding box center [757, 616] width 21 height 21
click at [797, 515] on div "Add" at bounding box center [799, 616] width 47 height 21
click at [35, 313] on div at bounding box center [31, 310] width 11 height 11
click at [31, 310] on div at bounding box center [31, 310] width 11 height 11
click at [330, 515] on div "Undo" at bounding box center [338, 616] width 53 height 21
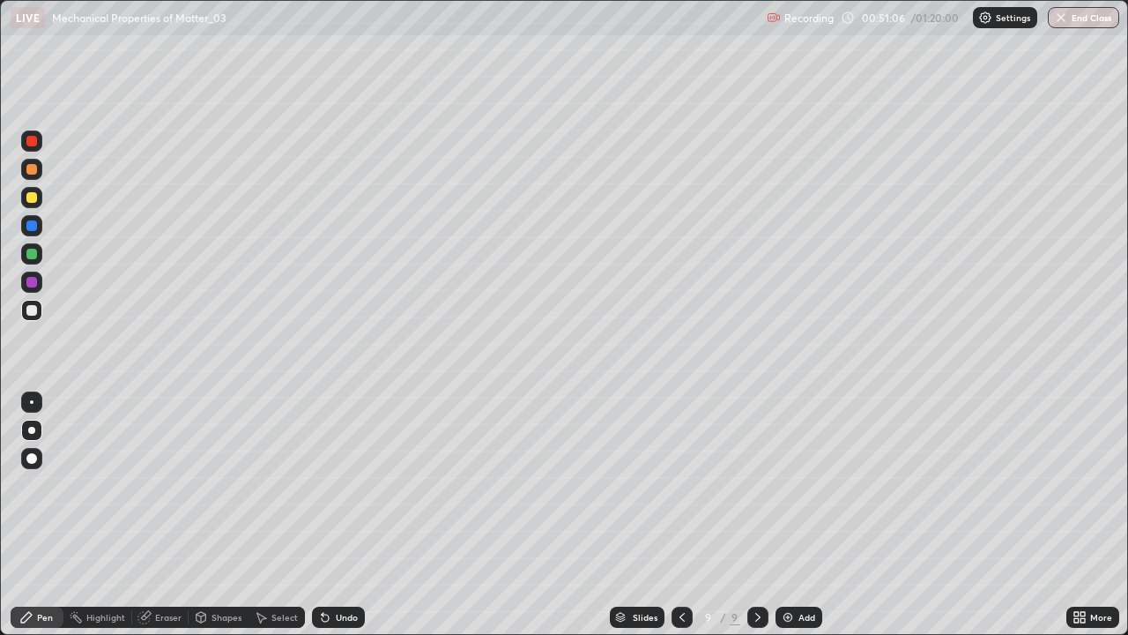
click at [330, 515] on div "Undo" at bounding box center [338, 616] width 53 height 21
click at [337, 515] on div "Undo" at bounding box center [347, 617] width 22 height 9
click at [215, 515] on div "Shapes" at bounding box center [227, 617] width 30 height 9
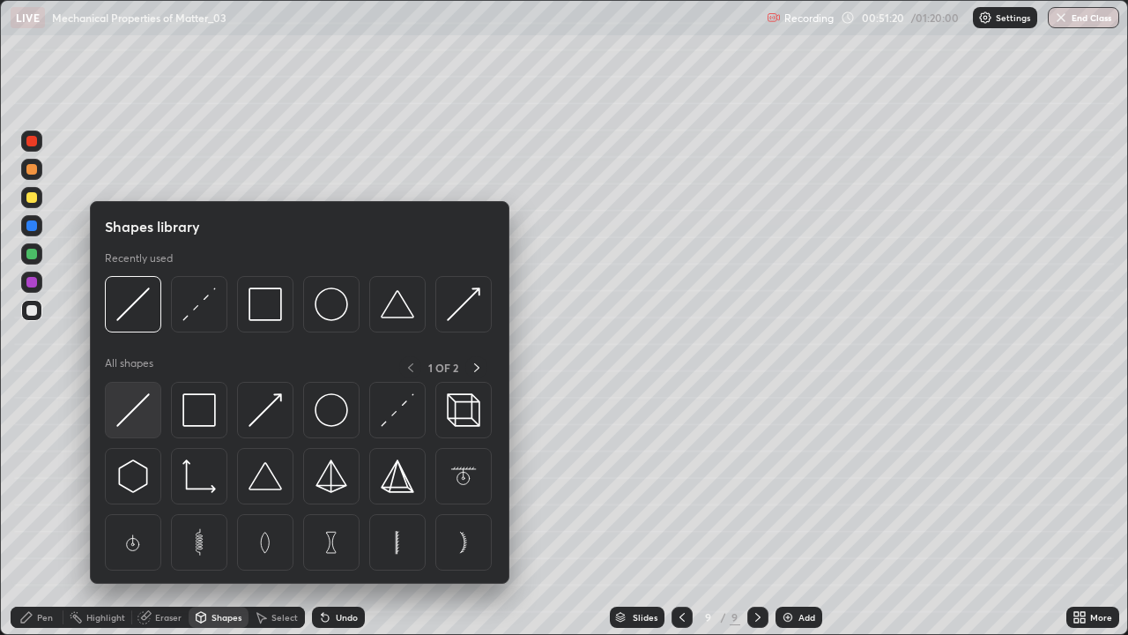
click at [138, 419] on img at bounding box center [132, 409] width 33 height 33
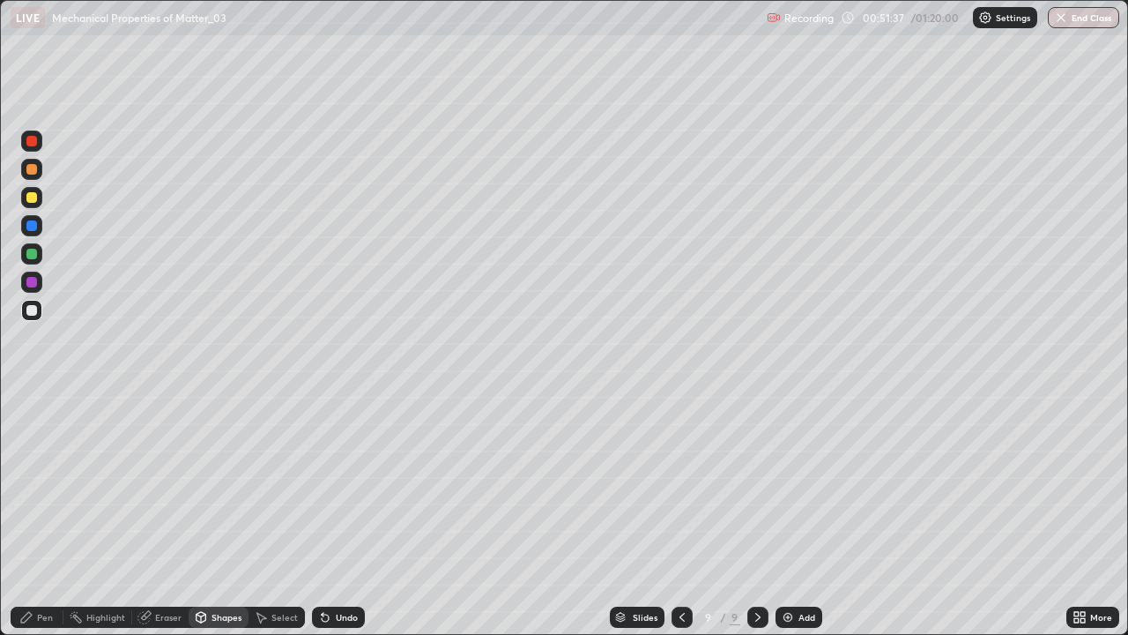
click at [28, 225] on div at bounding box center [31, 225] width 11 height 11
click at [31, 305] on div at bounding box center [31, 310] width 11 height 11
click at [217, 515] on div "Shapes" at bounding box center [227, 617] width 30 height 9
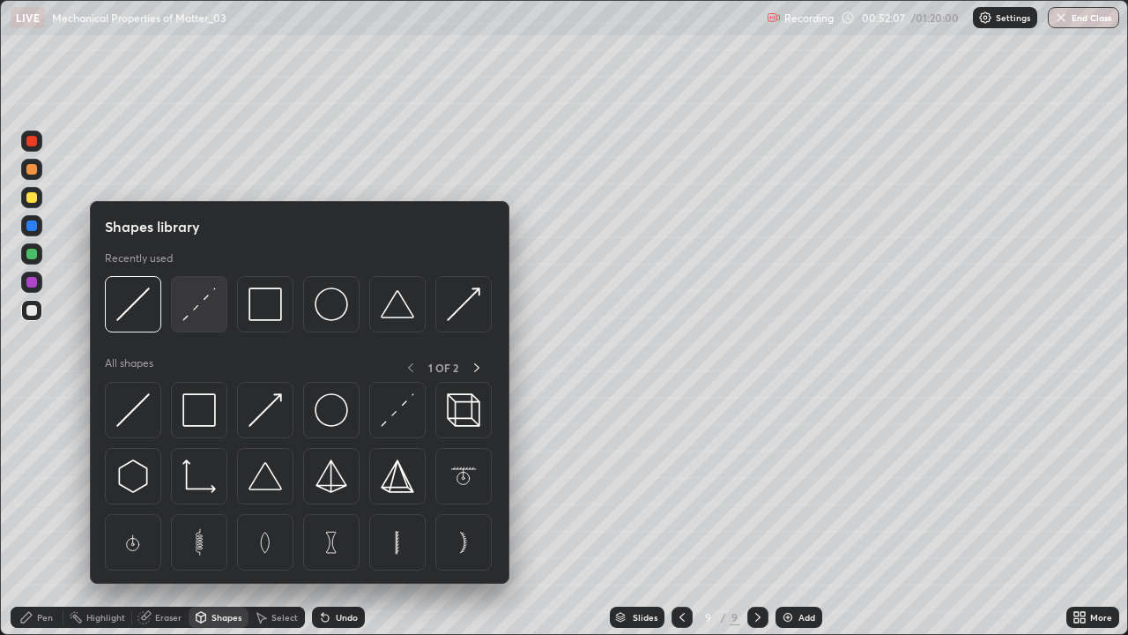
click at [201, 318] on img at bounding box center [198, 303] width 33 height 33
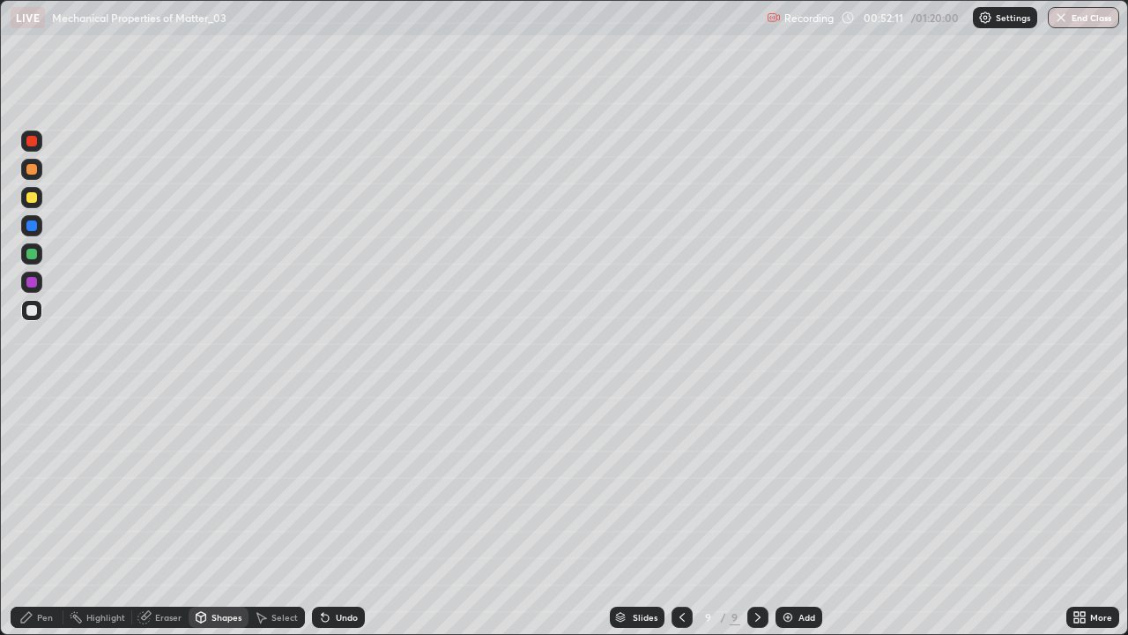
click at [40, 196] on div at bounding box center [31, 197] width 21 height 21
click at [51, 515] on div "Pen" at bounding box center [45, 617] width 16 height 9
click at [26, 229] on div at bounding box center [31, 225] width 21 height 21
click at [338, 515] on div "Undo" at bounding box center [338, 616] width 53 height 21
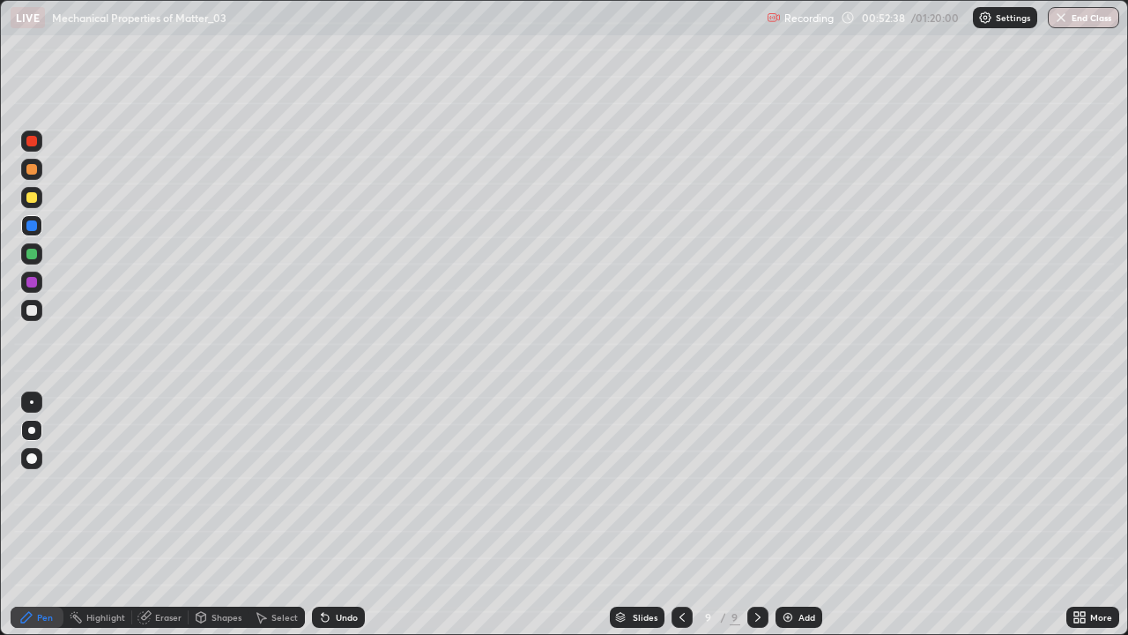
click at [338, 515] on div "Undo" at bounding box center [338, 616] width 53 height 21
click at [339, 515] on div "Undo" at bounding box center [338, 616] width 53 height 21
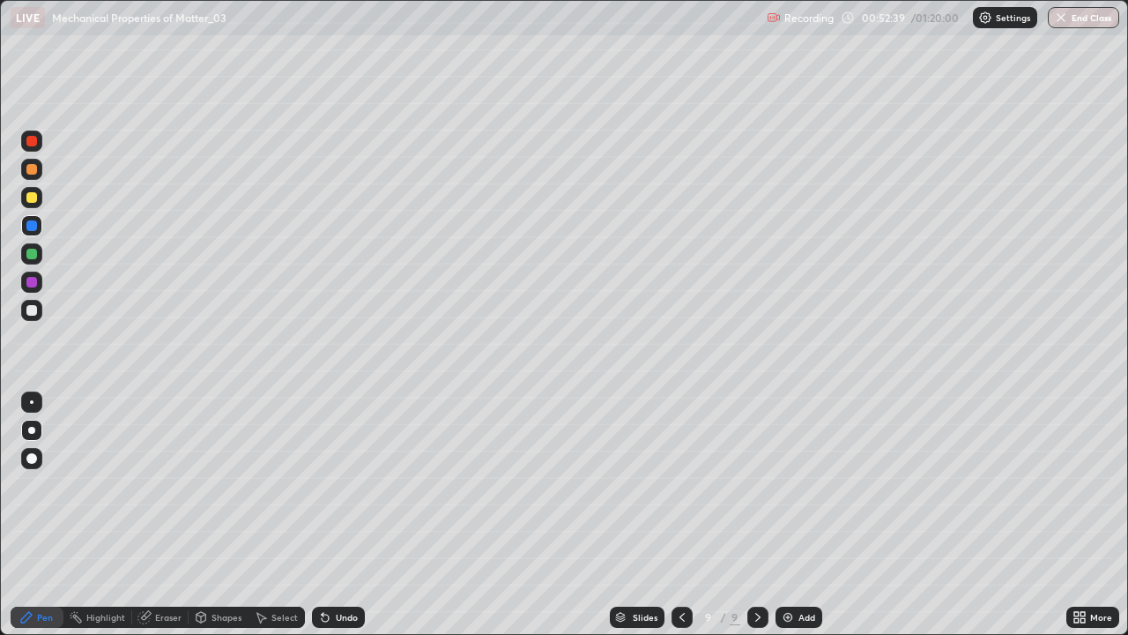
click at [339, 515] on div "Undo" at bounding box center [338, 616] width 53 height 21
click at [340, 515] on div "Undo" at bounding box center [335, 616] width 60 height 35
click at [341, 515] on div "Undo" at bounding box center [335, 616] width 60 height 35
click at [340, 515] on div "Undo" at bounding box center [335, 616] width 60 height 35
click at [341, 515] on div "Undo" at bounding box center [335, 616] width 60 height 35
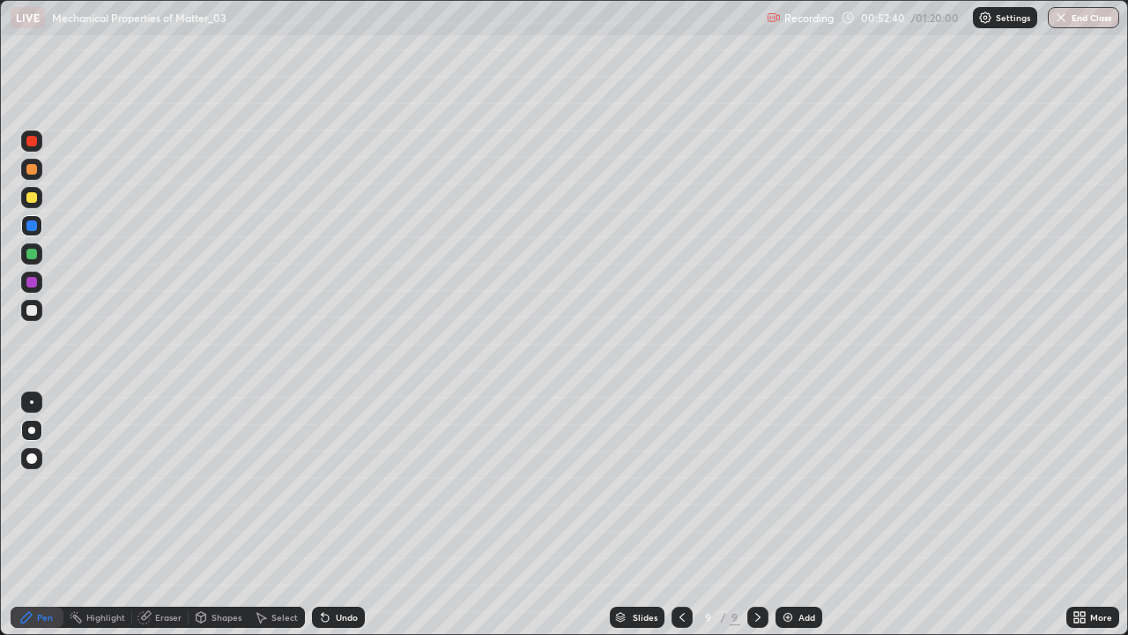
click at [341, 515] on div "Undo" at bounding box center [335, 616] width 60 height 35
click at [342, 515] on div "Undo" at bounding box center [335, 616] width 60 height 35
click at [336, 515] on div "Undo" at bounding box center [347, 617] width 22 height 9
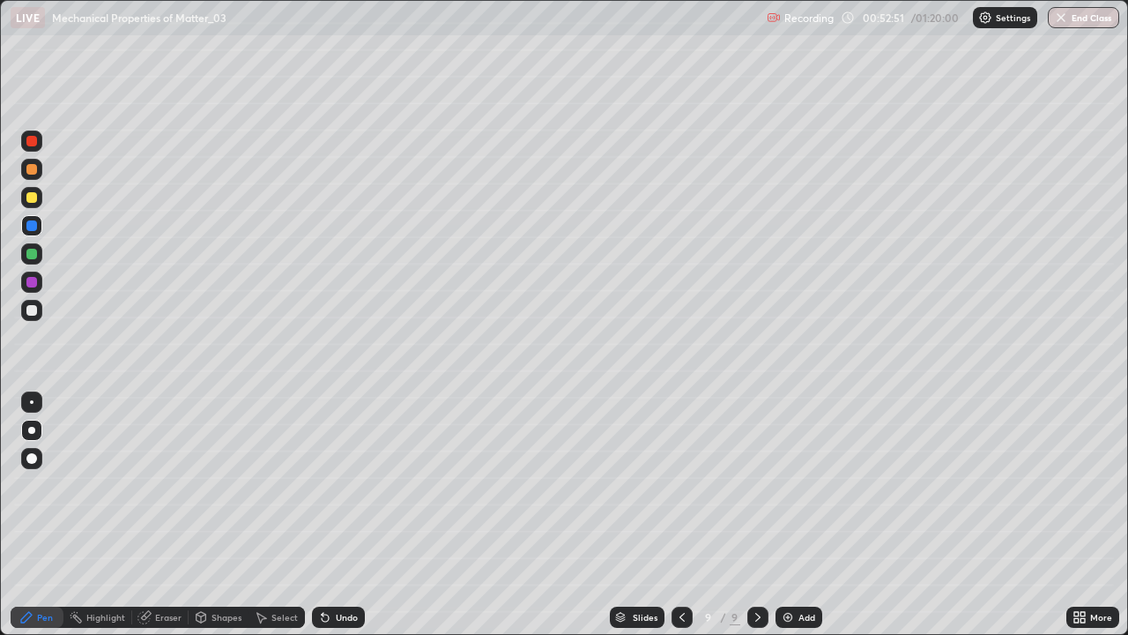
click at [328, 515] on icon at bounding box center [325, 617] width 14 height 14
click at [33, 312] on div at bounding box center [31, 310] width 11 height 11
click at [328, 515] on icon at bounding box center [325, 617] width 14 height 14
click at [329, 515] on icon at bounding box center [325, 617] width 14 height 14
click at [331, 515] on div "Undo" at bounding box center [338, 616] width 53 height 21
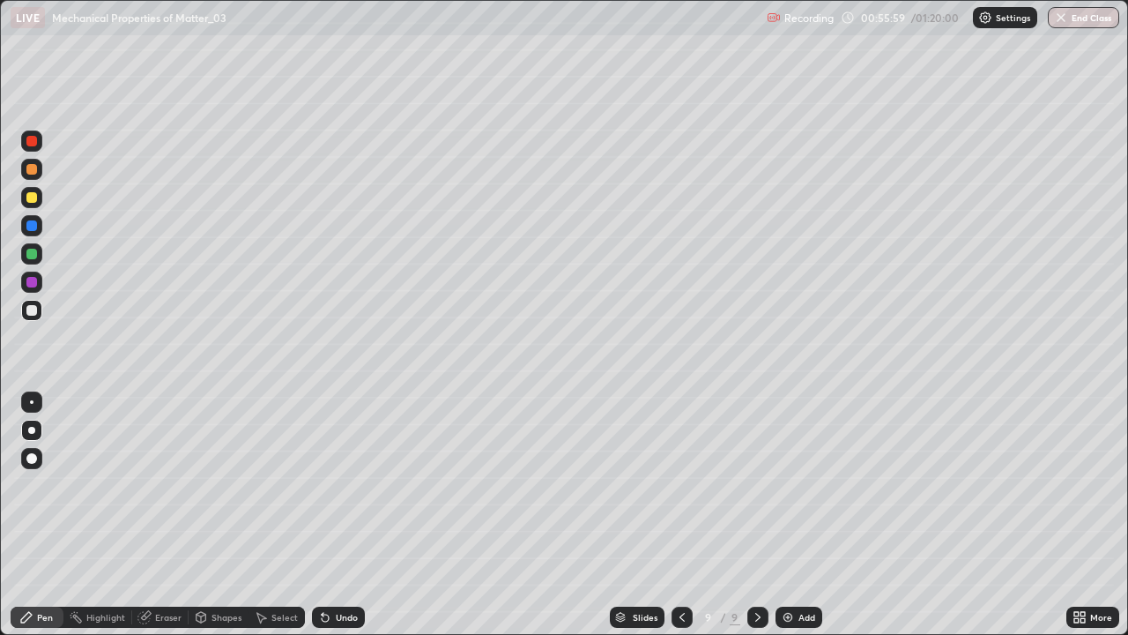
click at [680, 515] on icon at bounding box center [682, 617] width 5 height 9
click at [752, 515] on icon at bounding box center [758, 617] width 14 height 14
click at [336, 515] on div "Undo" at bounding box center [347, 617] width 22 height 9
click at [331, 515] on div "Undo" at bounding box center [338, 616] width 53 height 21
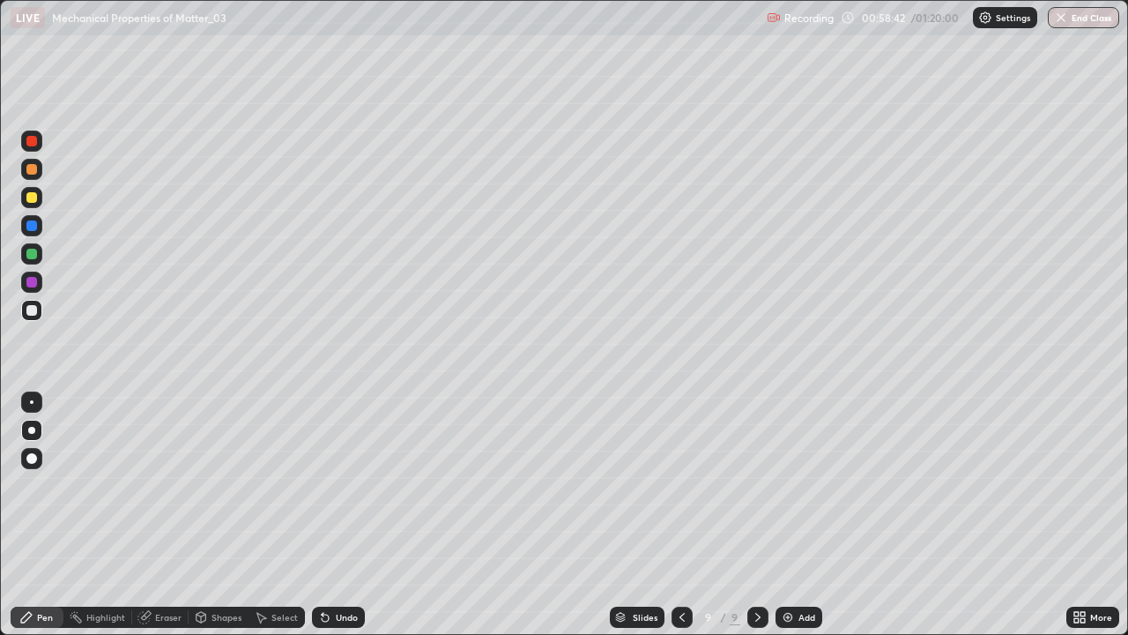
click at [757, 515] on icon at bounding box center [758, 617] width 14 height 14
click at [789, 515] on img at bounding box center [788, 617] width 14 height 14
click at [346, 515] on div "Undo" at bounding box center [338, 616] width 53 height 21
click at [338, 515] on div "Undo" at bounding box center [347, 617] width 22 height 9
click at [332, 515] on div "Undo" at bounding box center [338, 616] width 53 height 21
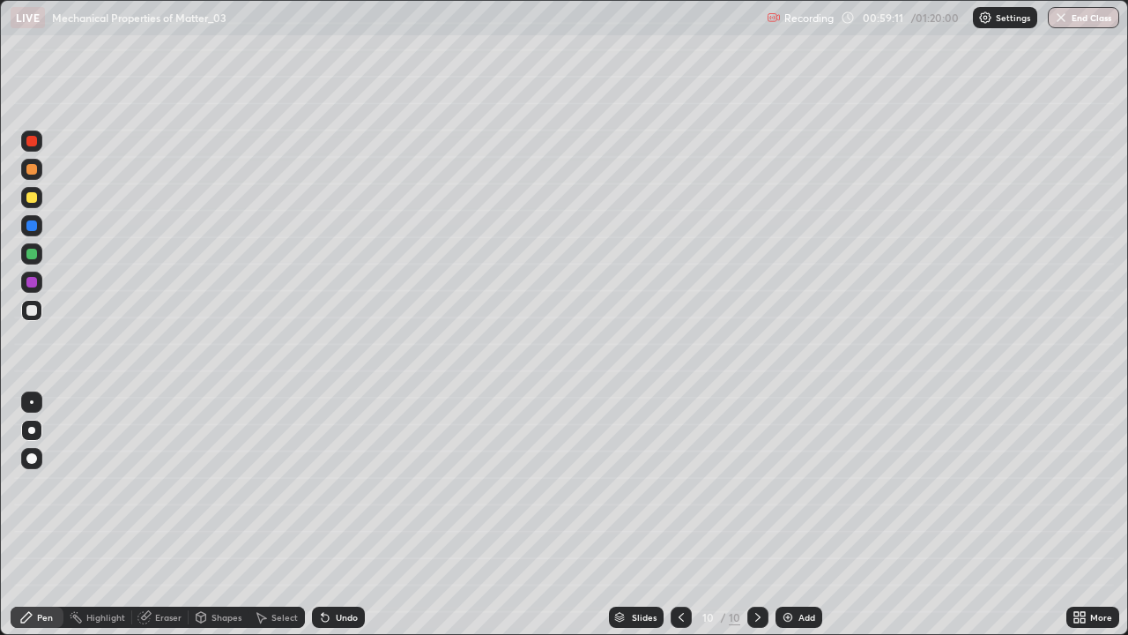
click at [327, 515] on icon at bounding box center [325, 617] width 14 height 14
click at [337, 515] on div "Undo" at bounding box center [335, 616] width 60 height 35
click at [335, 515] on div "Undo" at bounding box center [335, 616] width 60 height 35
click at [334, 515] on div "Undo" at bounding box center [335, 616] width 60 height 35
click at [335, 515] on div "Undo" at bounding box center [335, 616] width 60 height 35
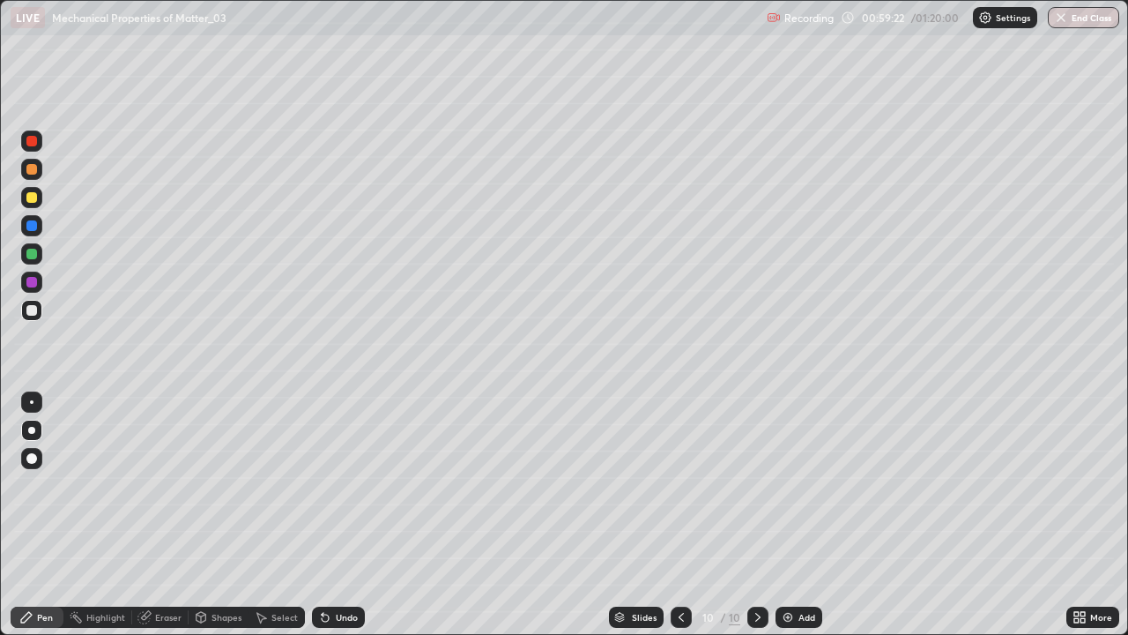
click at [338, 515] on div "Undo" at bounding box center [335, 616] width 60 height 35
click at [332, 515] on div "Undo" at bounding box center [338, 616] width 53 height 21
click at [342, 515] on div "Undo" at bounding box center [347, 617] width 22 height 9
click at [29, 219] on div at bounding box center [31, 225] width 21 height 21
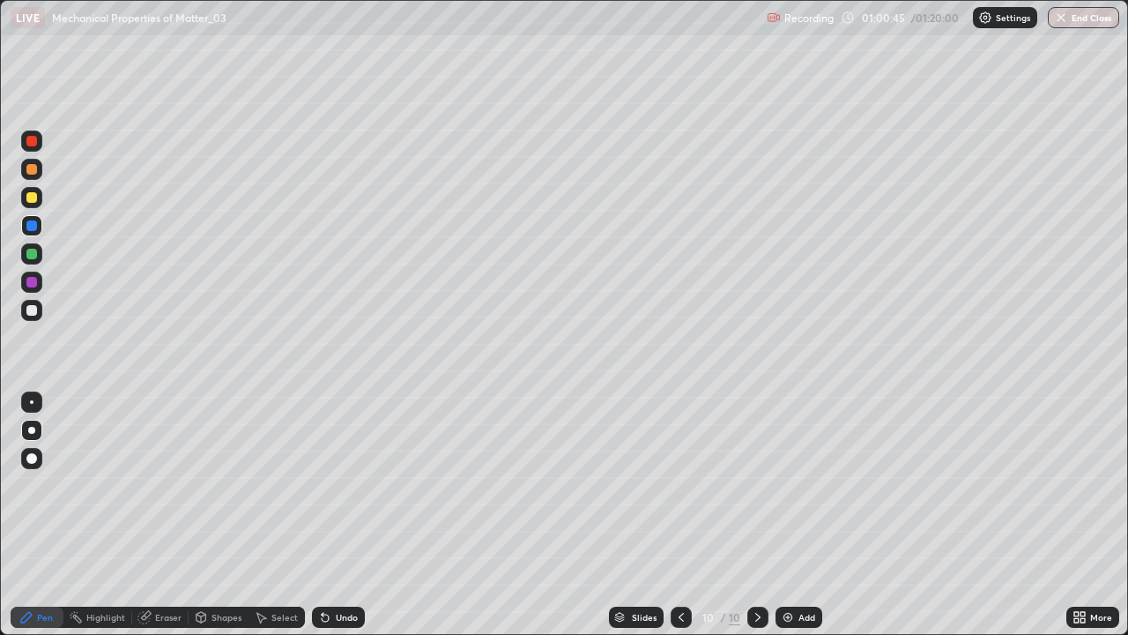
click at [33, 196] on div at bounding box center [31, 197] width 11 height 11
click at [344, 515] on div "Undo" at bounding box center [347, 617] width 22 height 9
click at [338, 515] on div "Undo" at bounding box center [347, 617] width 22 height 9
click at [335, 515] on div "Undo" at bounding box center [335, 616] width 60 height 35
click at [336, 515] on div "Undo" at bounding box center [347, 617] width 22 height 9
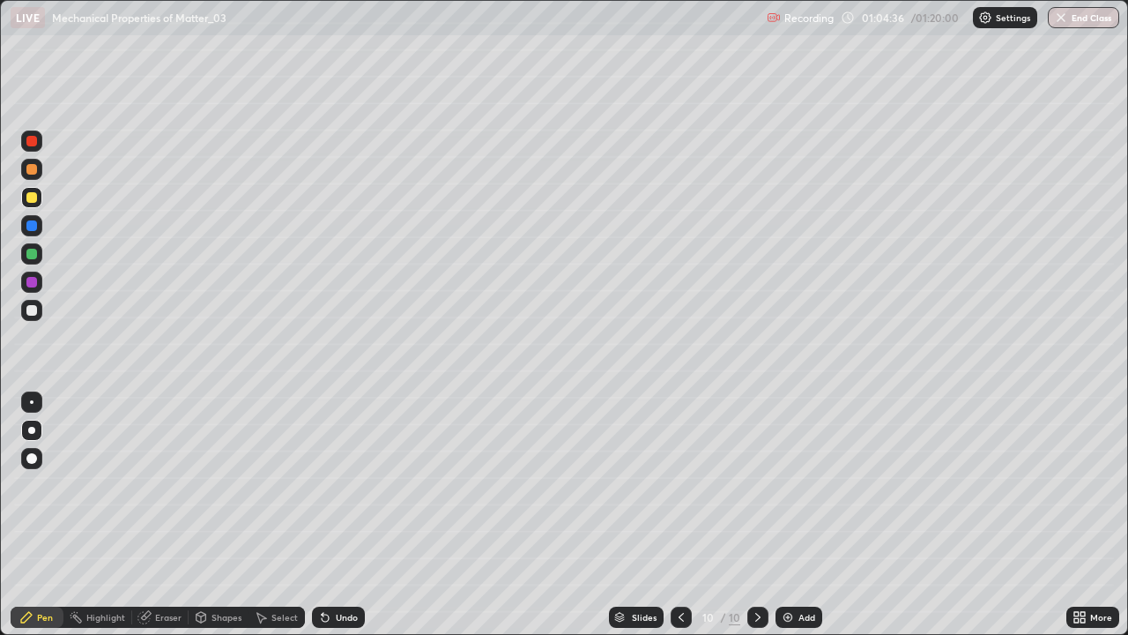
click at [331, 515] on div "Undo" at bounding box center [338, 616] width 53 height 21
click at [332, 515] on div "Undo" at bounding box center [338, 616] width 53 height 21
click at [331, 515] on div "Undo" at bounding box center [338, 616] width 53 height 21
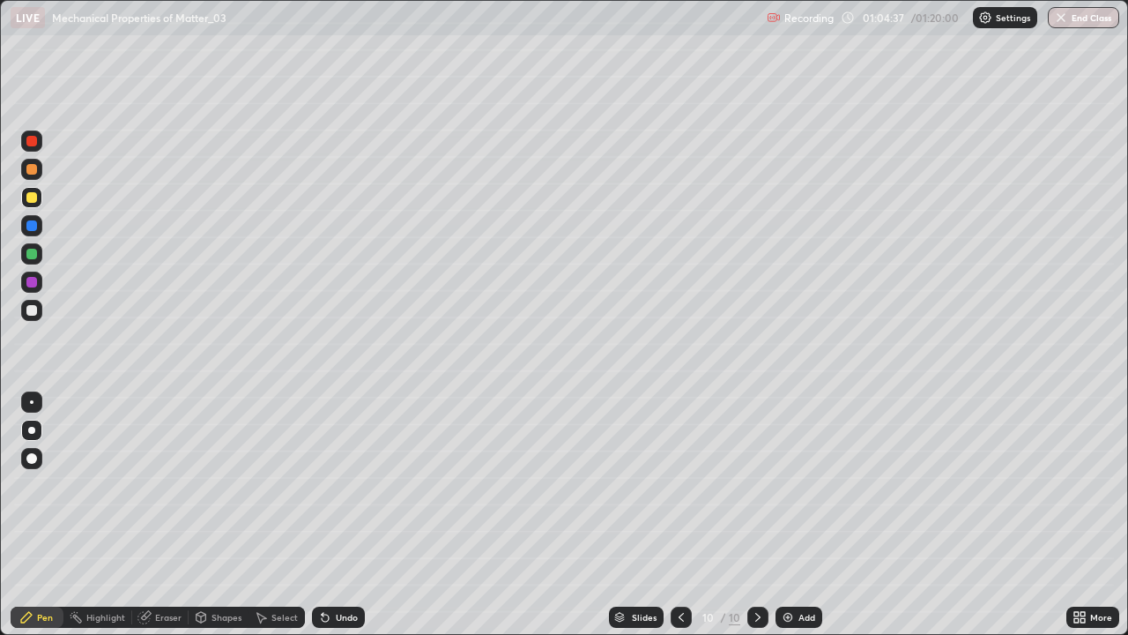
click at [332, 515] on div "Undo" at bounding box center [338, 616] width 53 height 21
click at [336, 515] on div "Undo" at bounding box center [347, 617] width 22 height 9
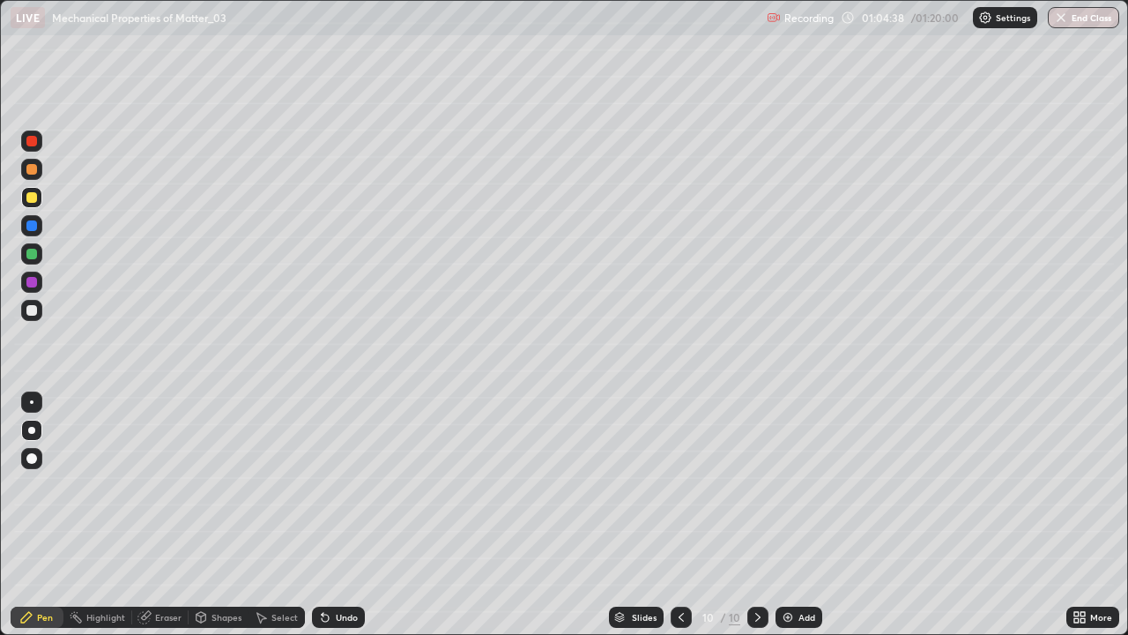
click at [336, 515] on div "Undo" at bounding box center [347, 617] width 22 height 9
click at [751, 515] on icon at bounding box center [758, 617] width 14 height 14
click at [755, 515] on div at bounding box center [757, 616] width 21 height 21
click at [793, 515] on div "Add" at bounding box center [799, 616] width 47 height 21
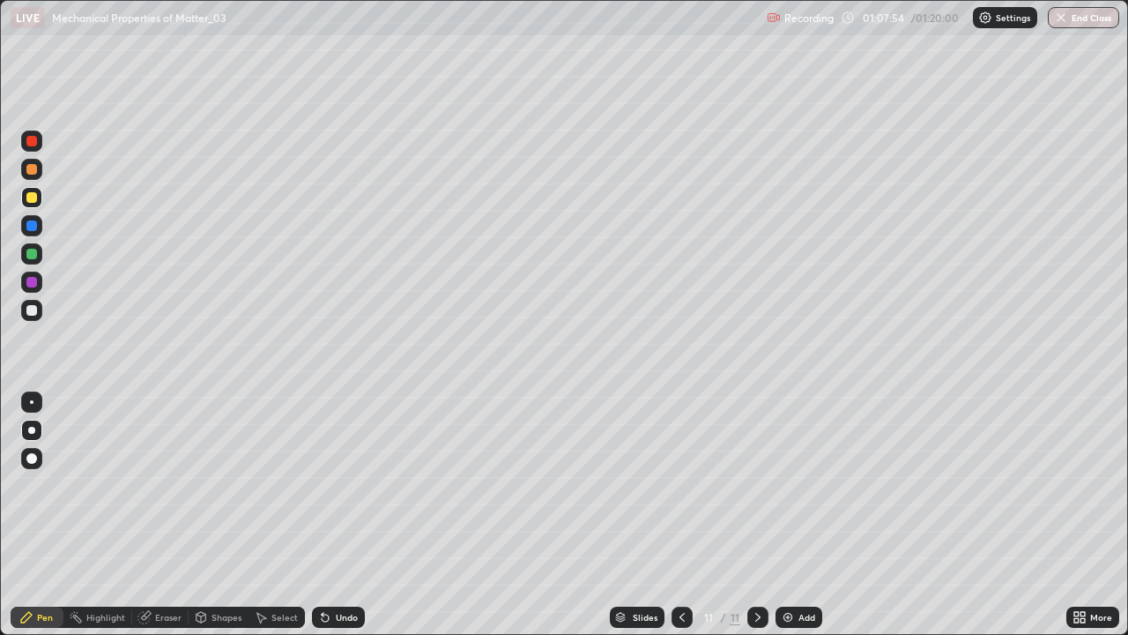
click at [793, 515] on div "Add" at bounding box center [799, 616] width 47 height 21
click at [1100, 25] on button "End Class" at bounding box center [1083, 17] width 71 height 21
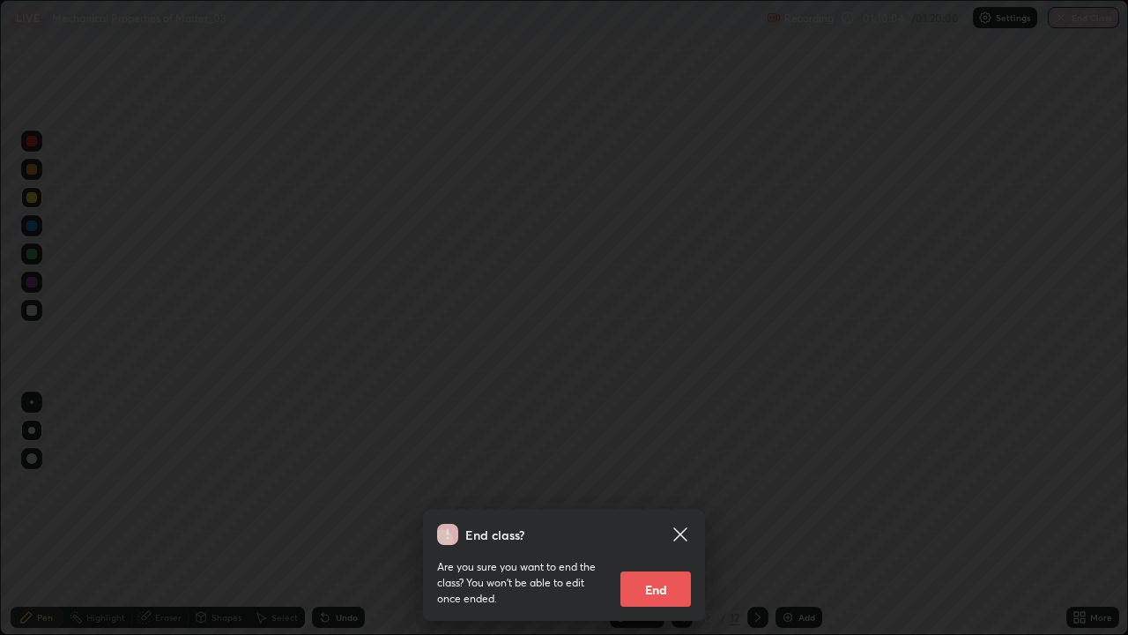
click at [656, 515] on button "End" at bounding box center [655, 588] width 71 height 35
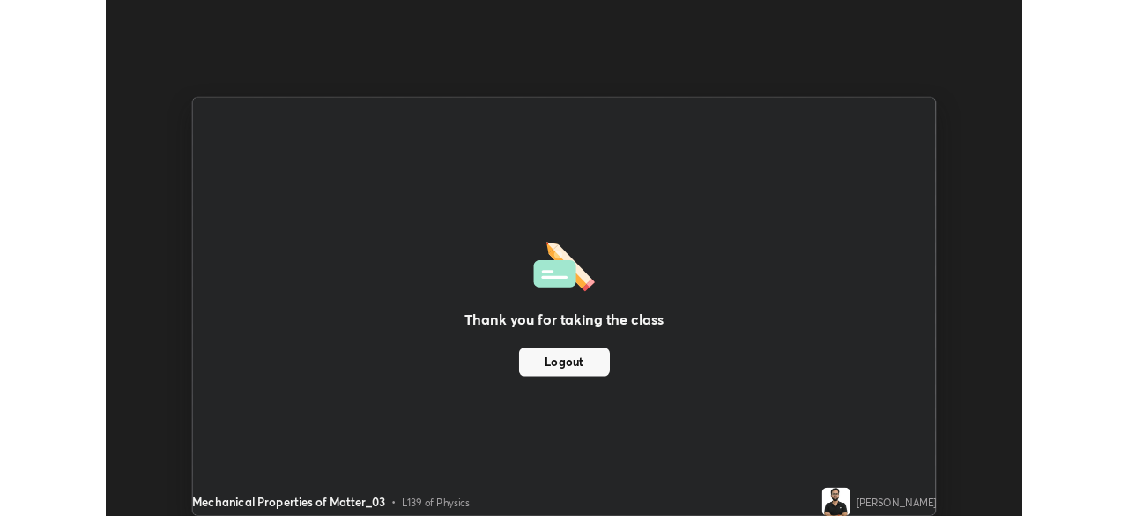
scroll to position [87621, 87008]
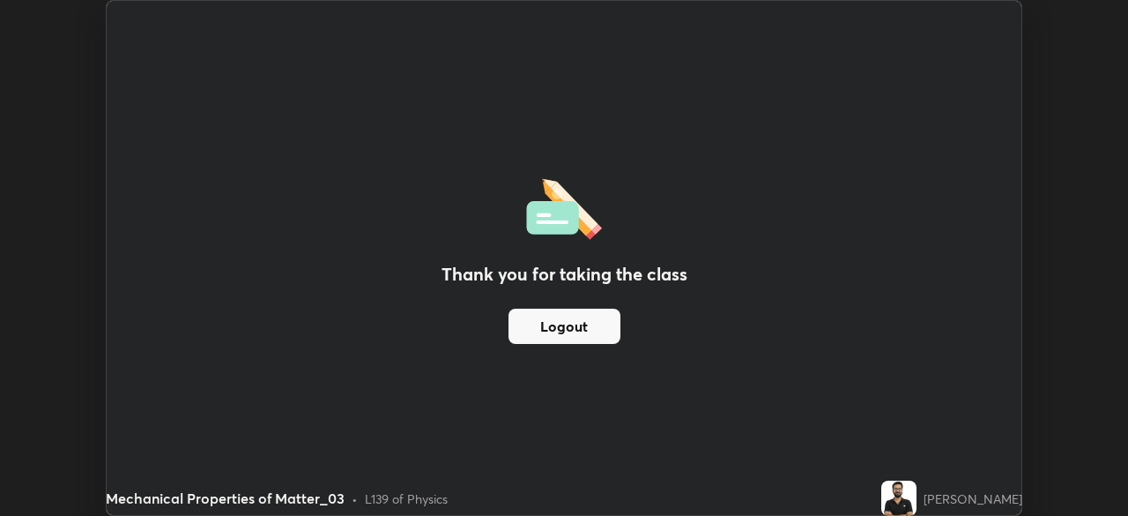
click at [54, 45] on div "Thank you for taking the class Logout Setting up your live class" at bounding box center [564, 258] width 1128 height 516
